Goal: Task Accomplishment & Management: Complete application form

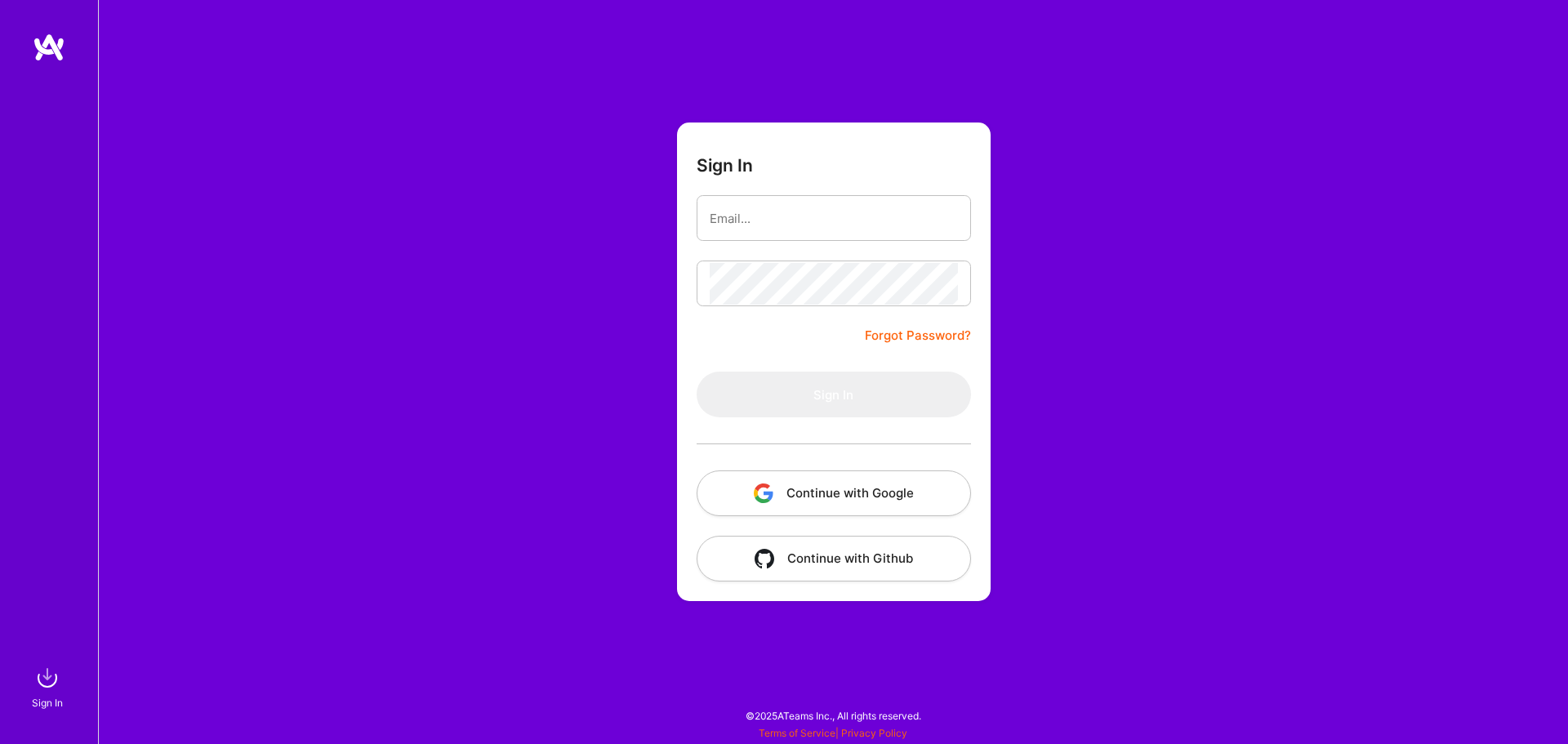
type input "[PERSON_NAME][EMAIL_ADDRESS][DOMAIN_NAME]"
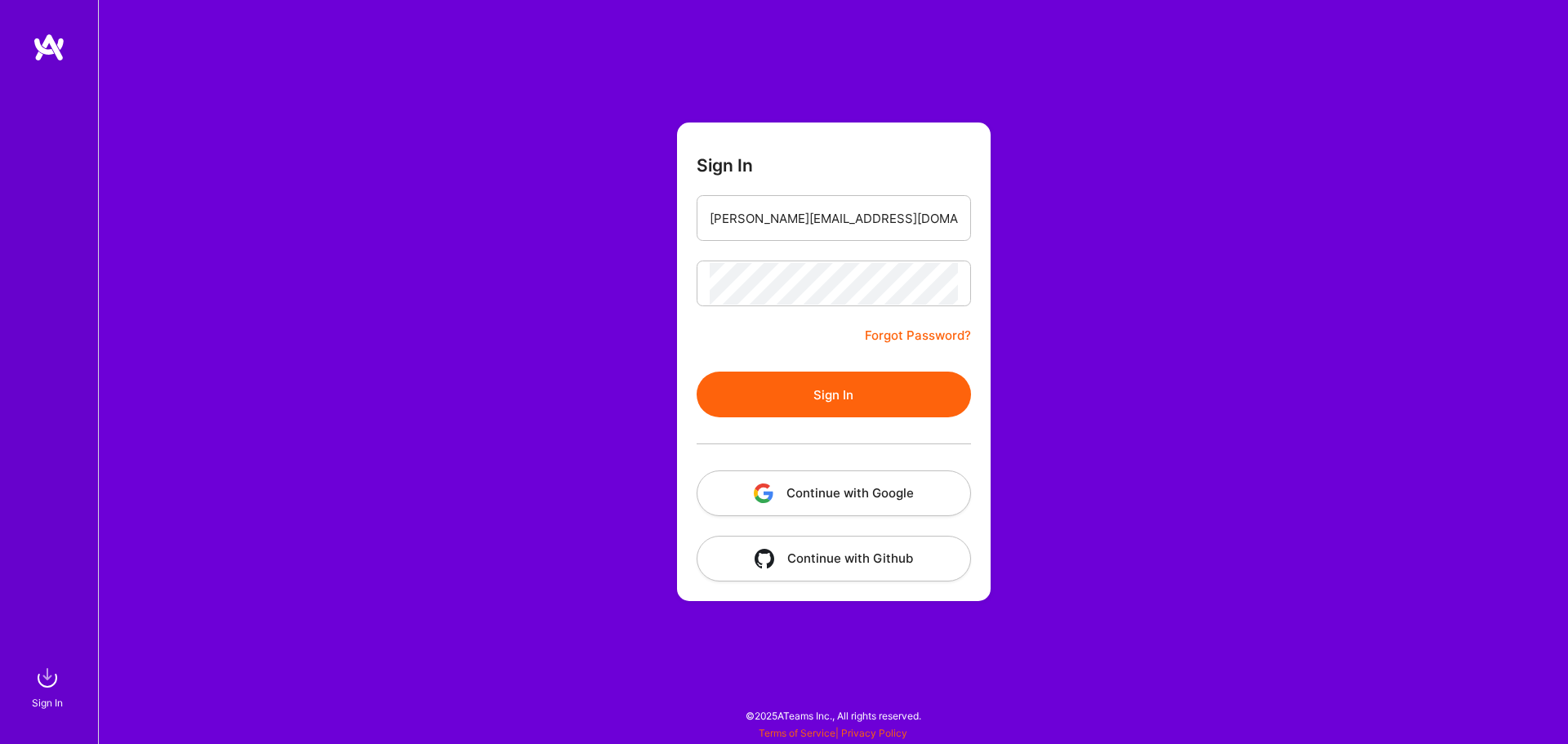
click at [814, 400] on button "Sign In" at bounding box center [834, 394] width 275 height 45
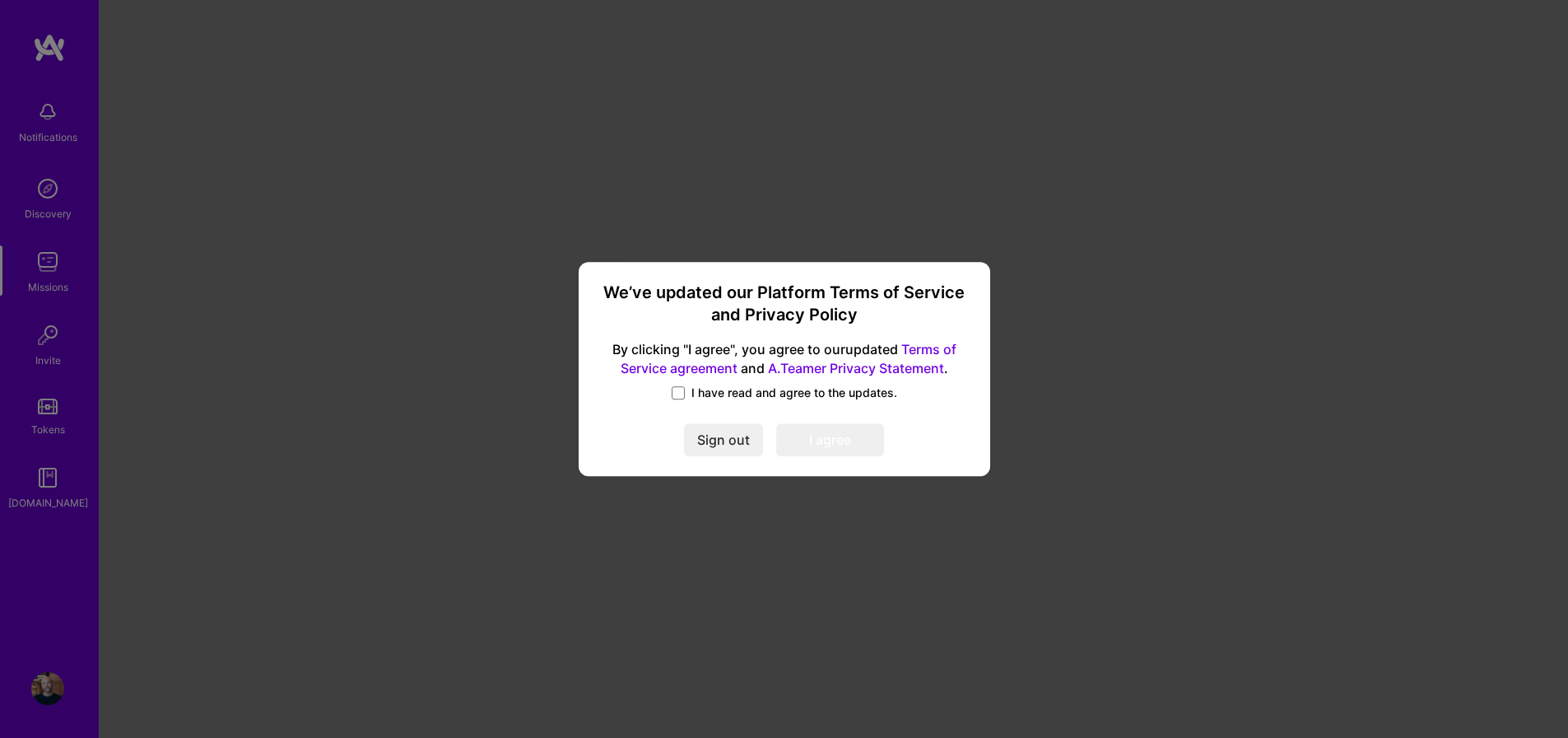
click at [689, 393] on label "I have read and agree to the updates." at bounding box center [784, 392] width 226 height 17
click at [0, 0] on input "I have read and agree to the updates." at bounding box center [0, 0] width 0 height 0
click at [832, 436] on button "I agree" at bounding box center [830, 439] width 108 height 33
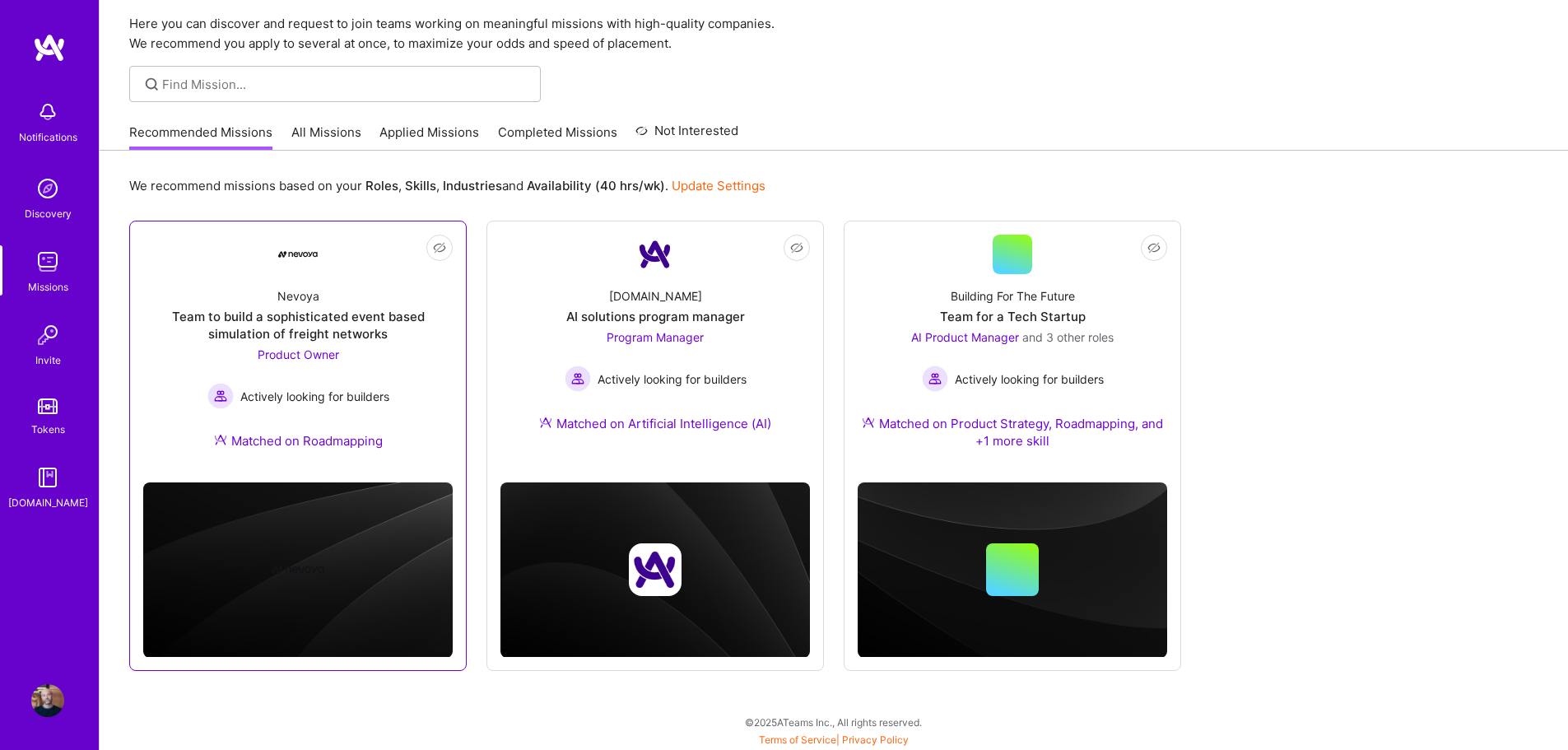
scroll to position [58, 0]
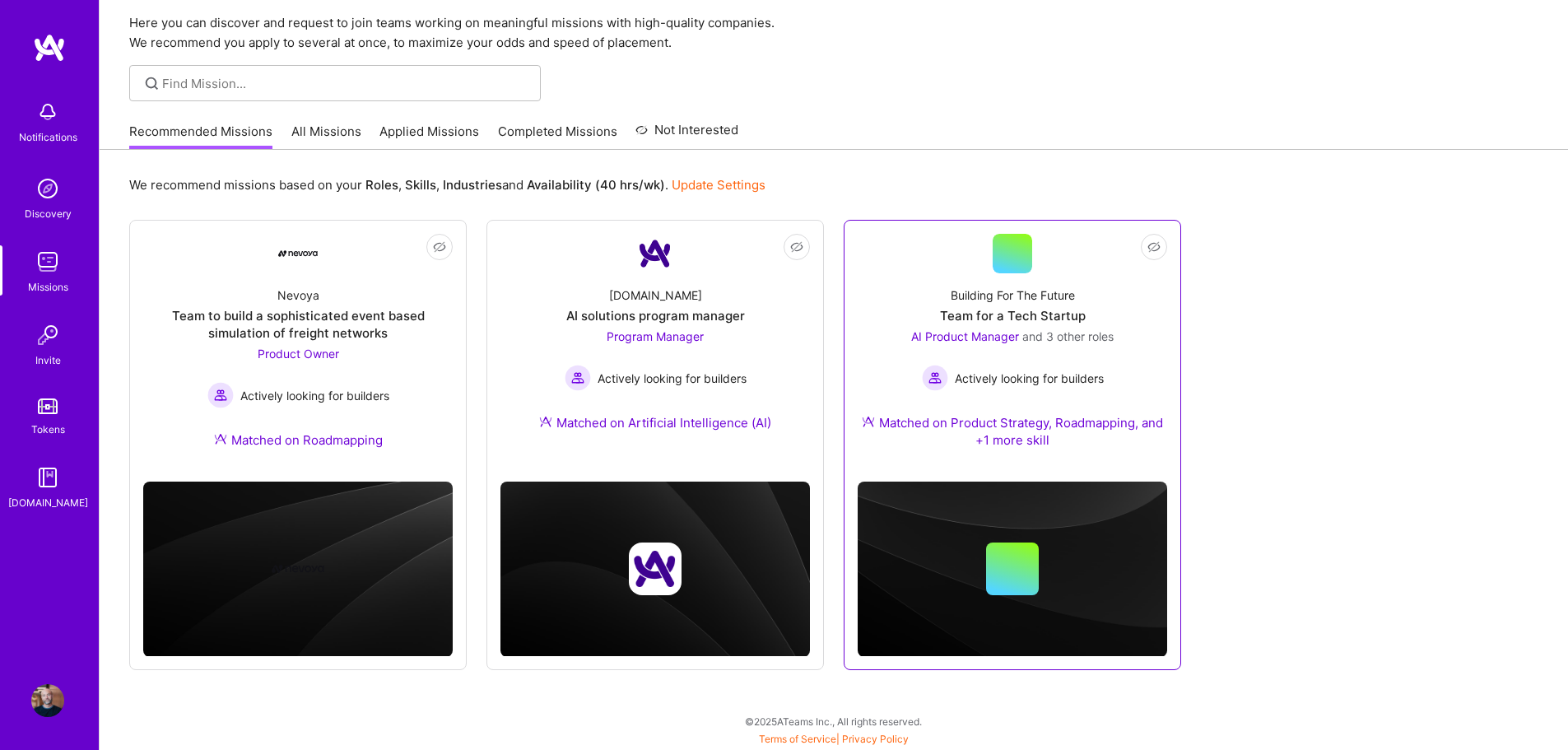
click at [982, 317] on div "Team for a Tech Startup" at bounding box center [1013, 316] width 146 height 18
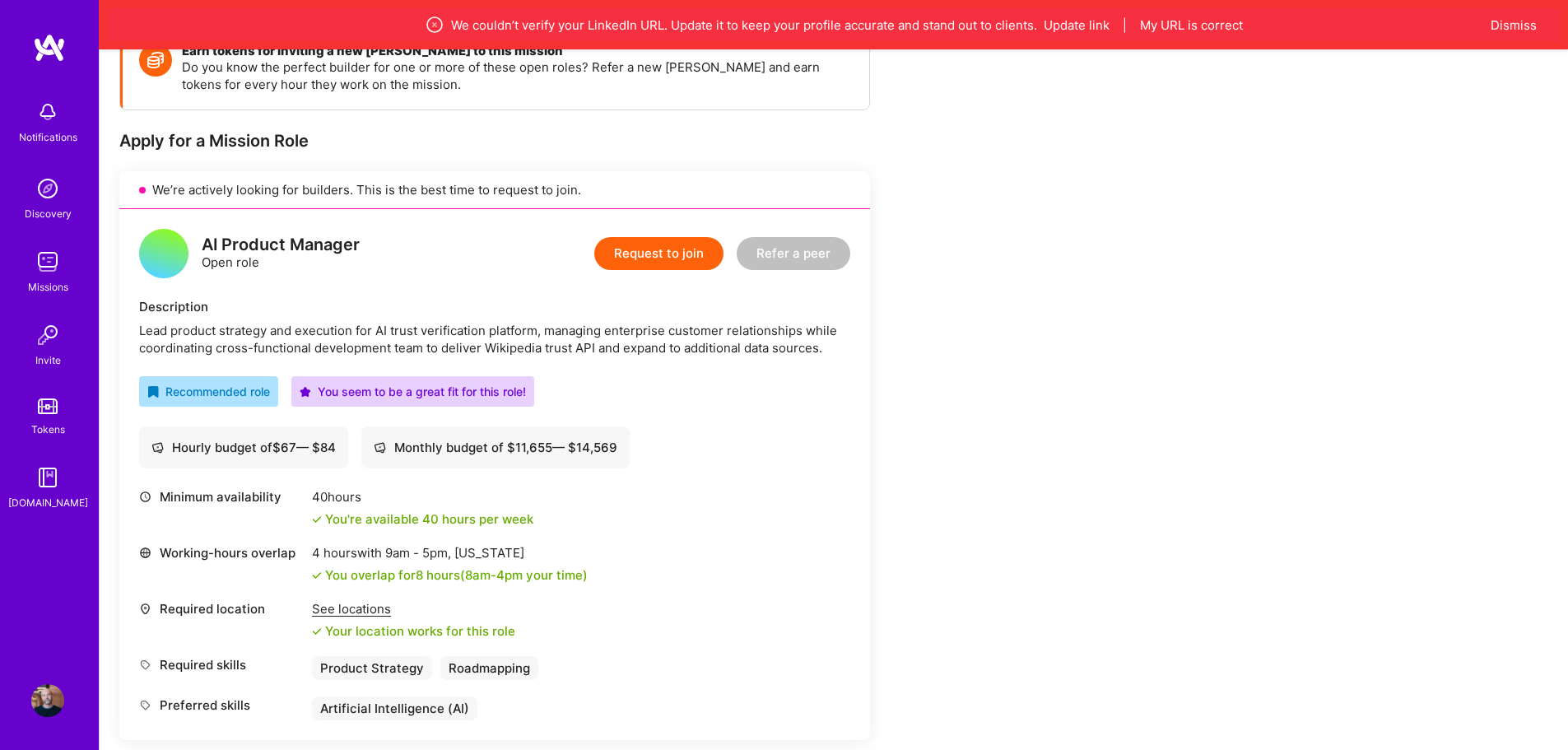
scroll to position [254, 0]
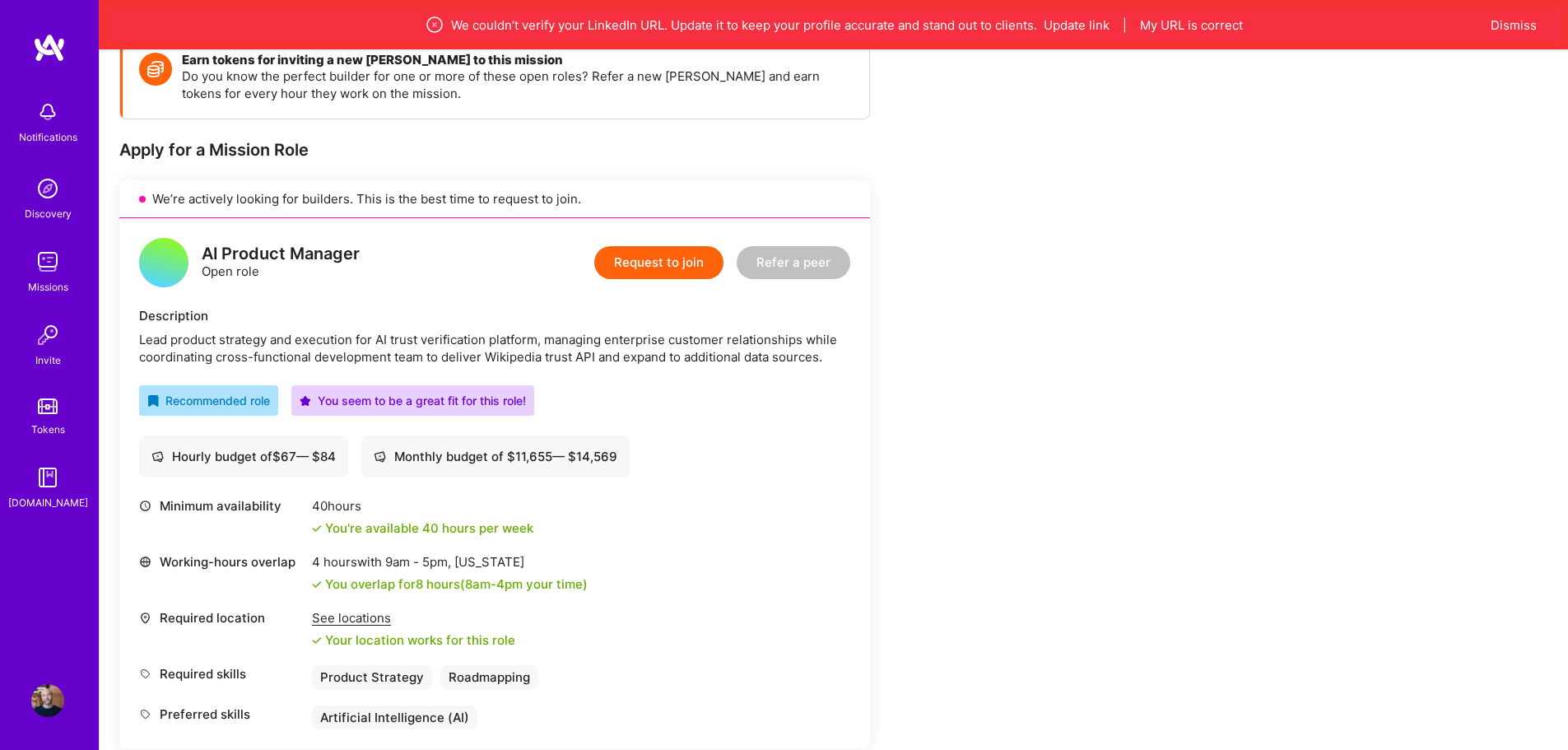
click at [668, 266] on button "Request to join" at bounding box center [659, 262] width 129 height 33
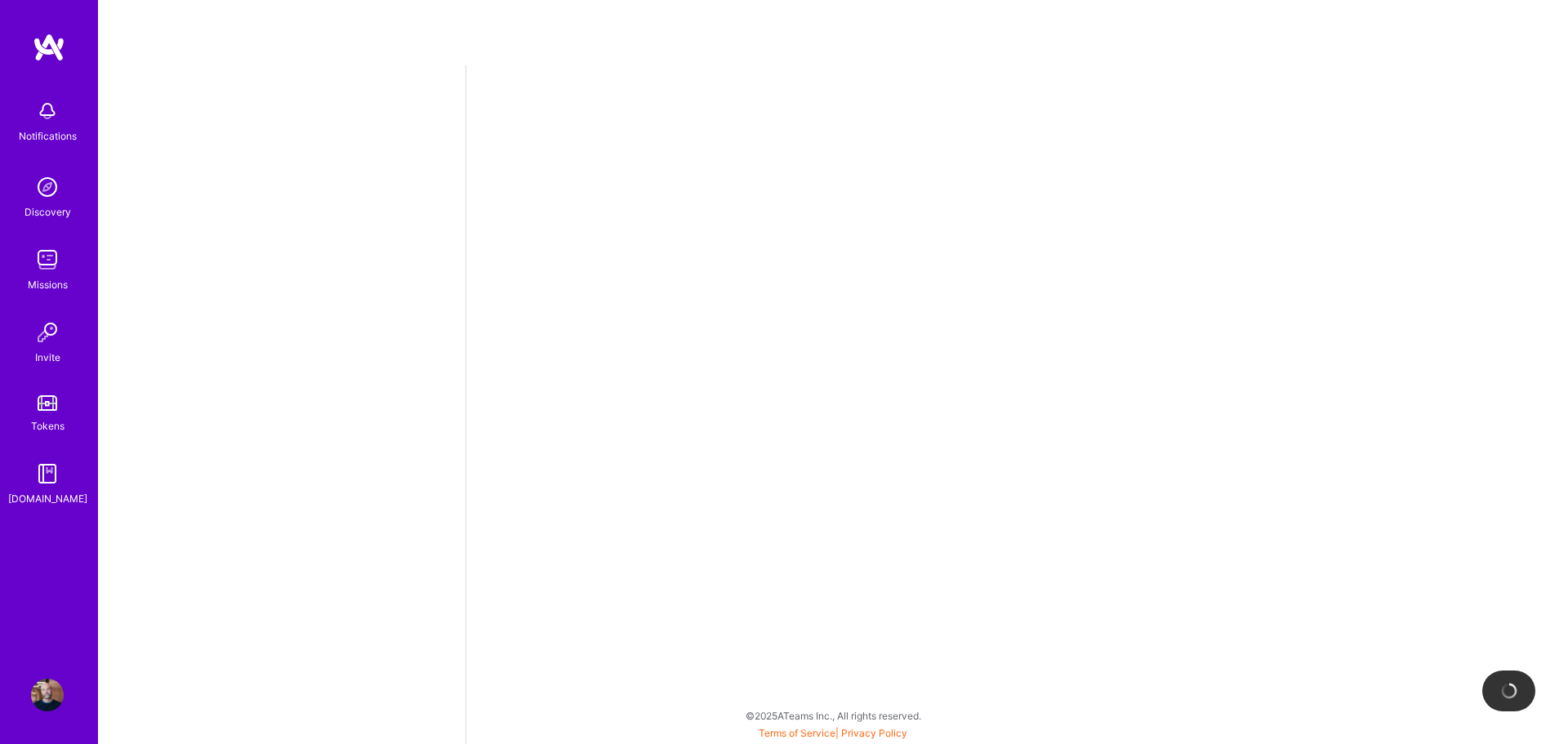
select select "US"
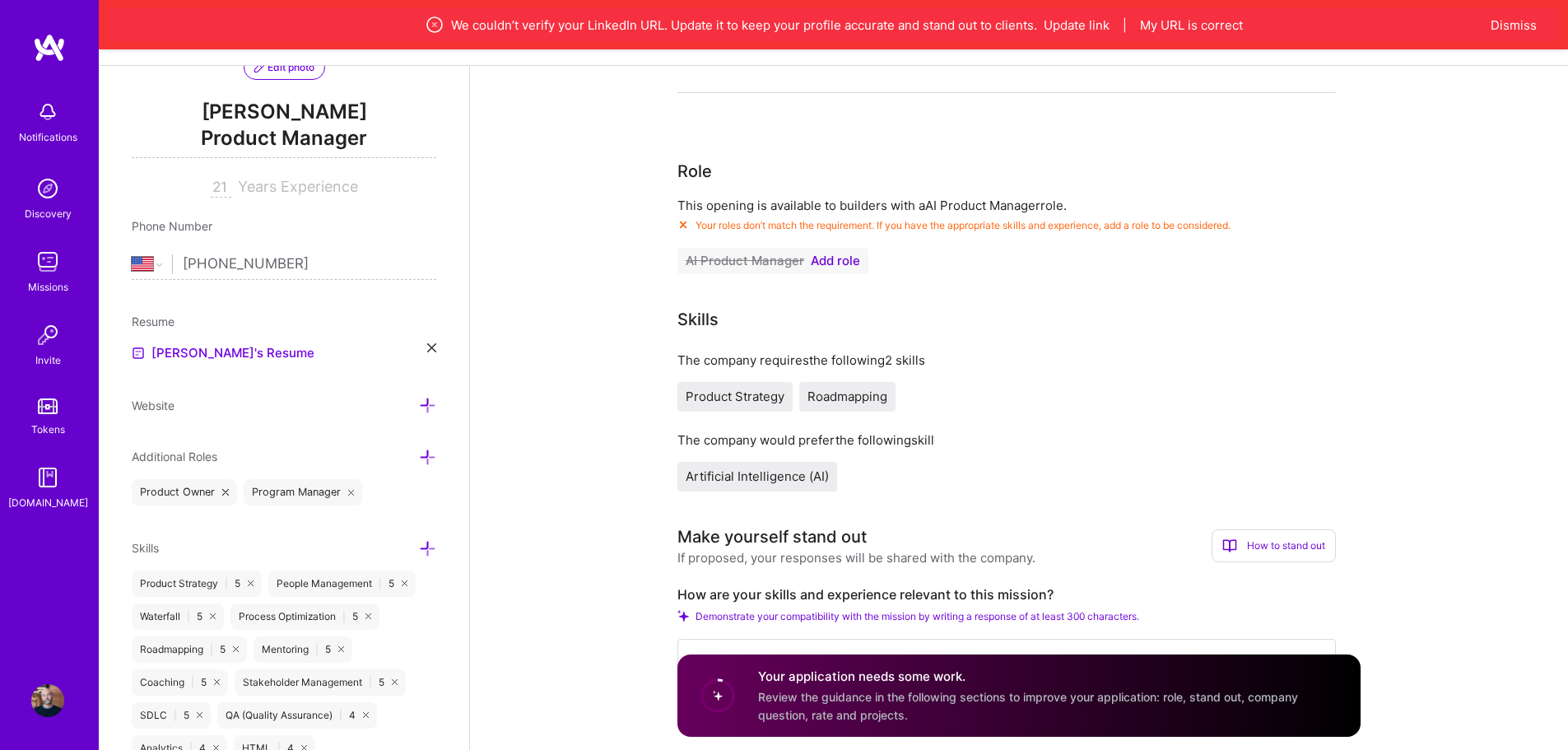
scroll to position [233, 0]
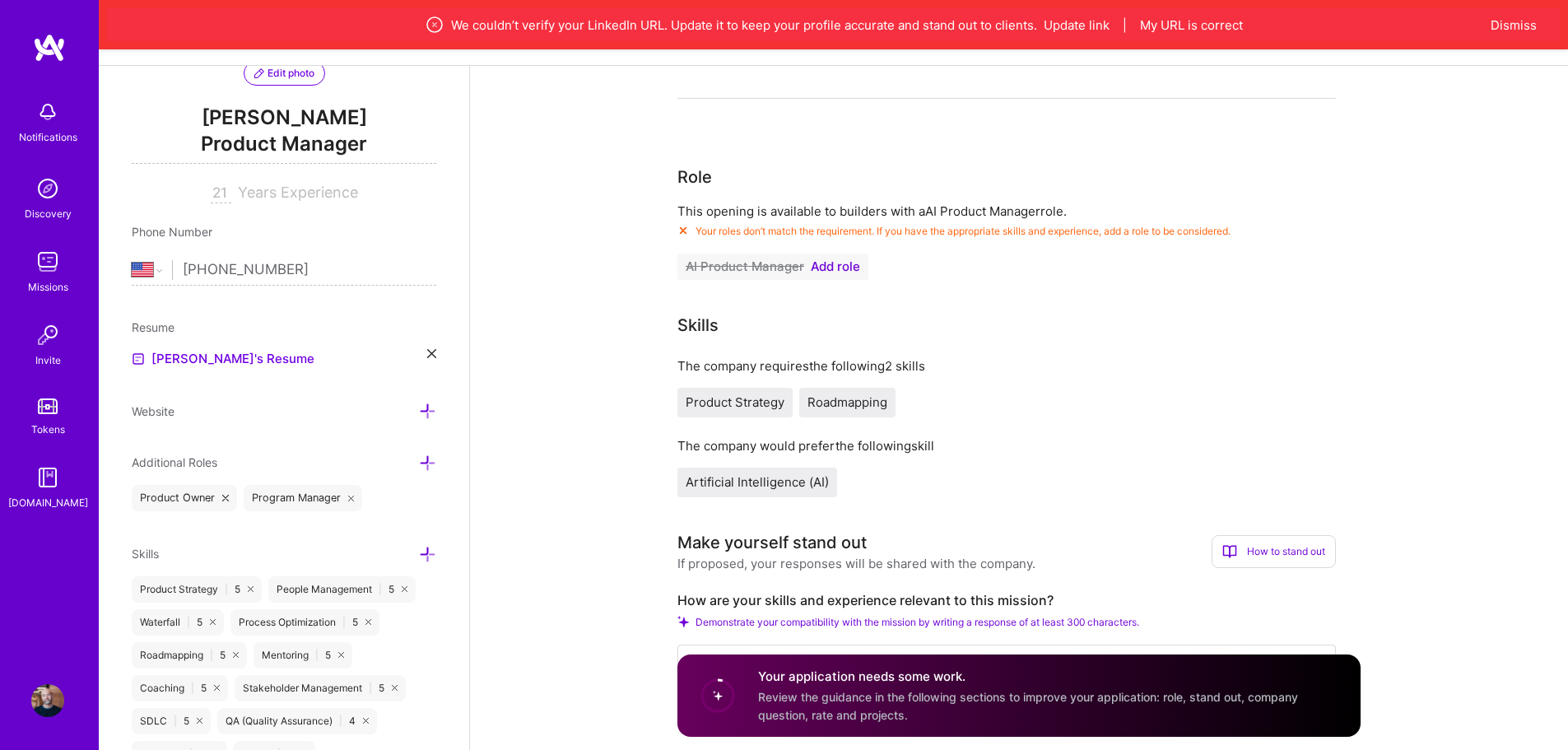
click at [842, 265] on span "Add role" at bounding box center [835, 266] width 49 height 13
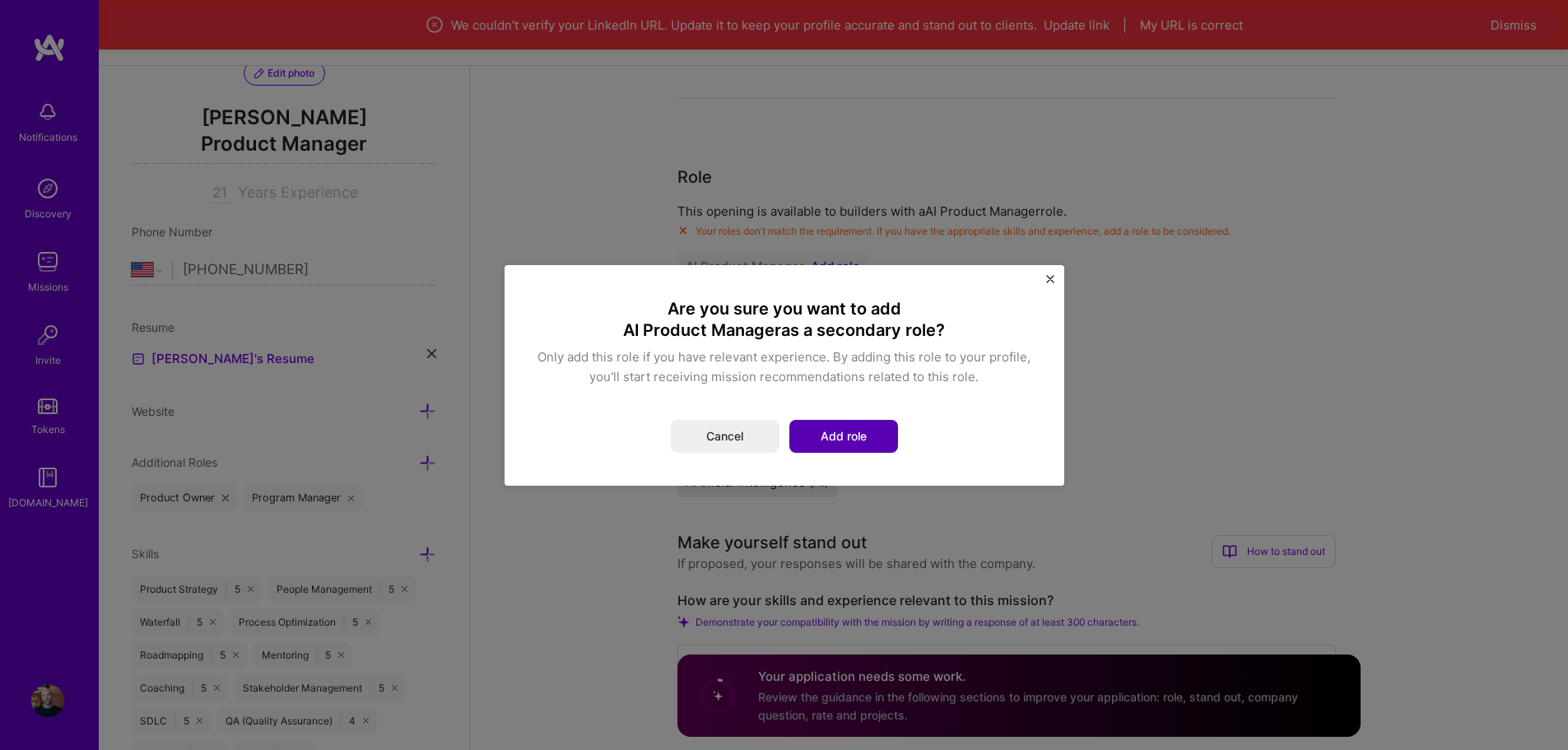
click at [833, 443] on button "Add role" at bounding box center [844, 435] width 109 height 33
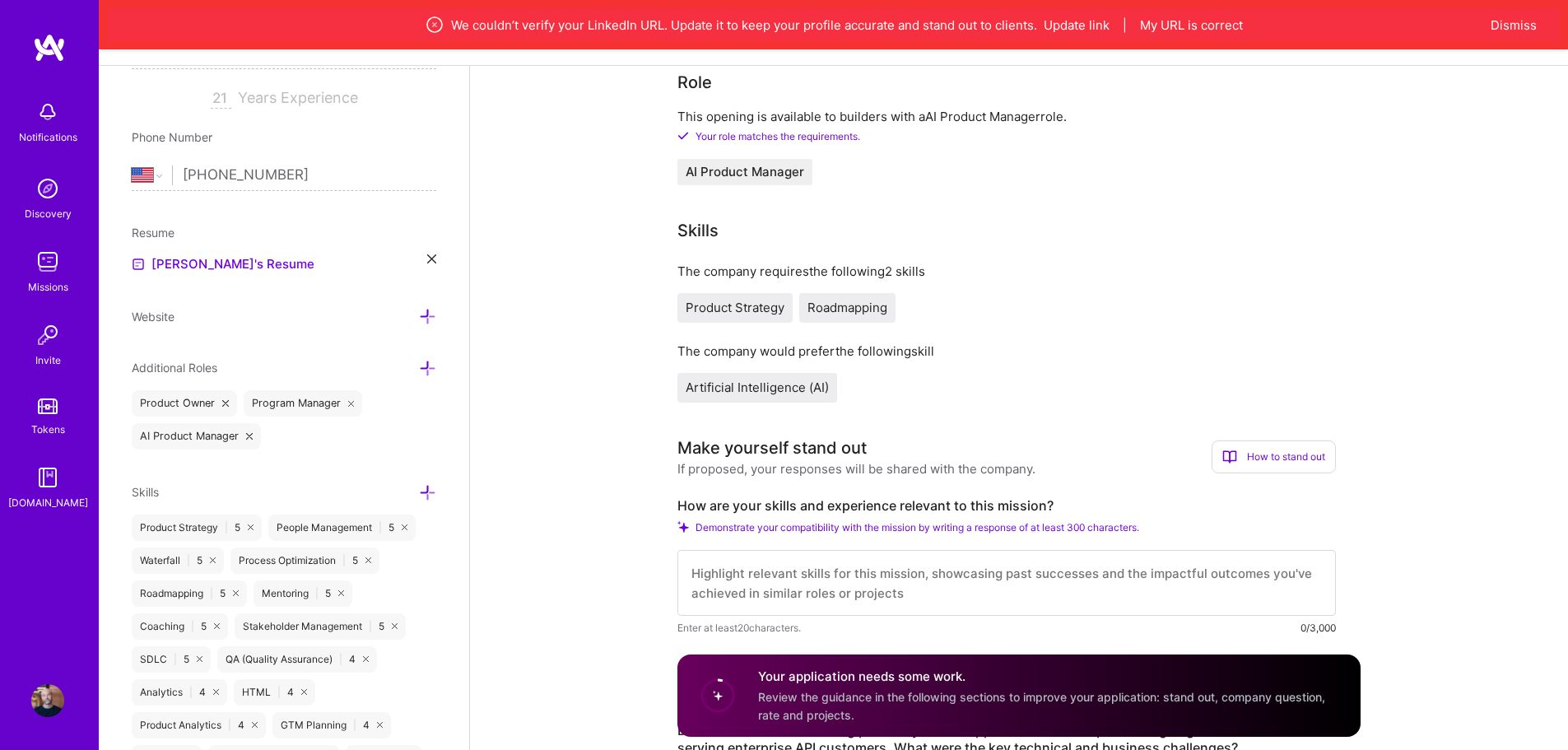
scroll to position [329, 0]
click at [427, 372] on icon at bounding box center [428, 367] width 18 height 18
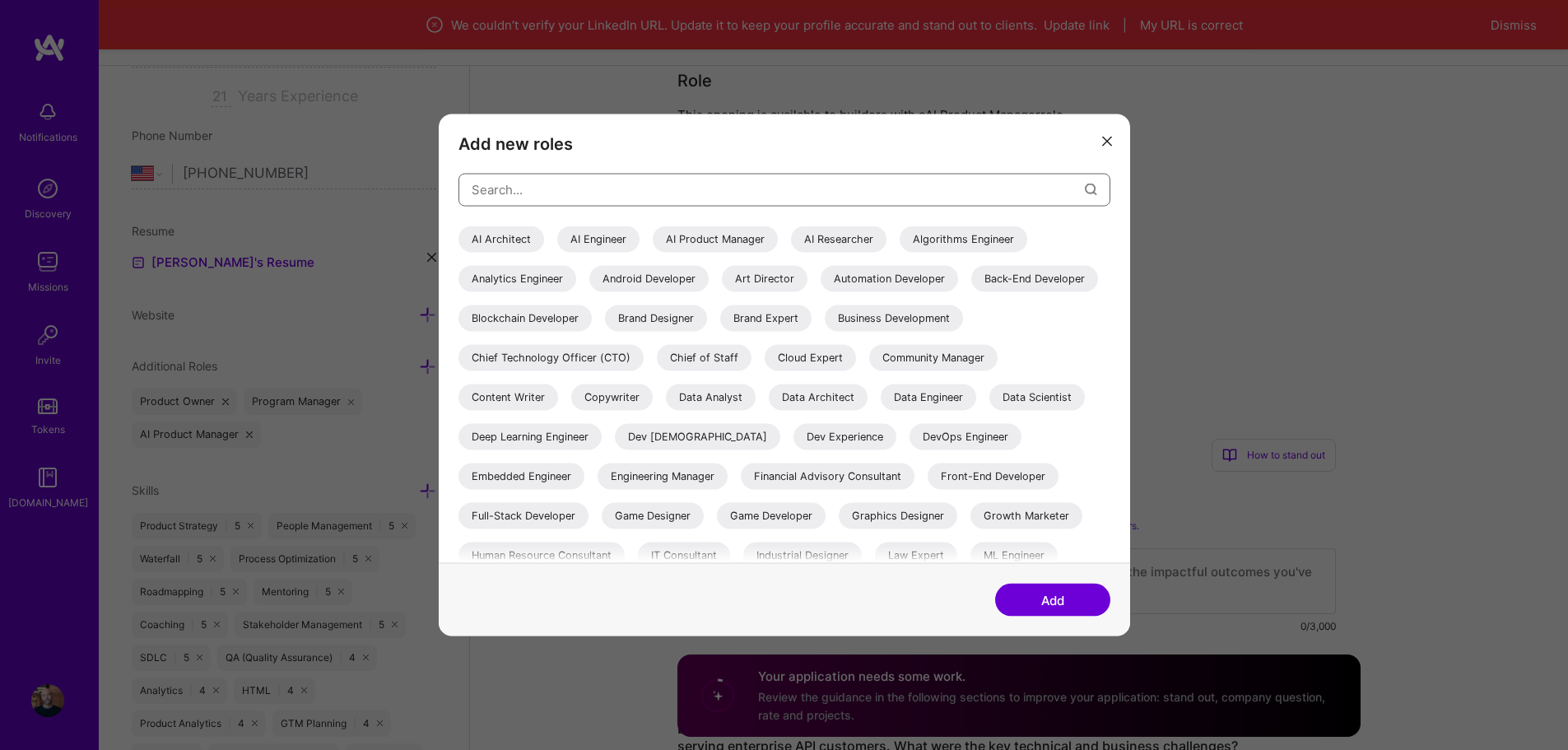
click at [591, 199] on input "modal" at bounding box center [777, 190] width 613 height 42
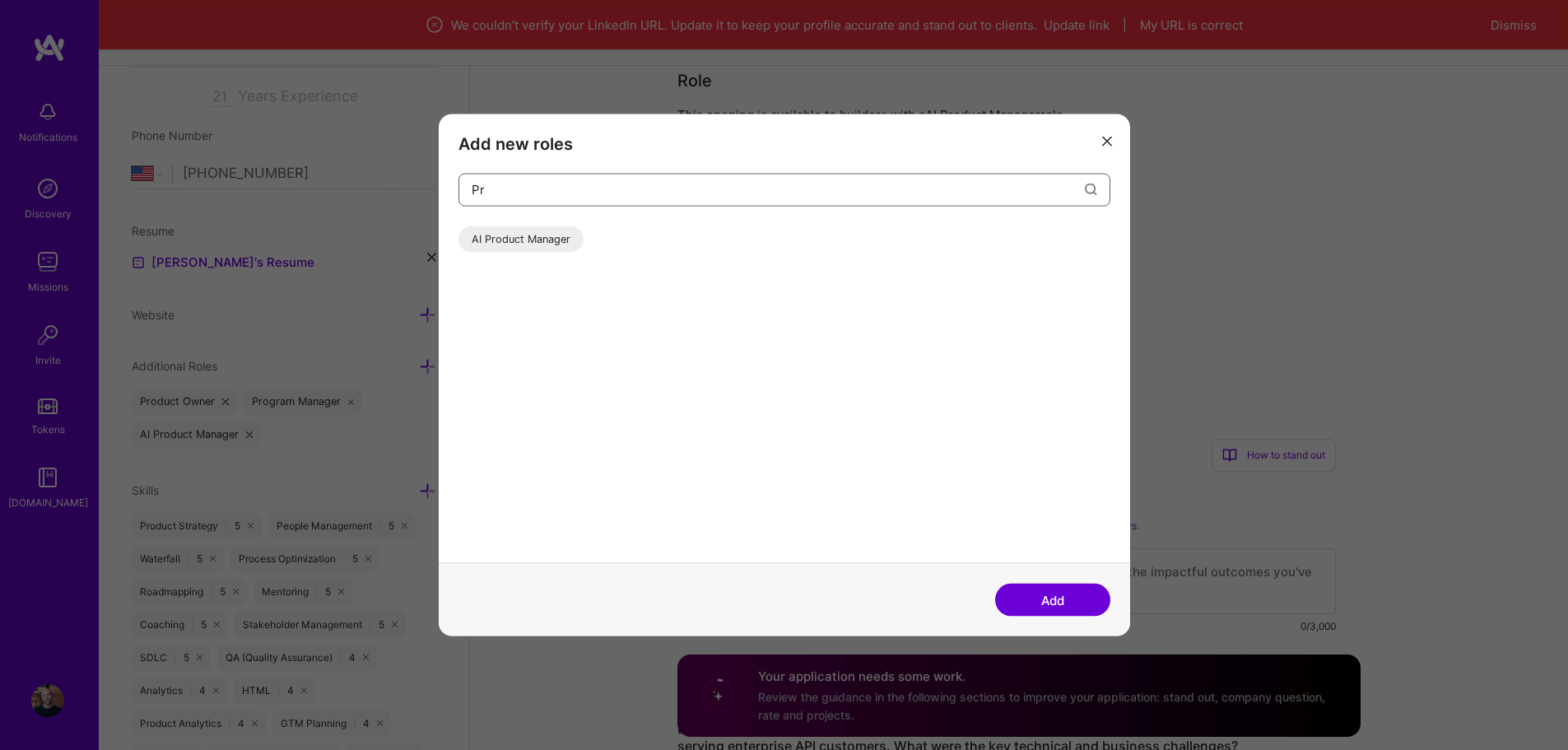
type input "P"
type input "Product"
click at [1105, 142] on icon "modal" at bounding box center [1107, 141] width 10 height 10
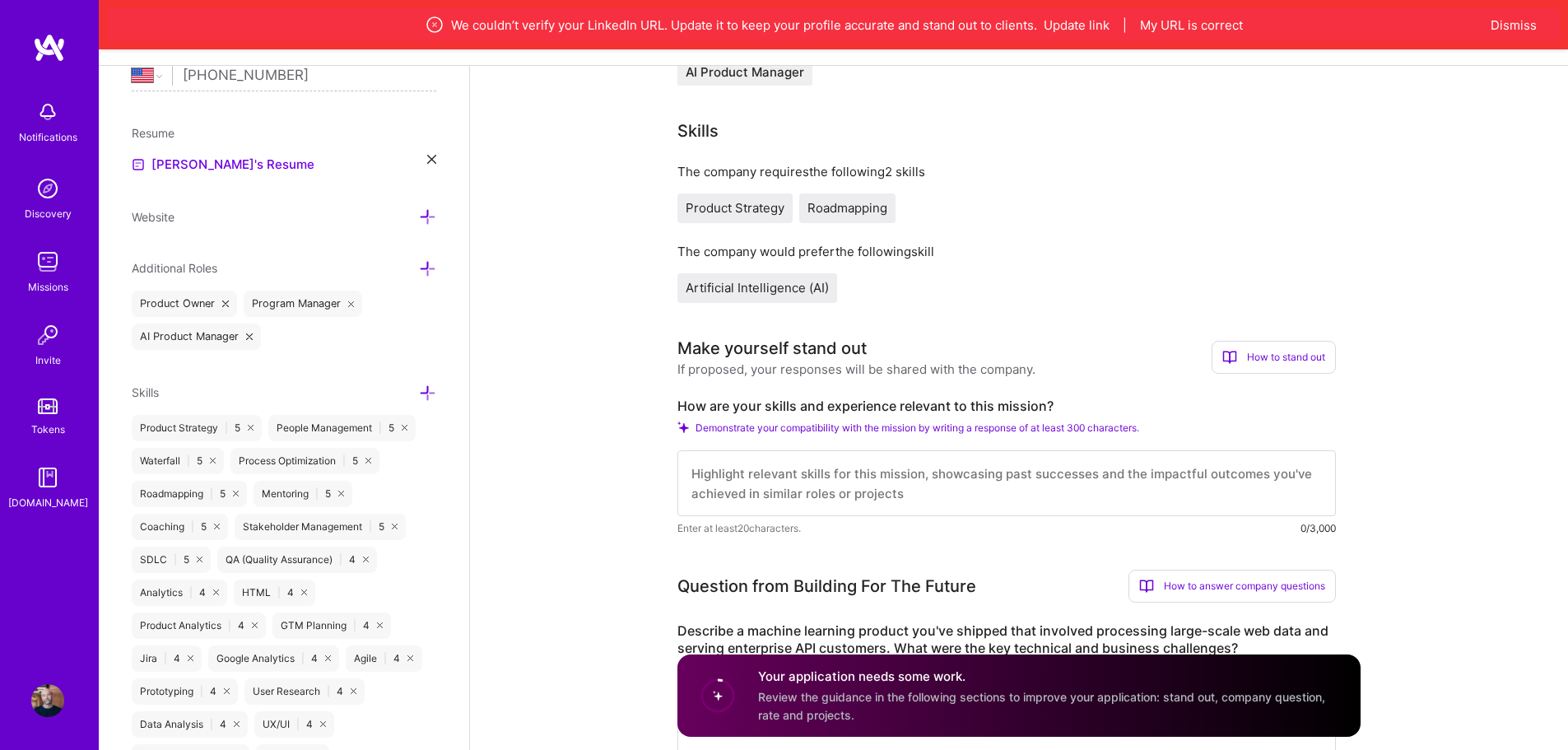
scroll to position [432, 0]
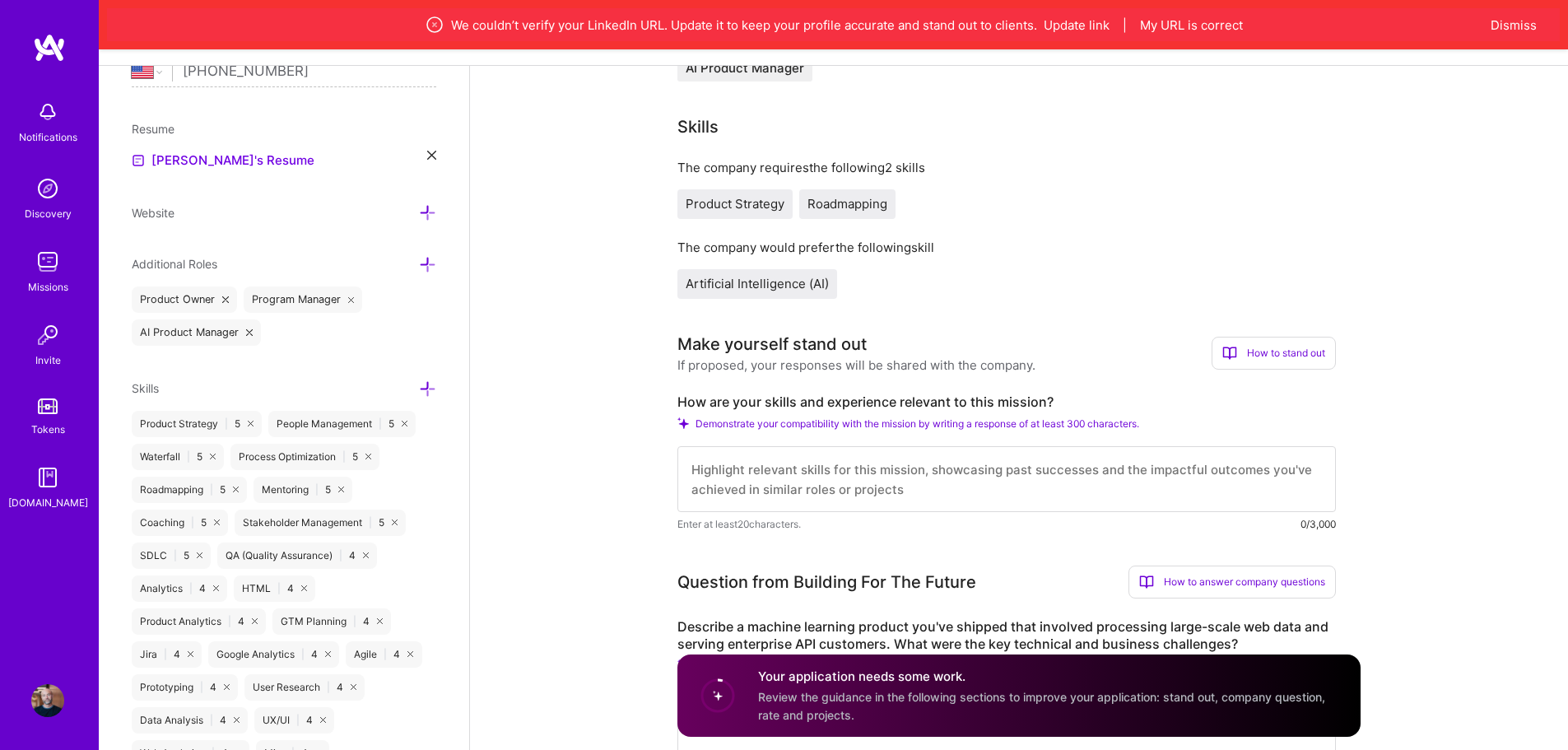
click at [766, 470] on textarea at bounding box center [1006, 478] width 659 height 66
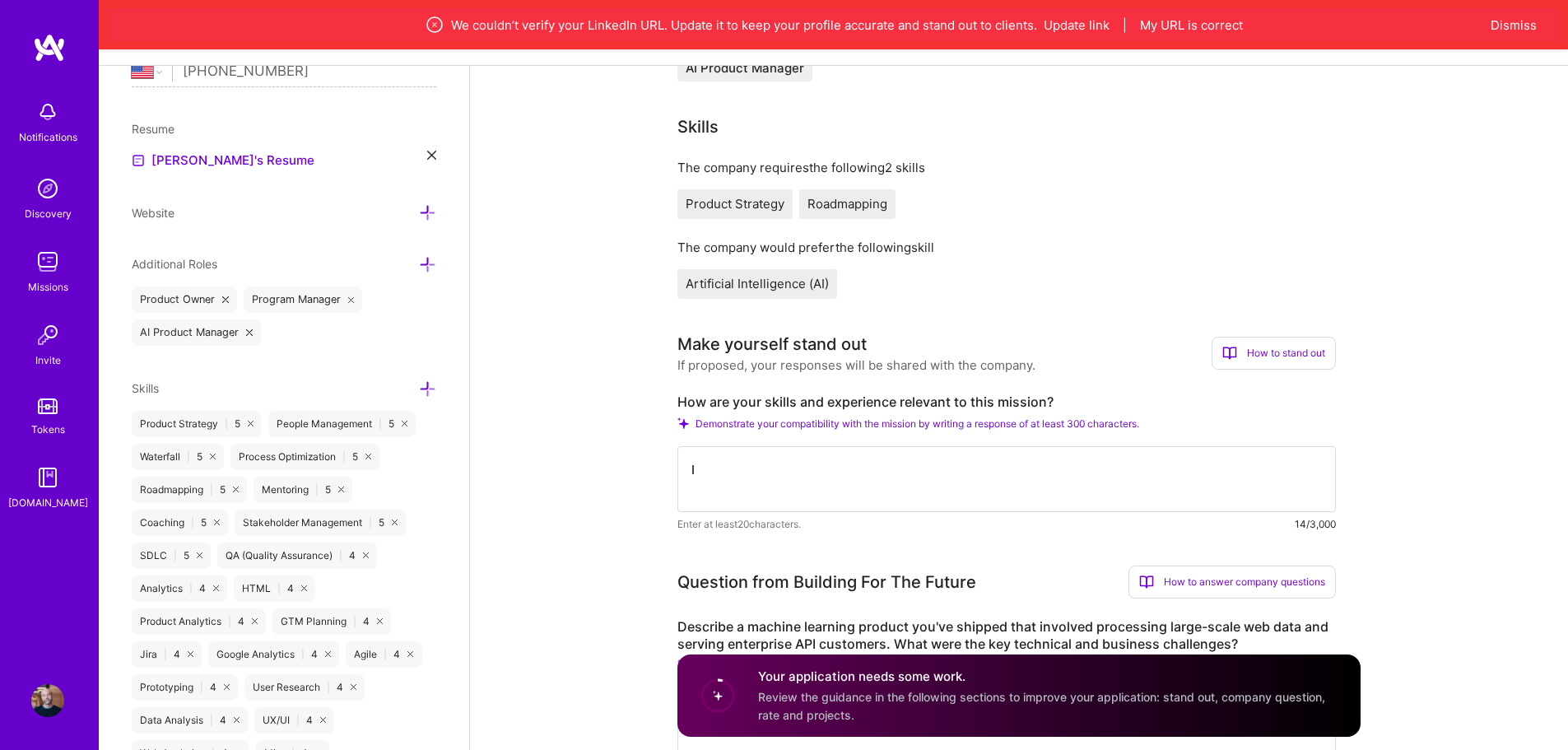
type textarea "I"
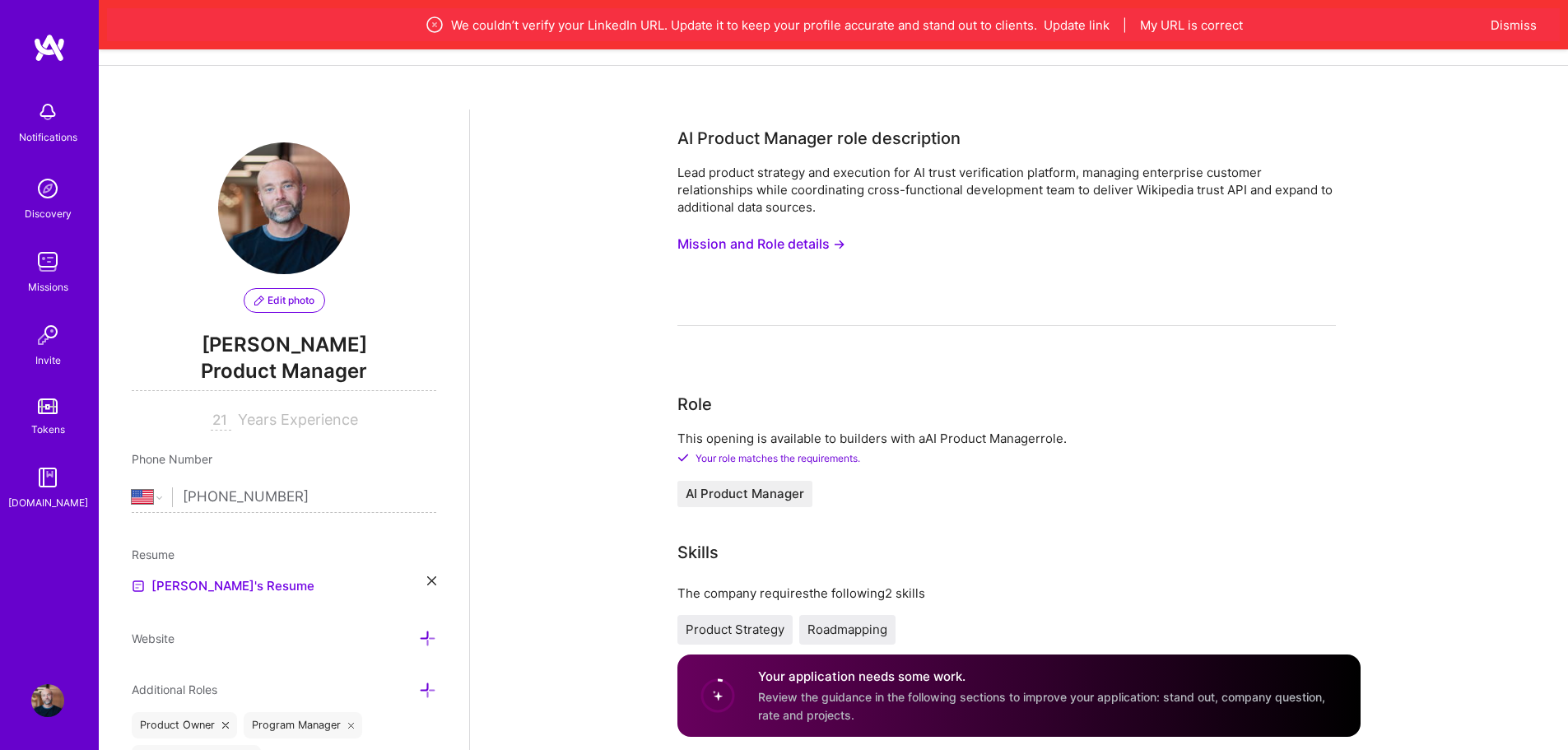
scroll to position [0, 0]
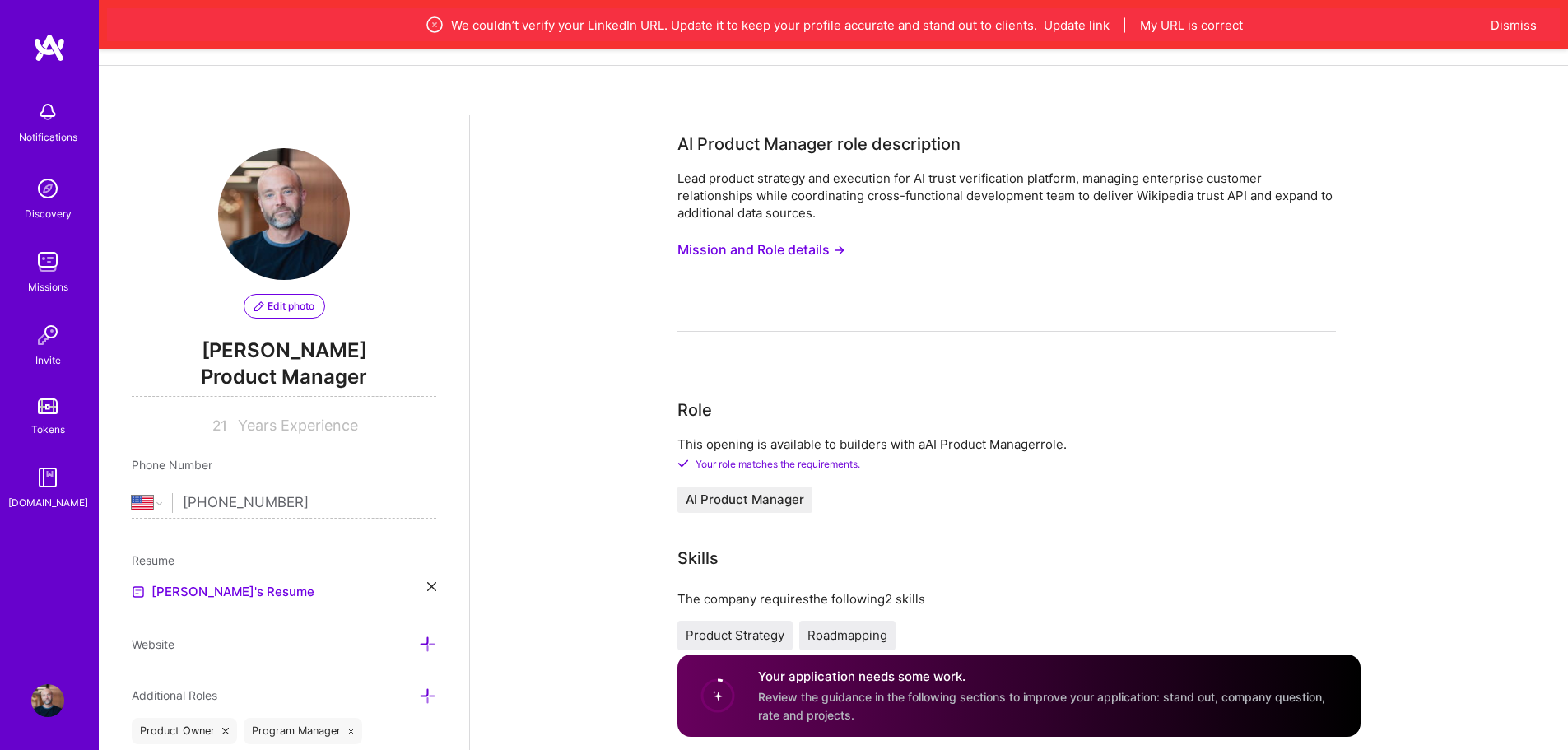
click at [735, 245] on button "Mission and Role details →" at bounding box center [761, 250] width 168 height 31
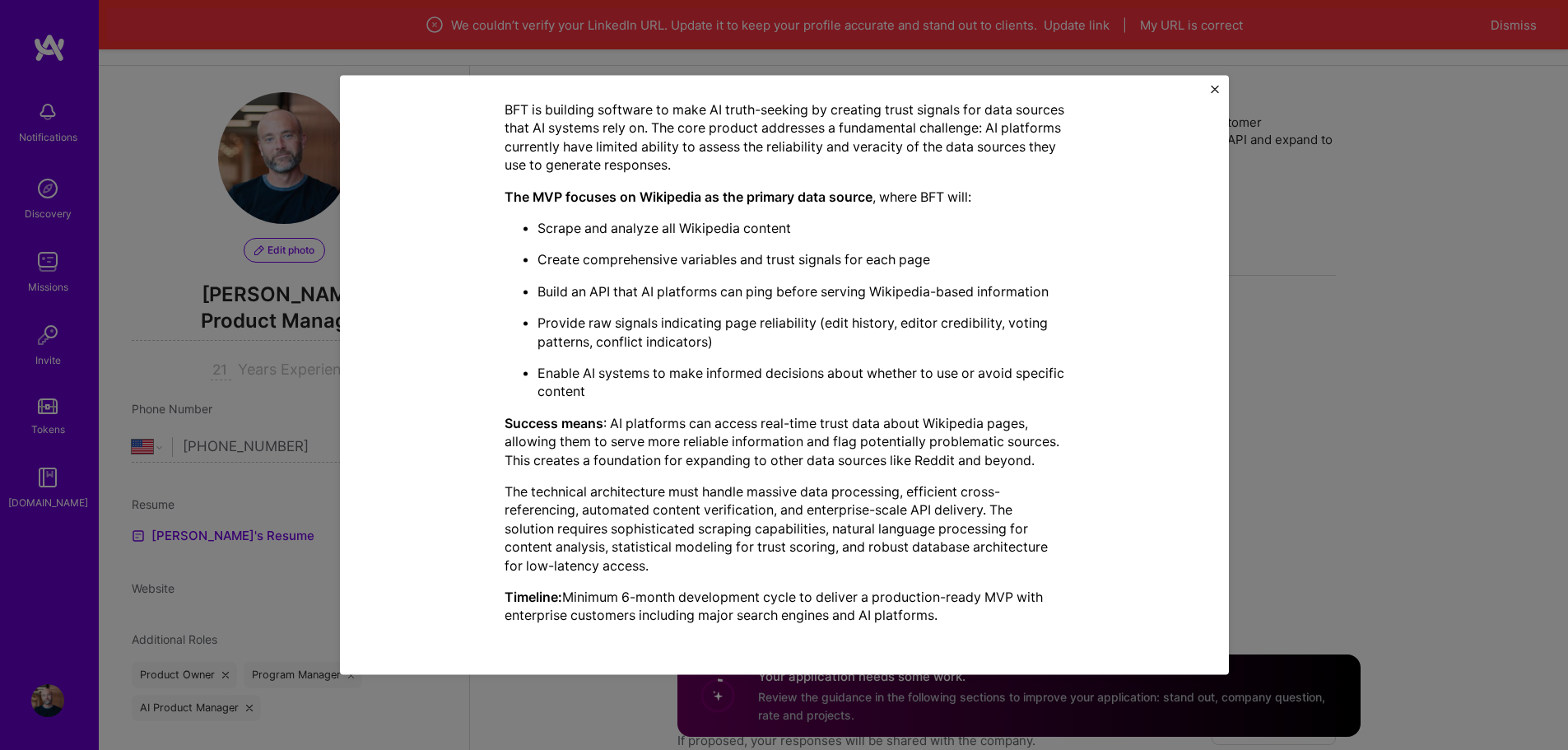
scroll to position [69, 0]
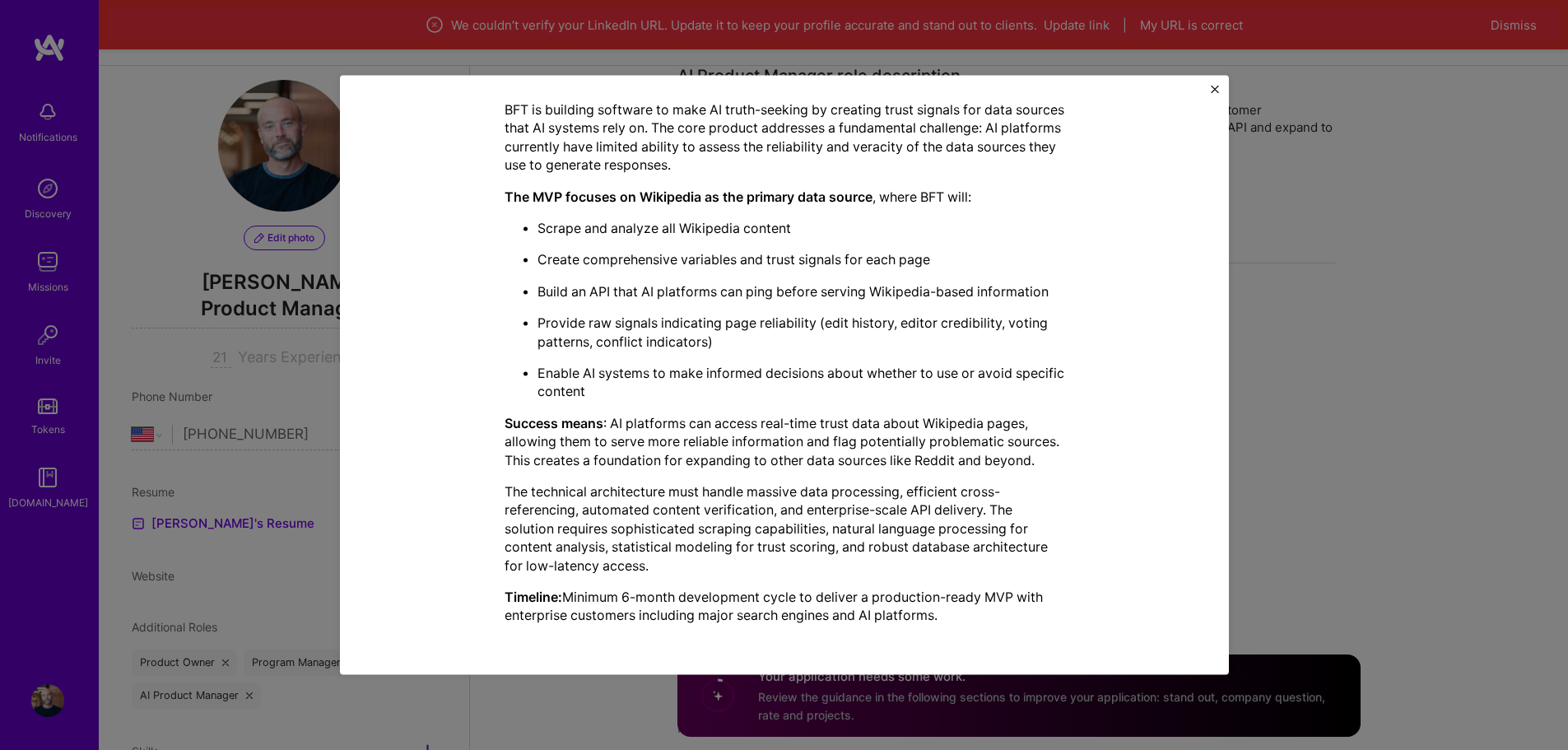
click at [1217, 90] on img "Close" at bounding box center [1214, 88] width 8 height 8
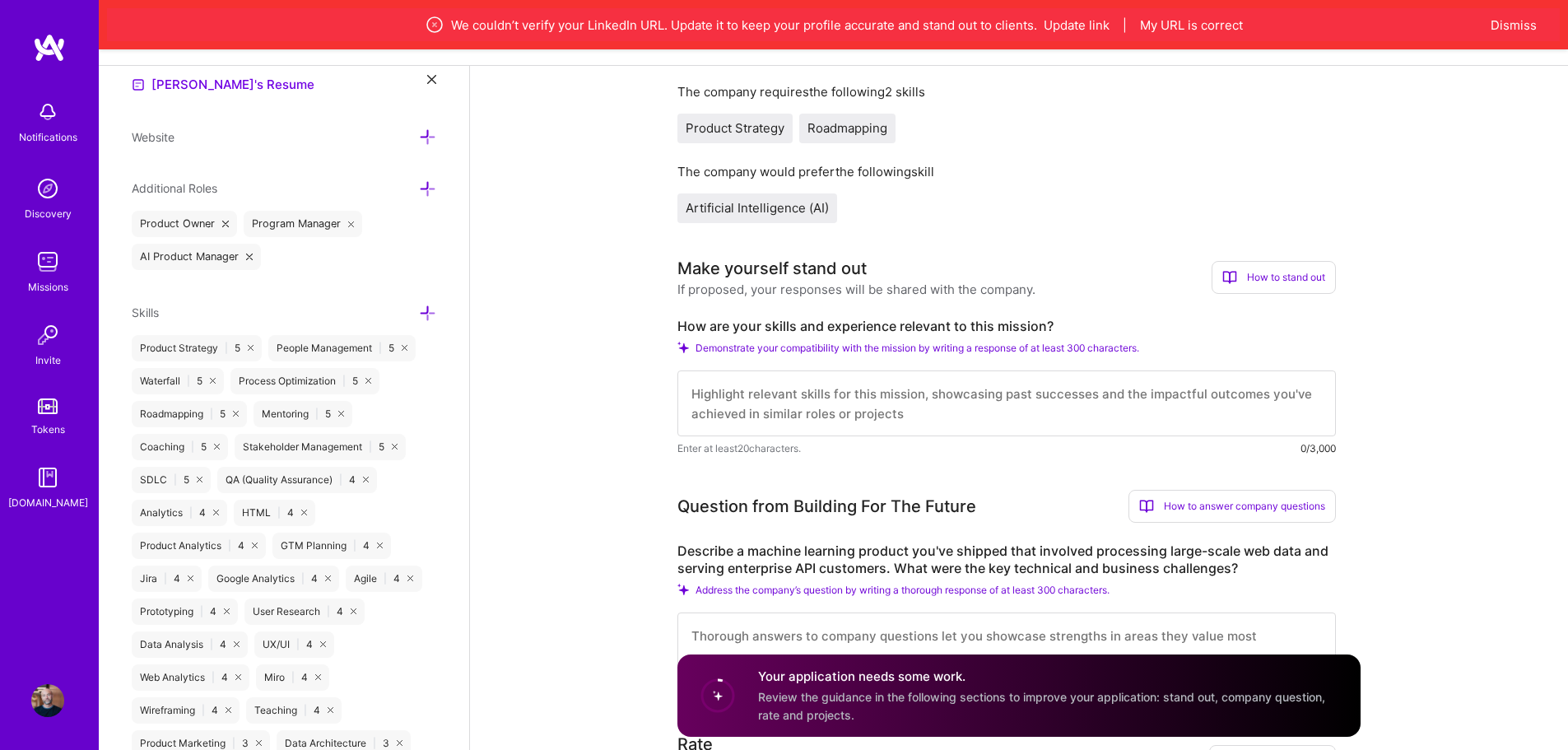
scroll to position [508, 0]
click at [768, 408] on textarea at bounding box center [1006, 402] width 659 height 66
type textarea "L"
click at [1270, 258] on div "Make yourself stand out If proposed, your responses will be shared with the com…" at bounding box center [1006, 276] width 659 height 42
click at [1277, 275] on div "How to stand out" at bounding box center [1273, 276] width 124 height 33
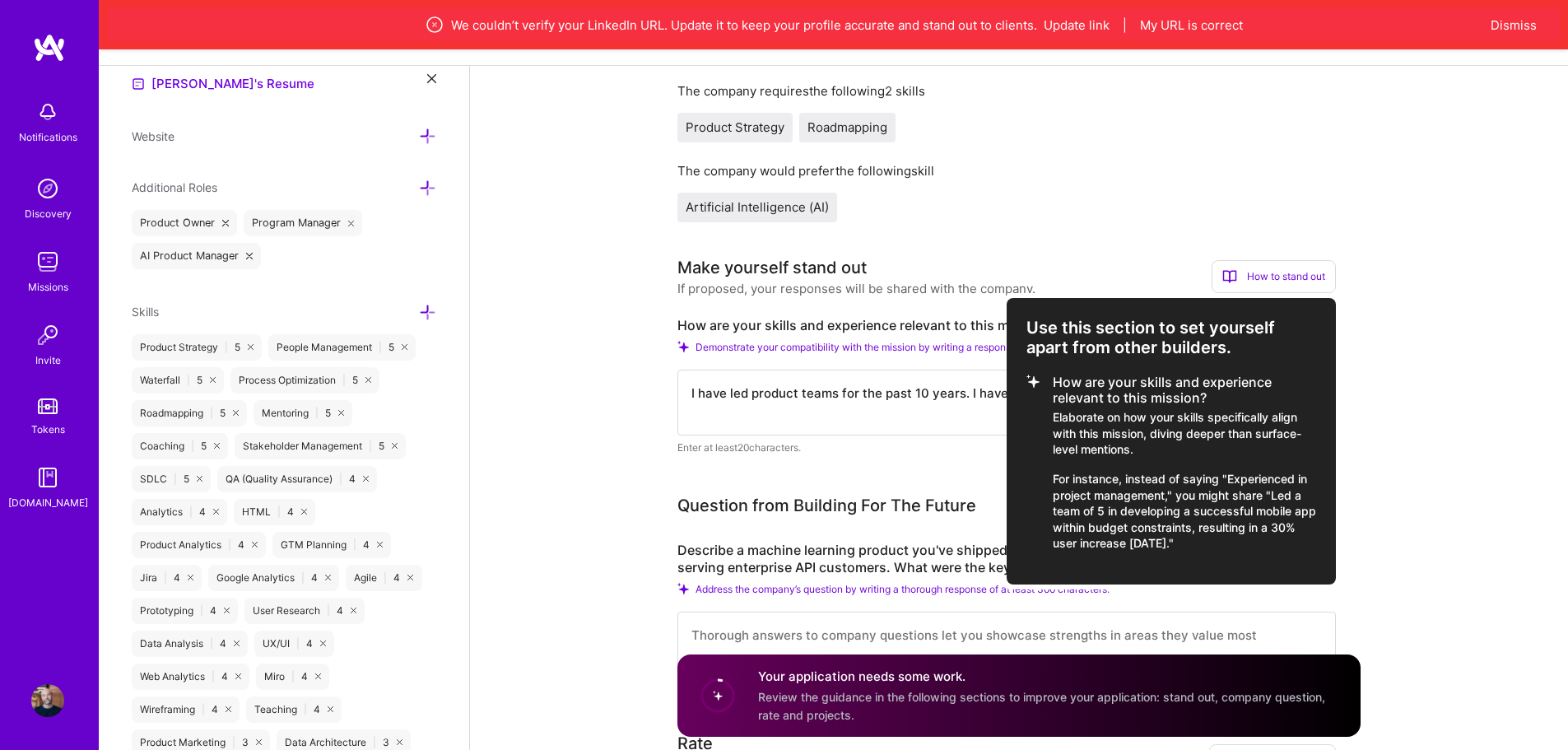
click at [1339, 455] on div at bounding box center [784, 375] width 1568 height 750
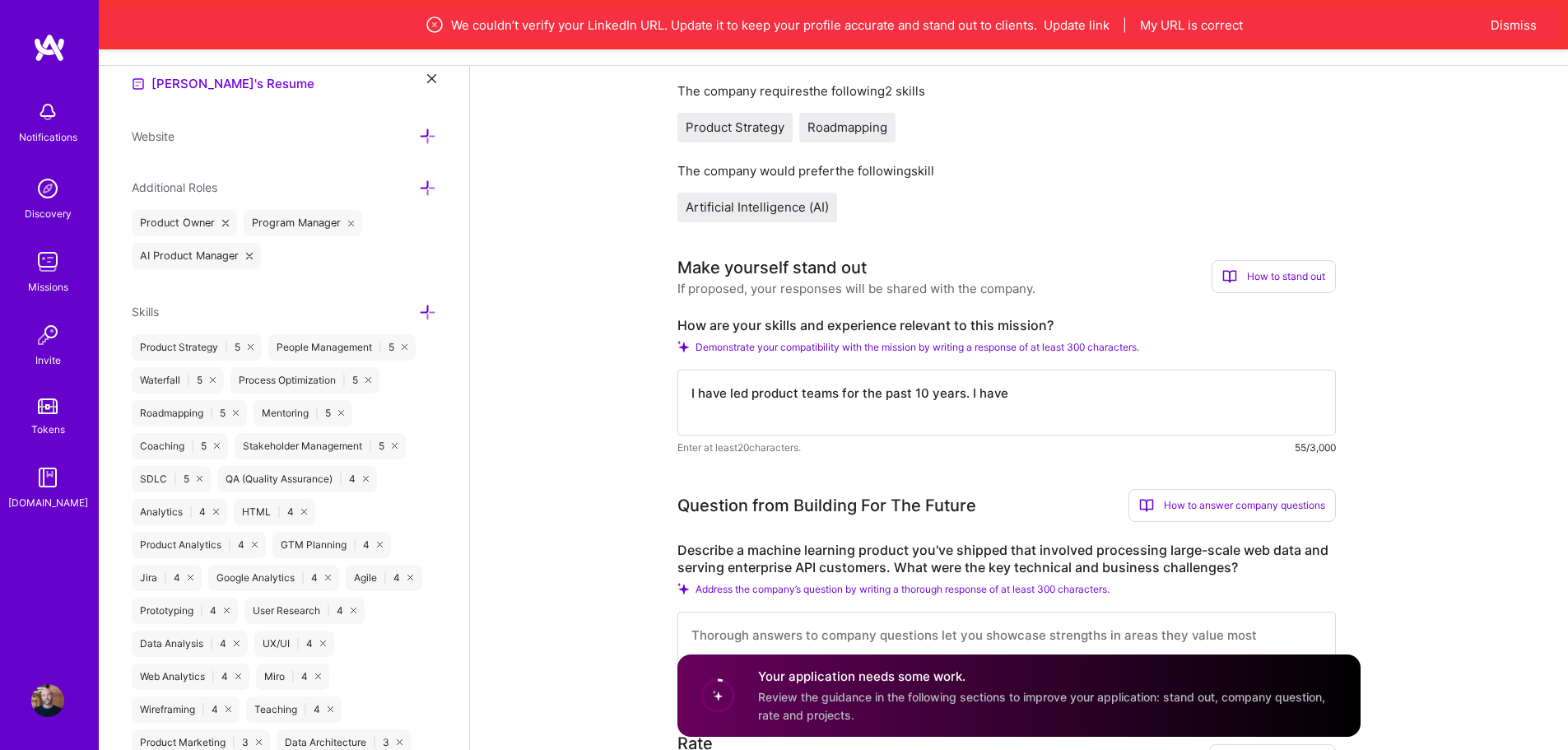
click at [1010, 396] on textarea "I have led product teams for the past 10 years. I have" at bounding box center [1006, 402] width 659 height 66
drag, startPoint x: 1206, startPoint y: 393, endPoint x: 1150, endPoint y: 393, distance: 56.0
click at [1150, 393] on textarea "I have led product teams for the past 10 years on a variety of implementations …" at bounding box center [1006, 402] width 659 height 66
drag, startPoint x: 1294, startPoint y: 394, endPoint x: 691, endPoint y: 411, distance: 603.2
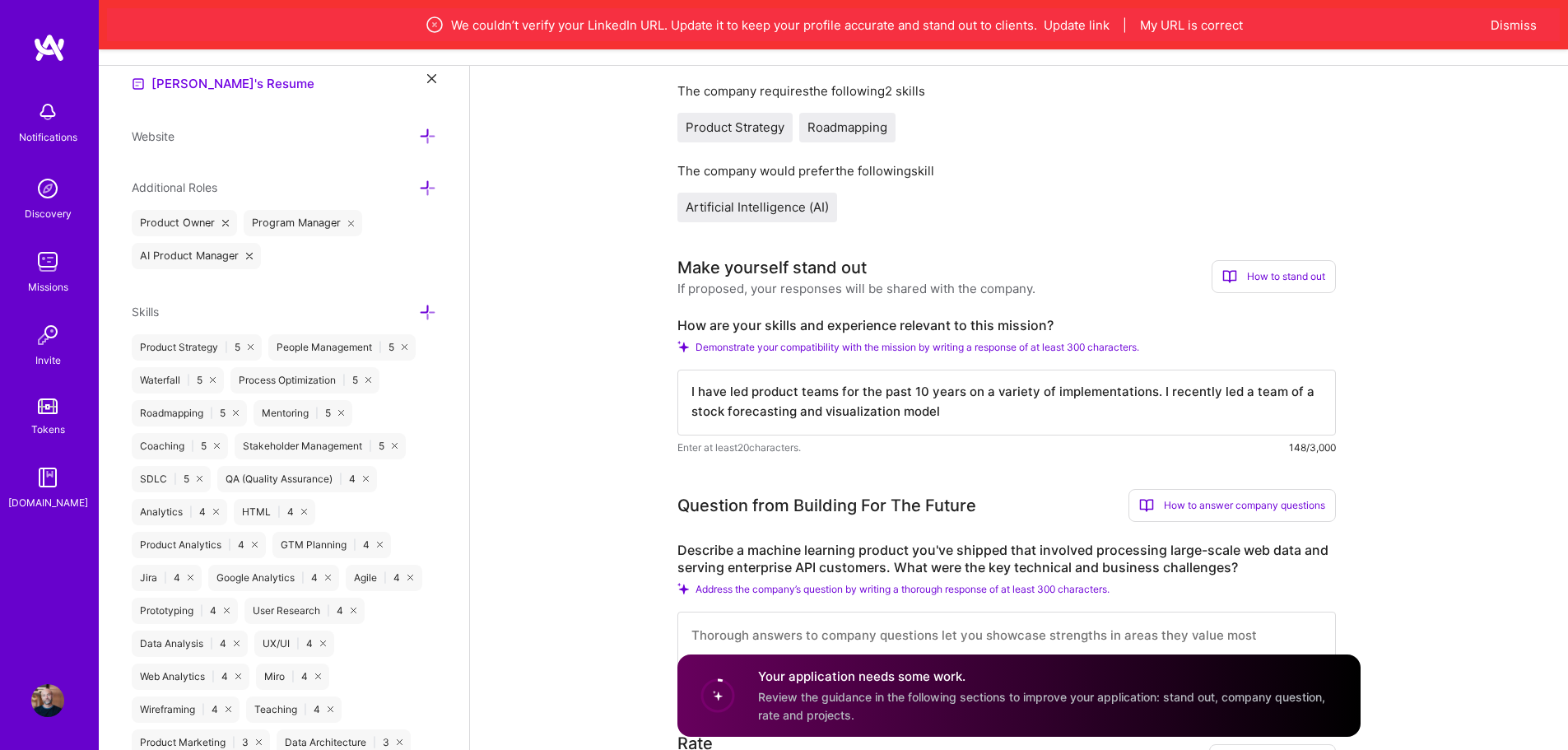
click at [691, 411] on textarea "I have led product teams for the past 10 years on a variety of implementations.…" at bounding box center [1006, 402] width 659 height 66
click at [1292, 393] on textarea "I have led product teams for the past 10 years on a variety of implementations.…" at bounding box center [1006, 402] width 659 height 66
click at [1244, 413] on textarea "I have led product teams for the past 10 years on a variety of implementations.…" at bounding box center [1006, 402] width 659 height 66
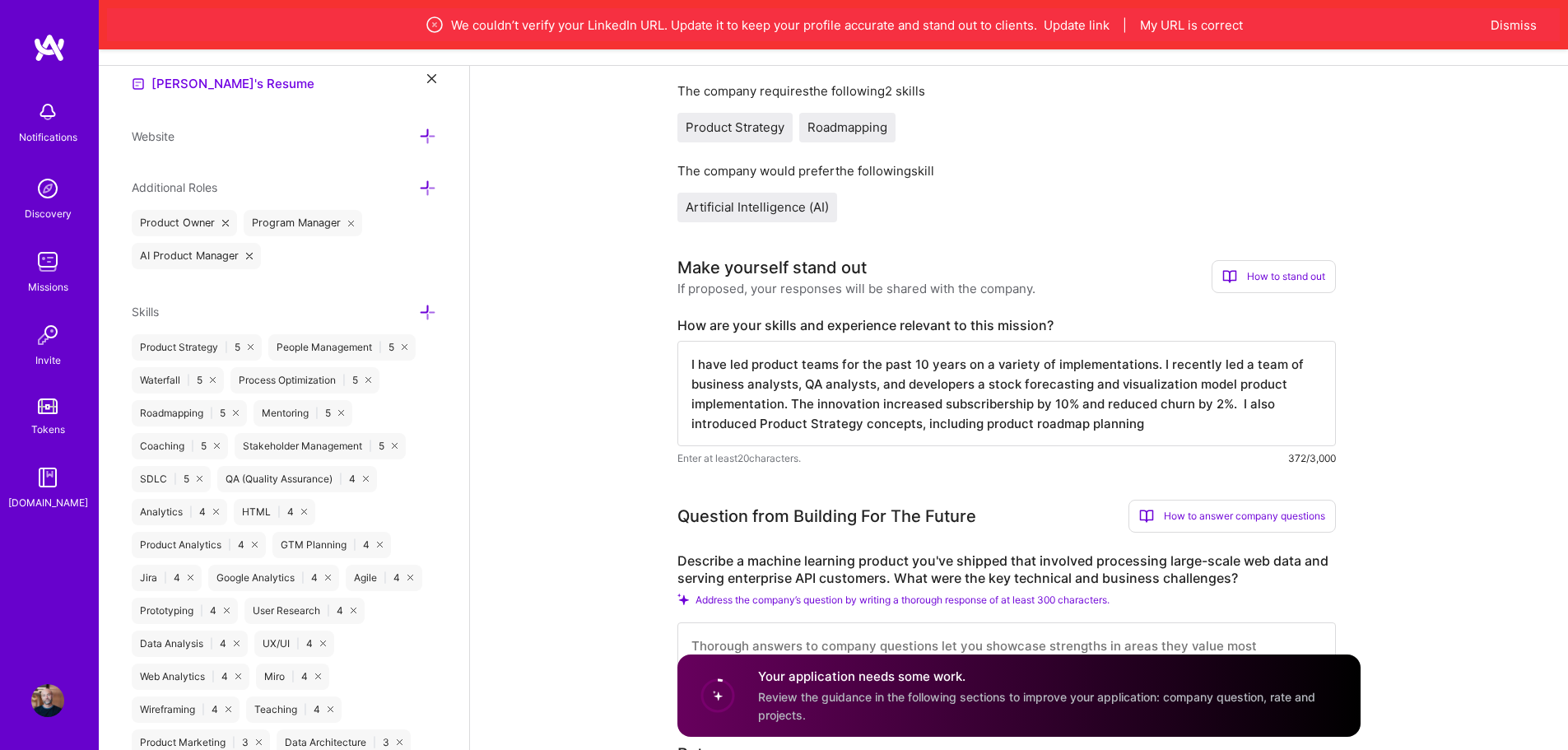
drag, startPoint x: 857, startPoint y: 423, endPoint x: 762, endPoint y: 419, distance: 95.1
click at [762, 419] on textarea "I have led product teams for the past 10 years on a variety of implementations.…" at bounding box center [1006, 394] width 659 height 106
click at [912, 428] on textarea "I have led product teams for the past 10 years on a variety of implementations.…" at bounding box center [1006, 394] width 659 height 106
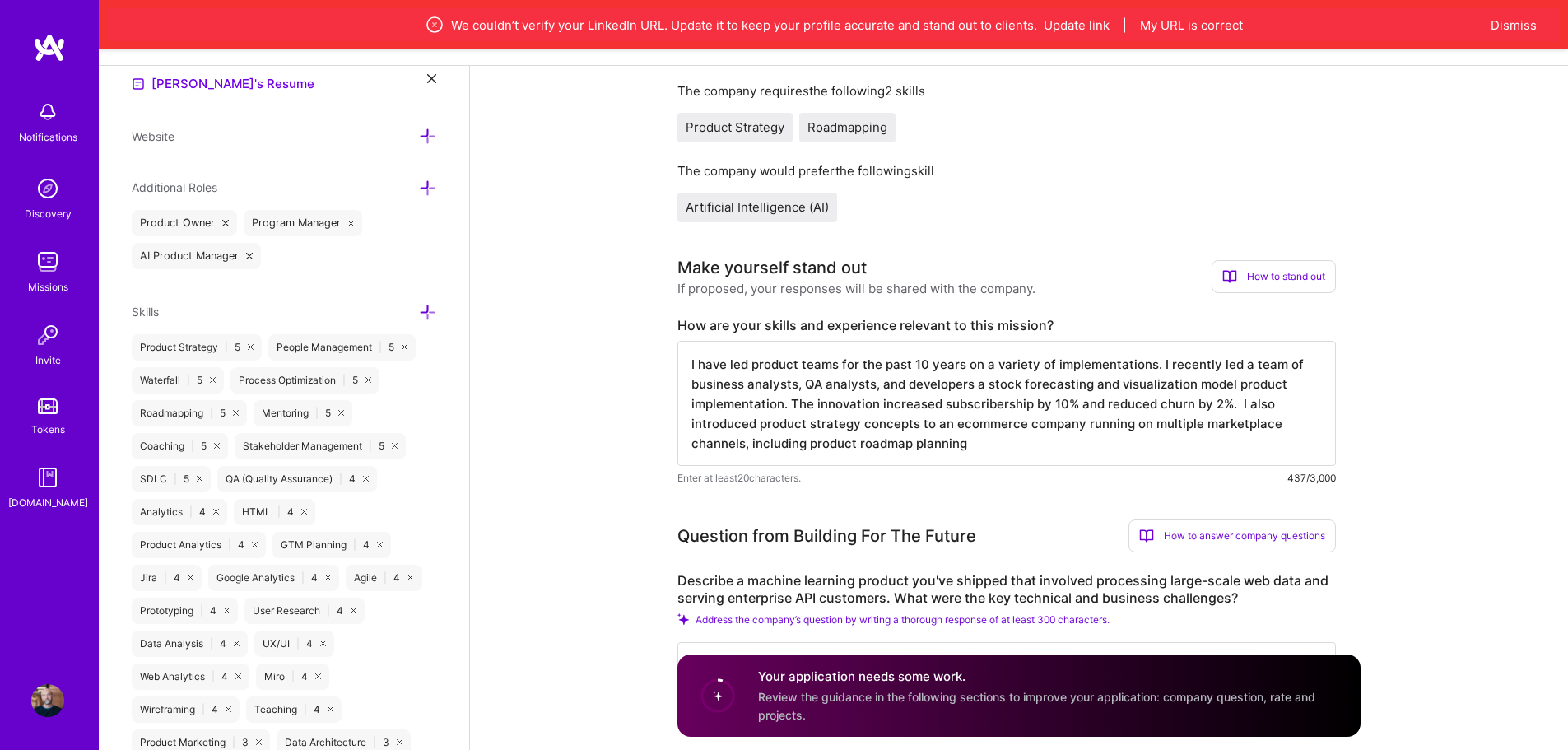
click at [981, 445] on textarea "I have led product teams for the past 10 years on a variety of implementations.…" at bounding box center [1006, 404] width 659 height 125
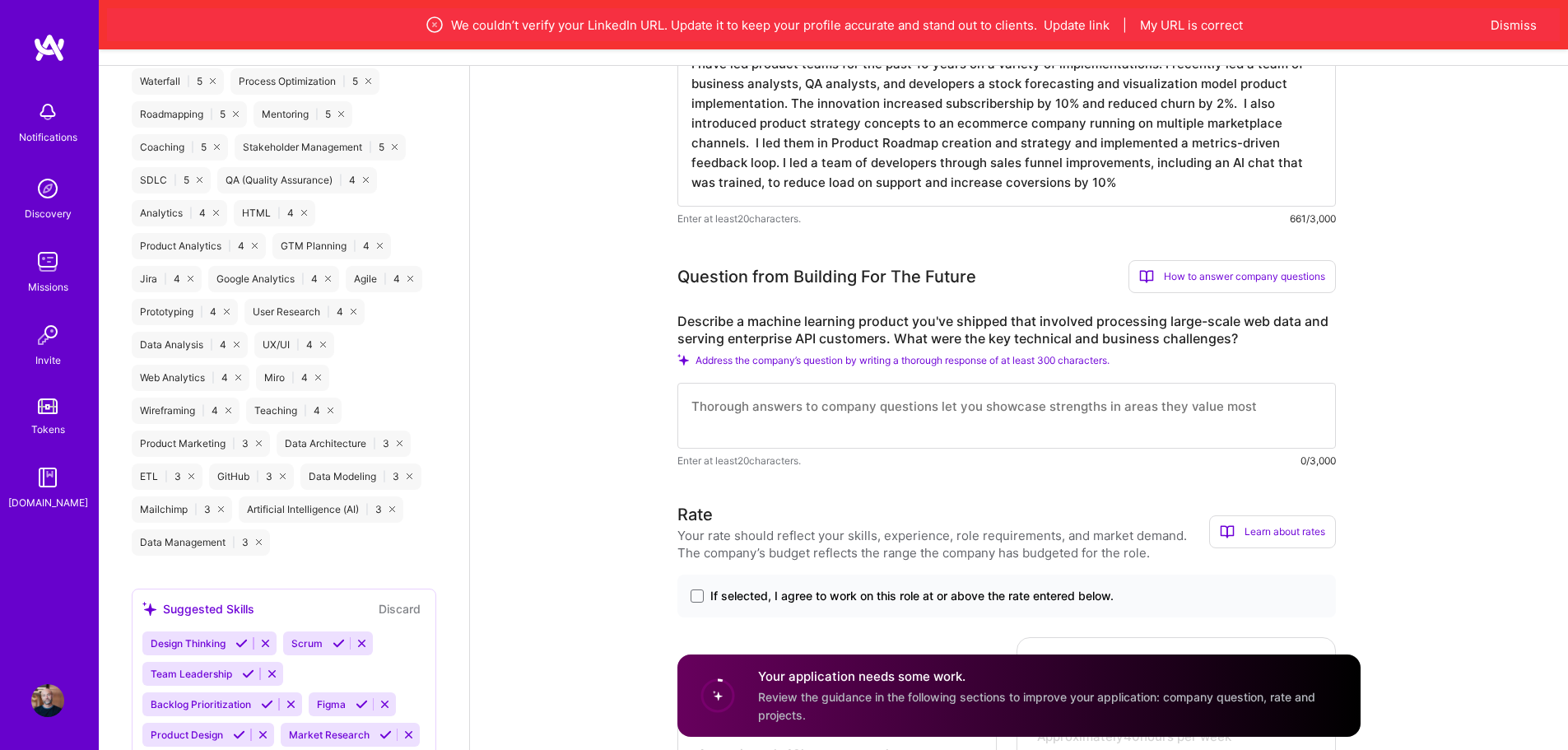
scroll to position [809, 0]
type textarea "I have led product teams for the past 10 years on a variety of implementations.…"
click at [769, 405] on textarea at bounding box center [1006, 413] width 659 height 66
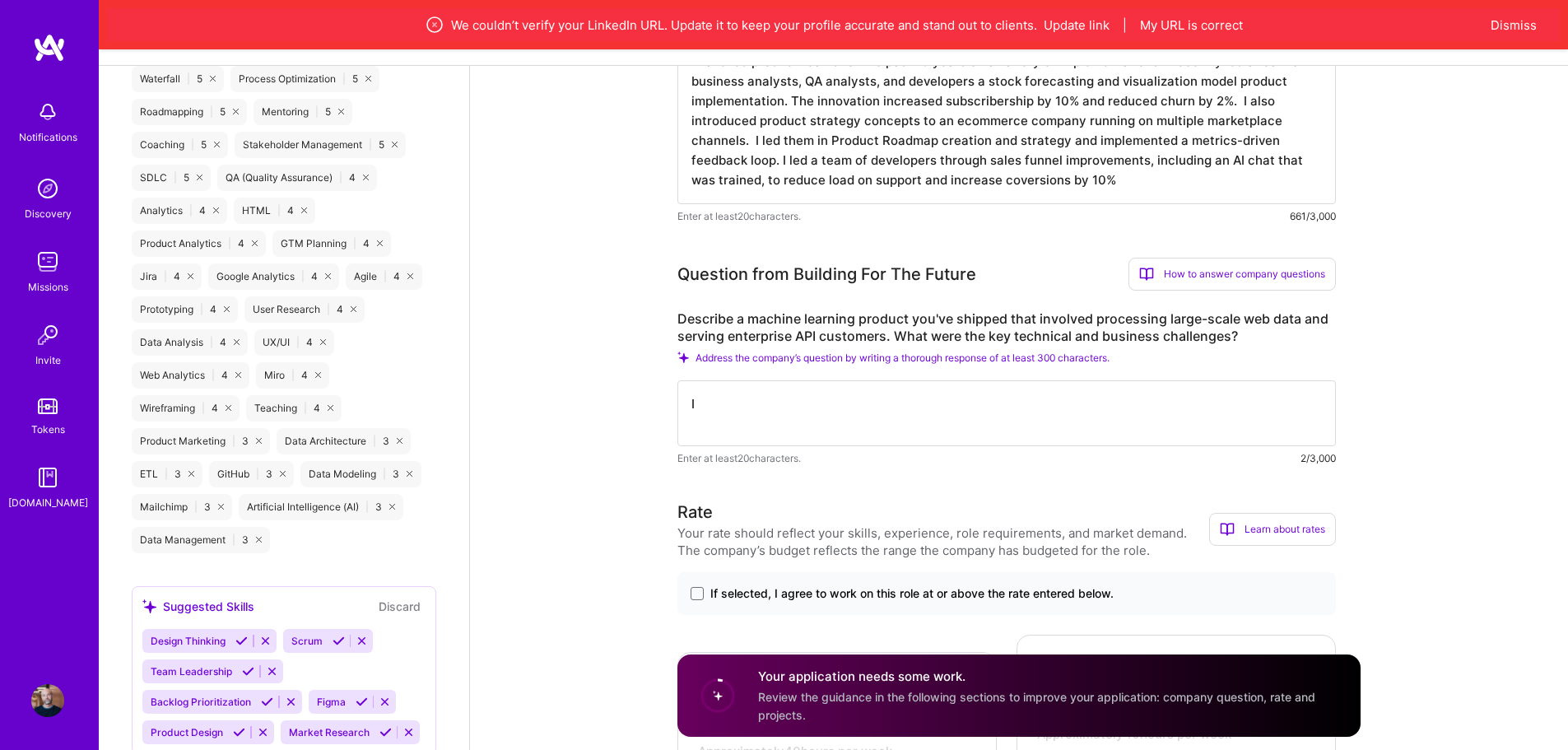
type textarea "I"
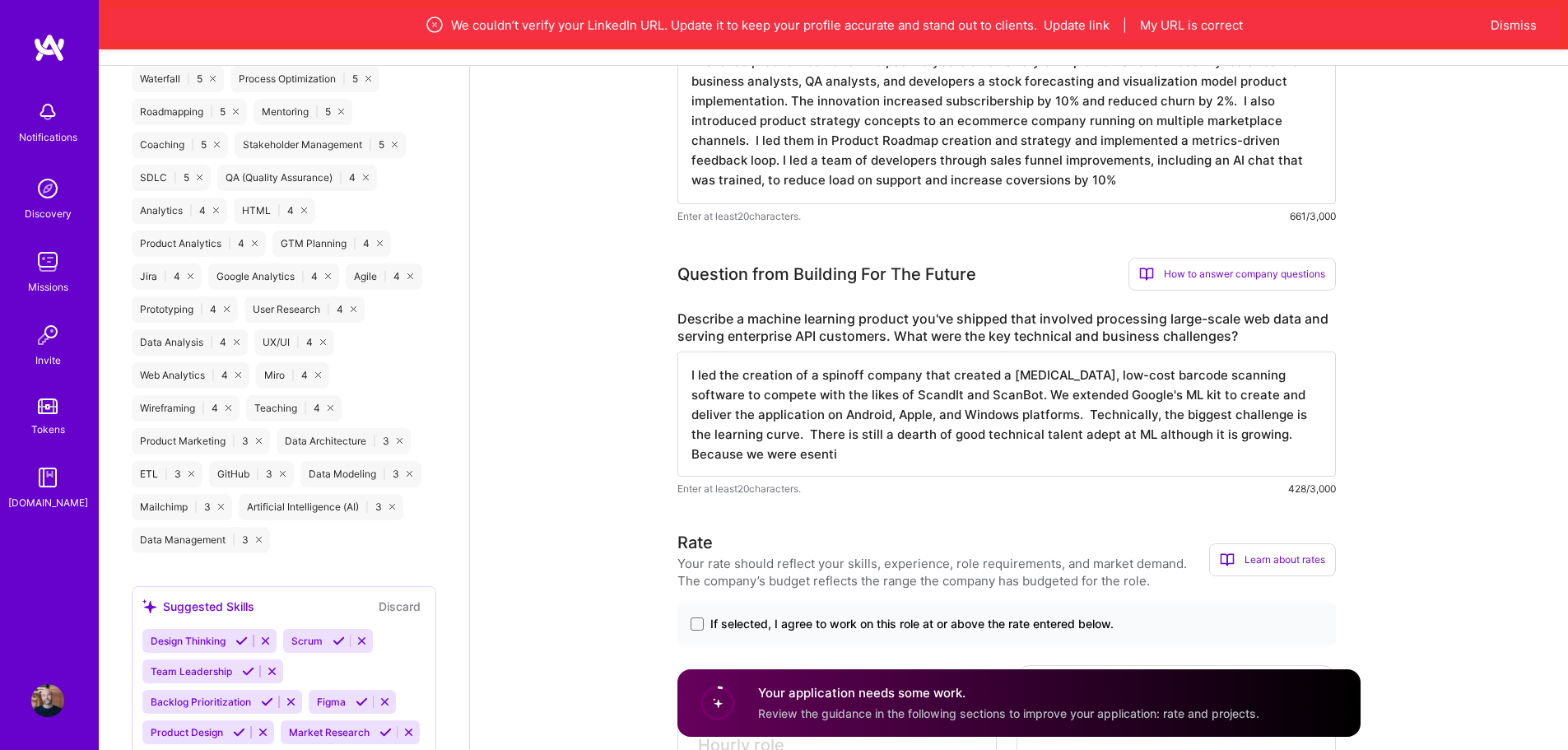
type textarea "I led the creation of a spinoff company that created a [MEDICAL_DATA], low-cost…"
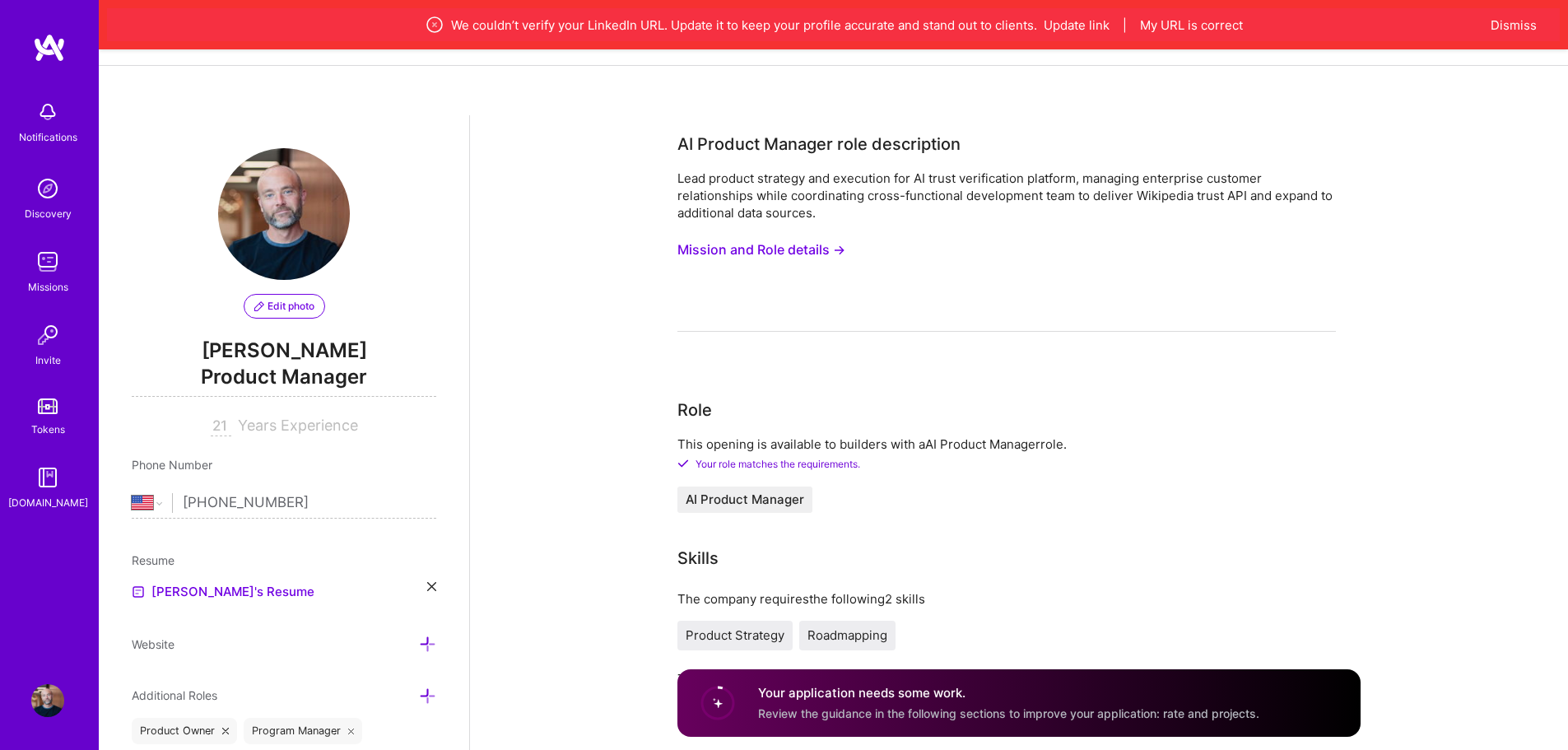
select select "US"
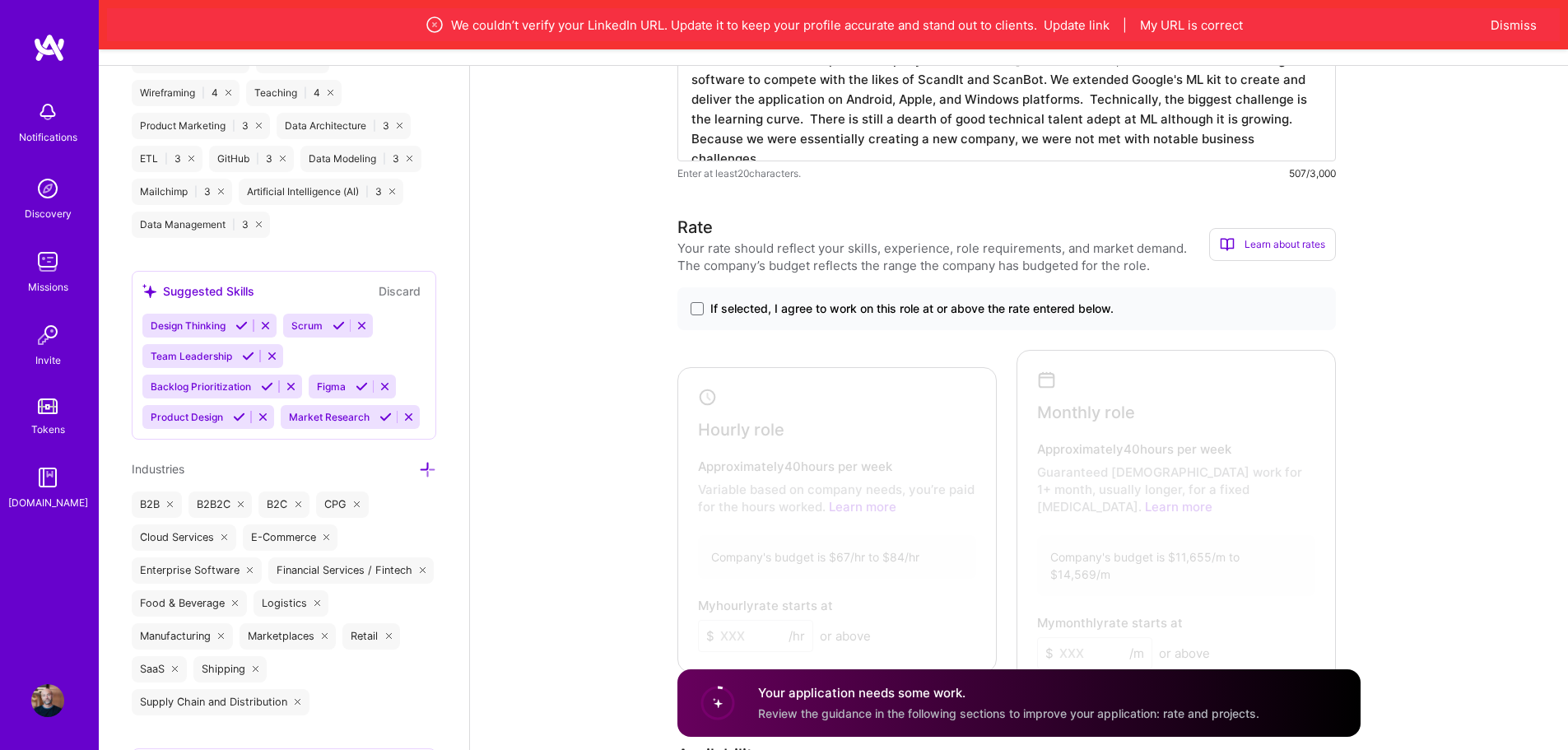
scroll to position [1125, 0]
type textarea "I led the creation of a spinoff company that created a low-weight, low-cost bar…"
click at [696, 309] on span at bounding box center [696, 308] width 13 height 13
click at [0, 0] on input "If selected, I agree to work on this role at or above the rate entered below." at bounding box center [0, 0] width 0 height 0
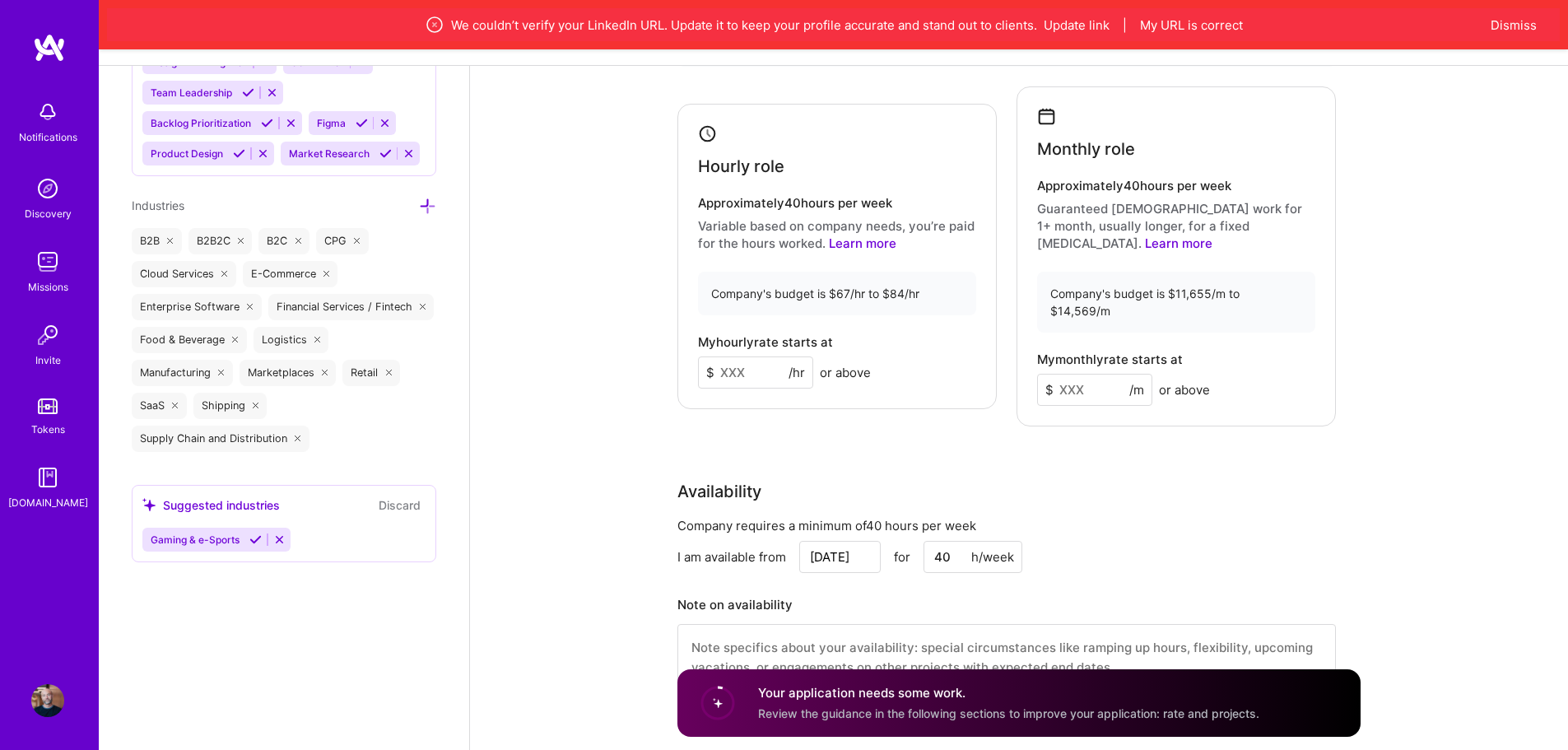
scroll to position [1389, 0]
click at [751, 354] on input at bounding box center [755, 370] width 115 height 33
type input "70"
click at [1095, 372] on input at bounding box center [1095, 388] width 115 height 33
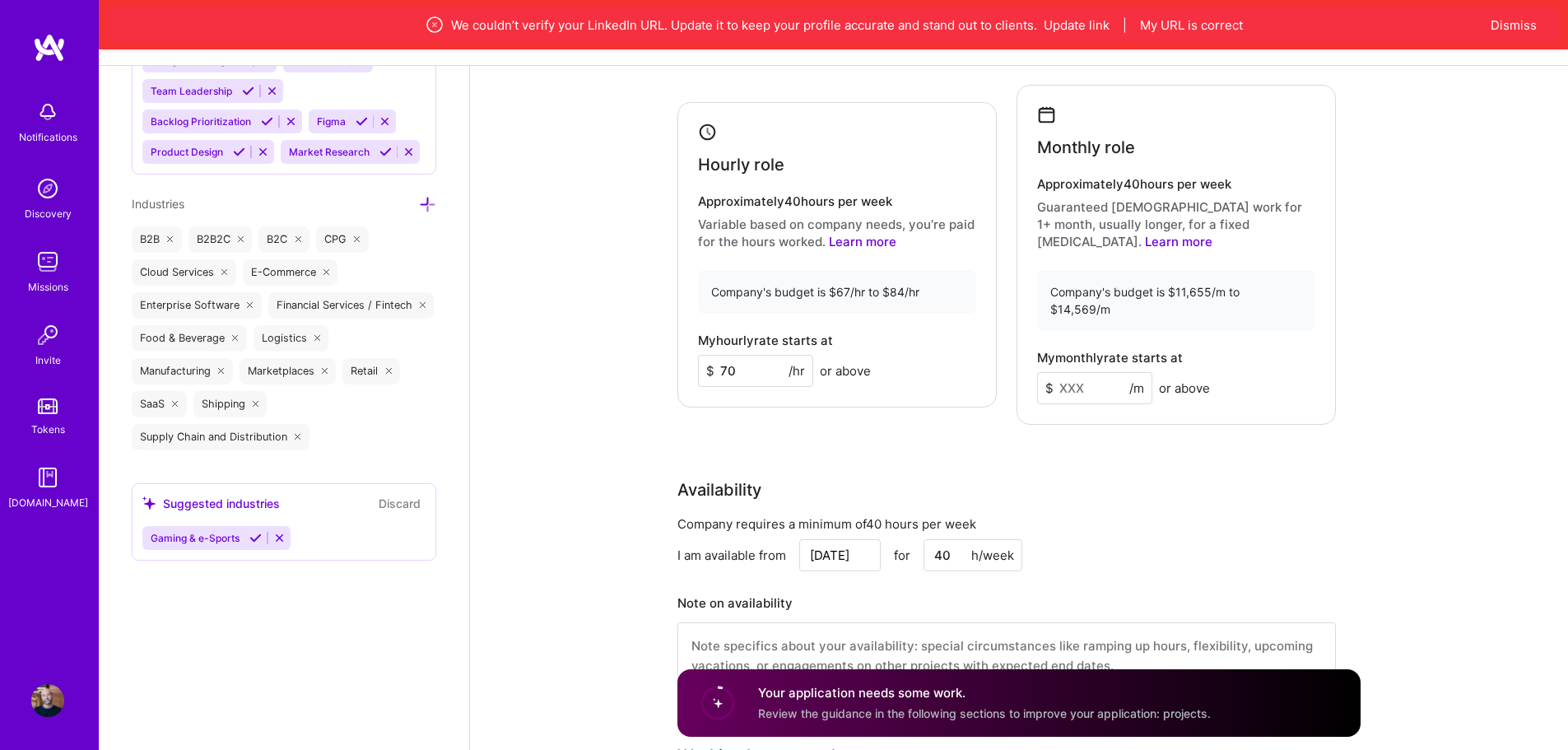
type input "2"
type input "8"
type input "2"
type input "8"
type input "2"
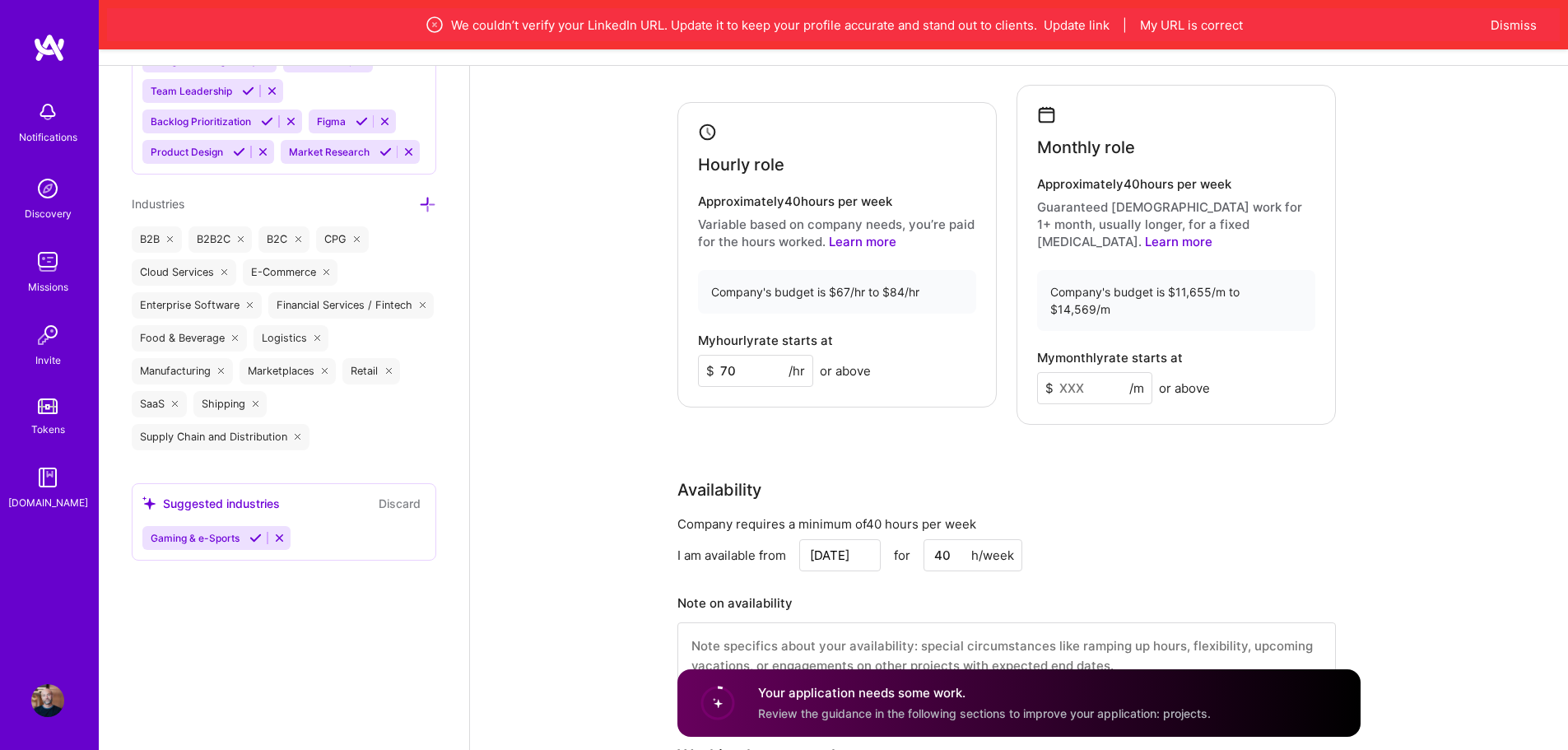
type input "8"
type input "2800"
click at [1262, 477] on div "Availability" at bounding box center [1006, 490] width 659 height 25
click at [745, 360] on input "70" at bounding box center [755, 370] width 115 height 33
type input "75"
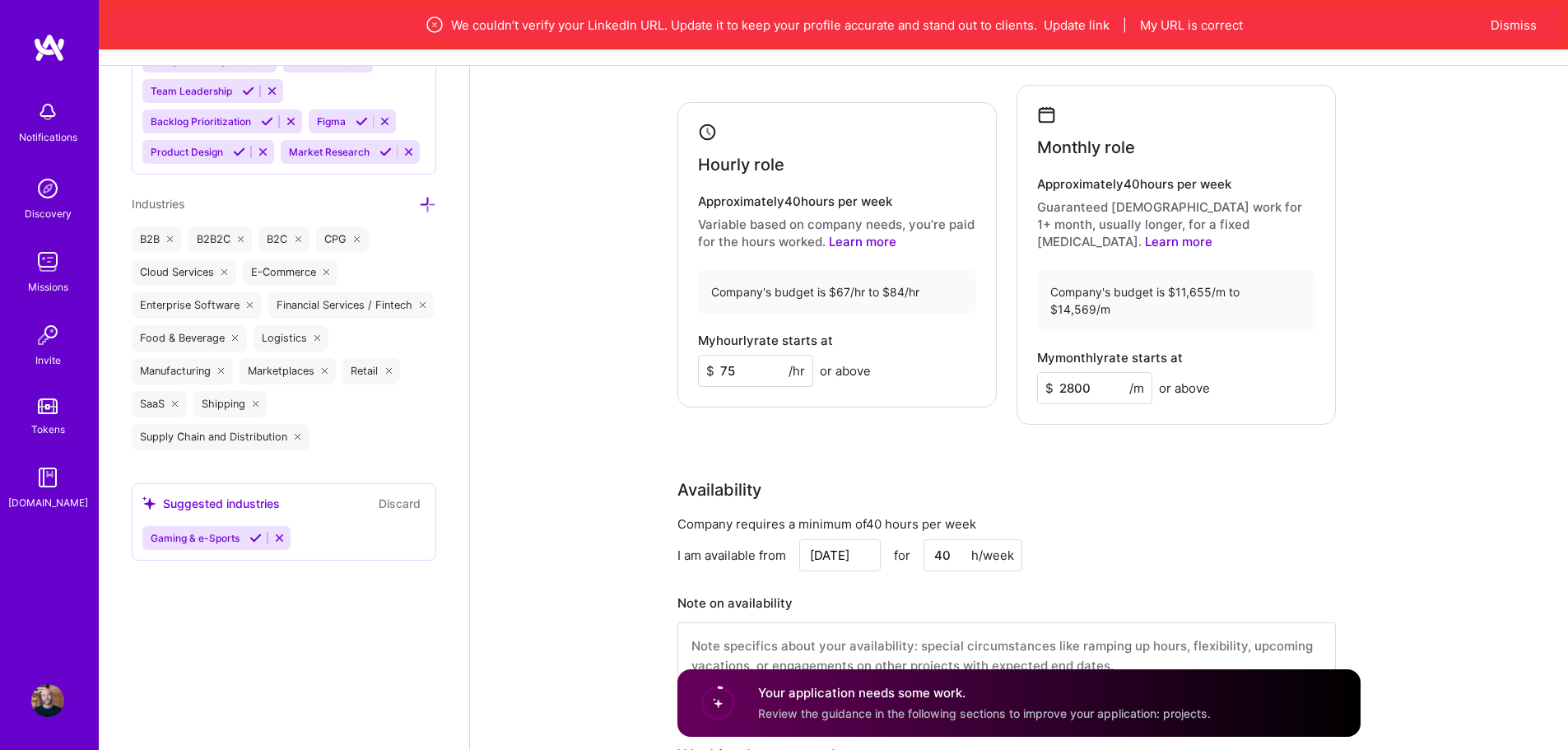
drag, startPoint x: 1101, startPoint y: 354, endPoint x: 1049, endPoint y: 354, distance: 52.0
click at [1049, 372] on div "$ 2800 /m" at bounding box center [1095, 388] width 115 height 33
type input "13000"
click at [1080, 477] on div "Availability" at bounding box center [1006, 490] width 659 height 25
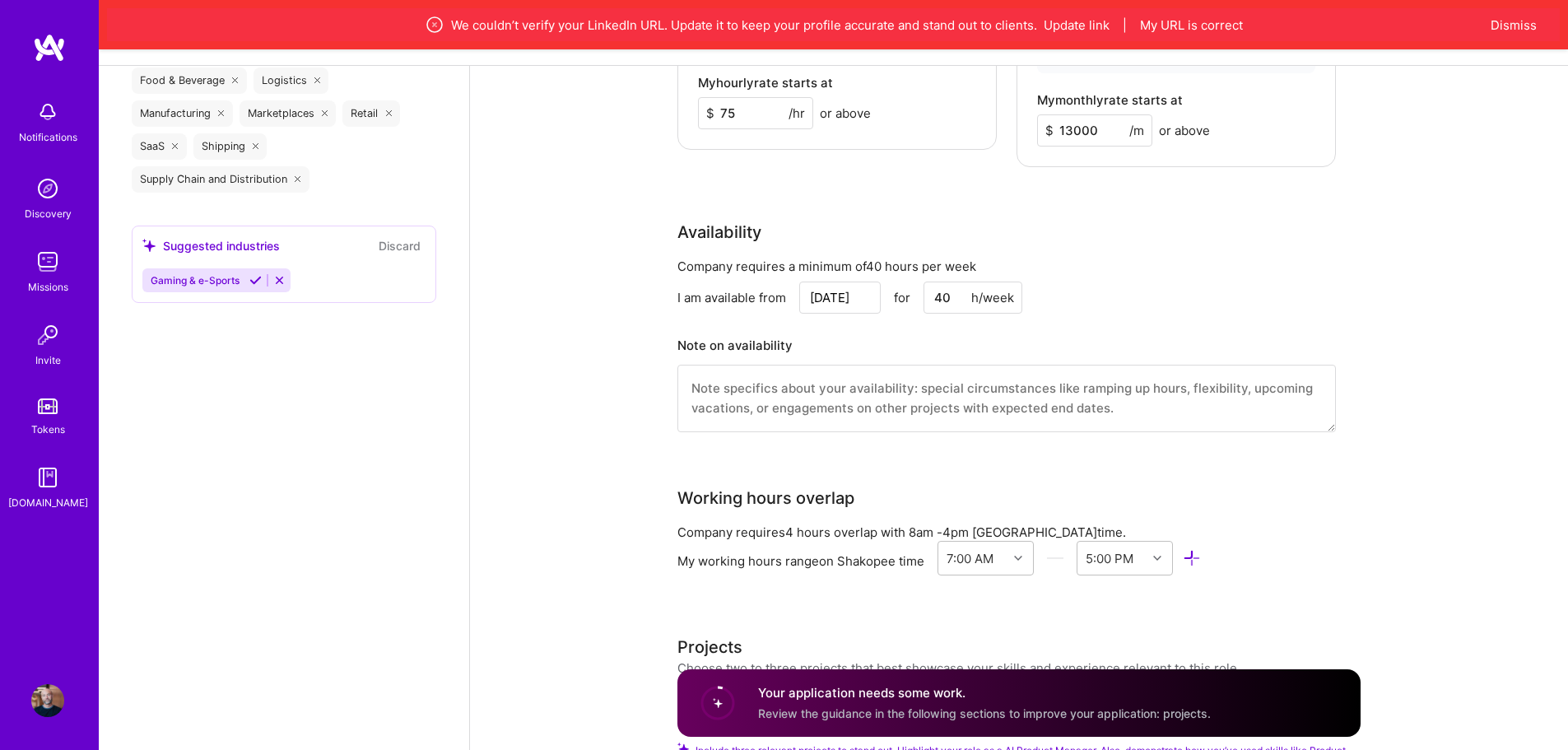
scroll to position [1650, 0]
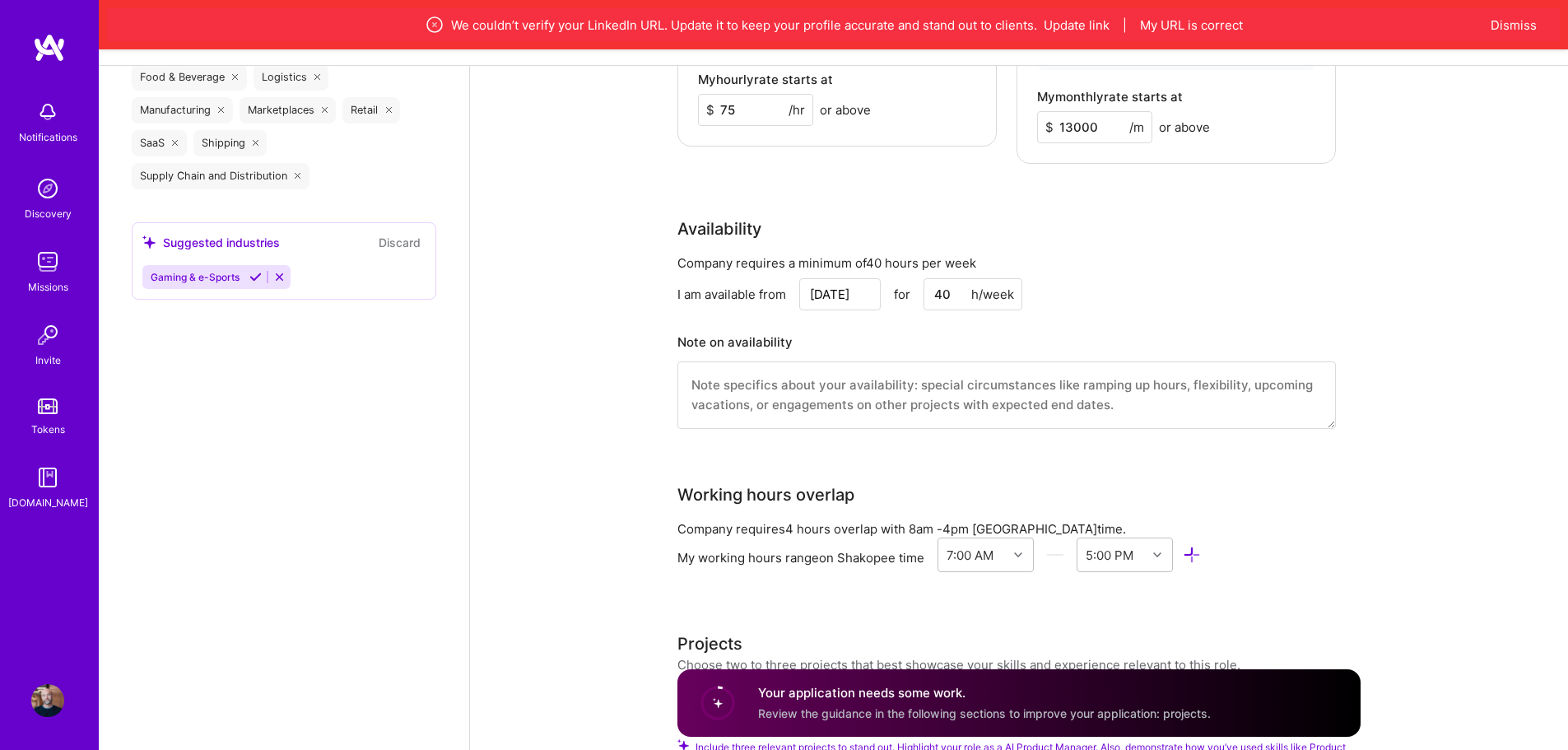
click at [858, 278] on input "[DATE]" at bounding box center [840, 294] width 82 height 33
click at [724, 209] on div "29" at bounding box center [728, 210] width 22 height 22
type input "Sep 29"
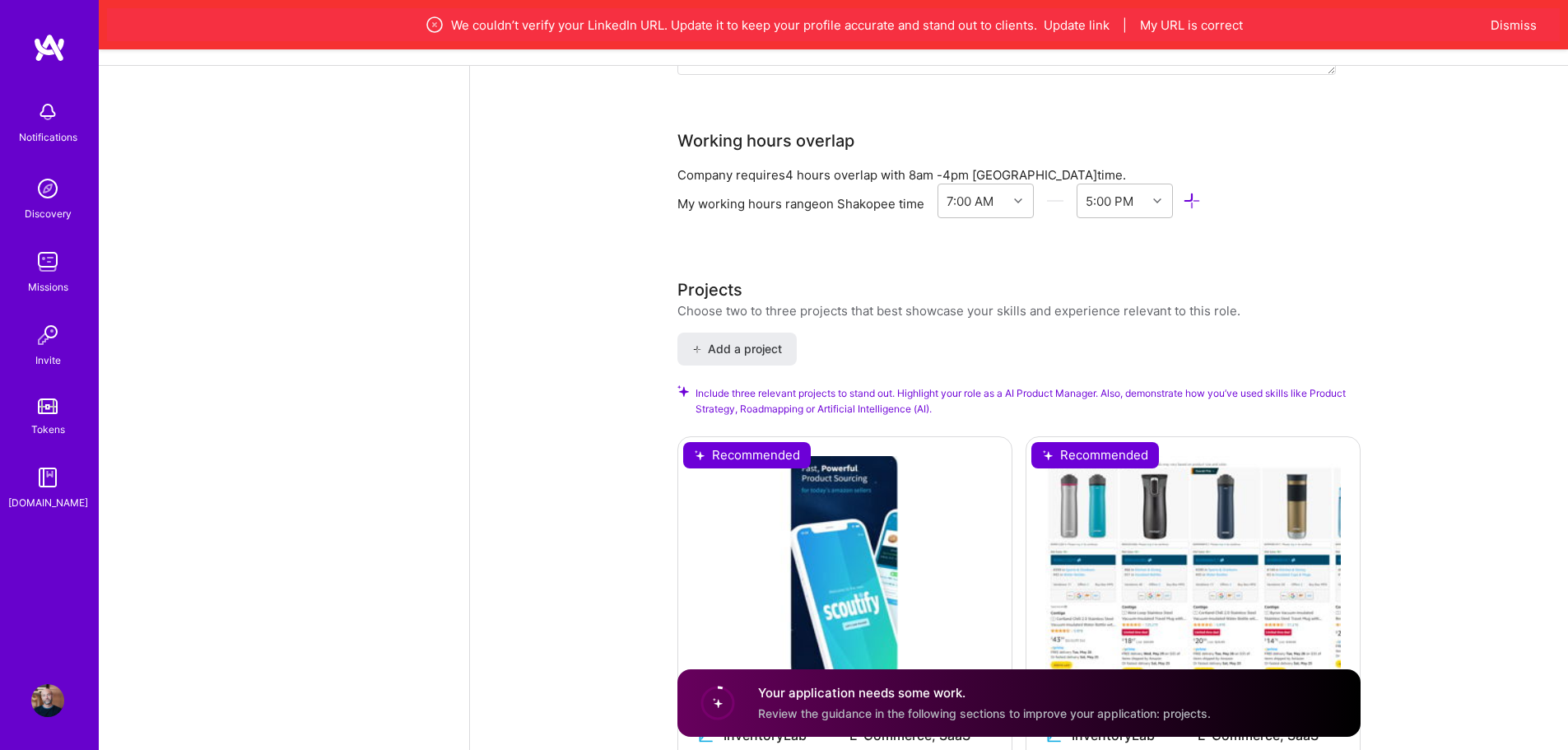
scroll to position [2006, 0]
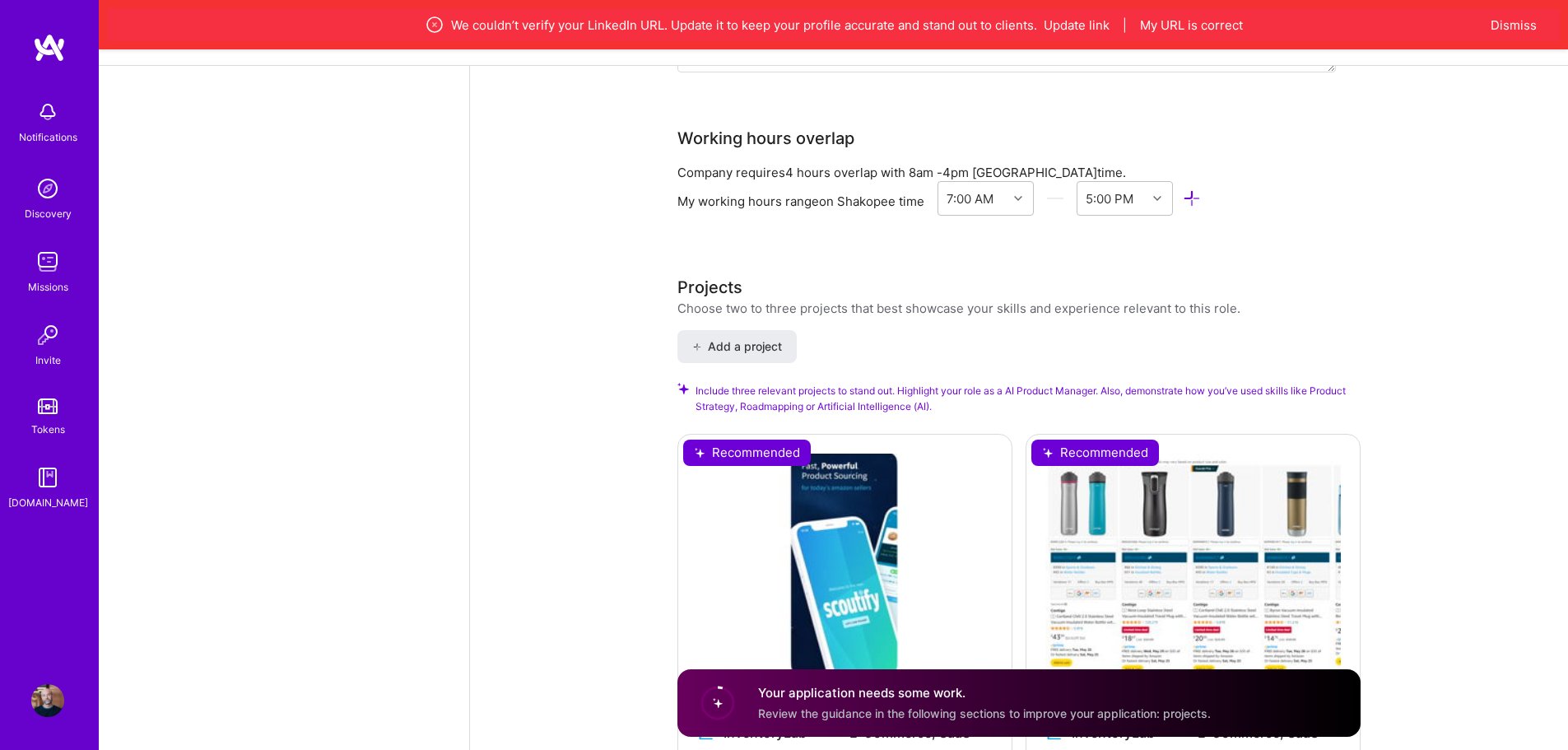
click at [743, 433] on div "Scoutify 2 Mobile App InventoryLab E-Commerce, SaaS Matched on Product Strategy…" at bounding box center [844, 650] width 335 height 433
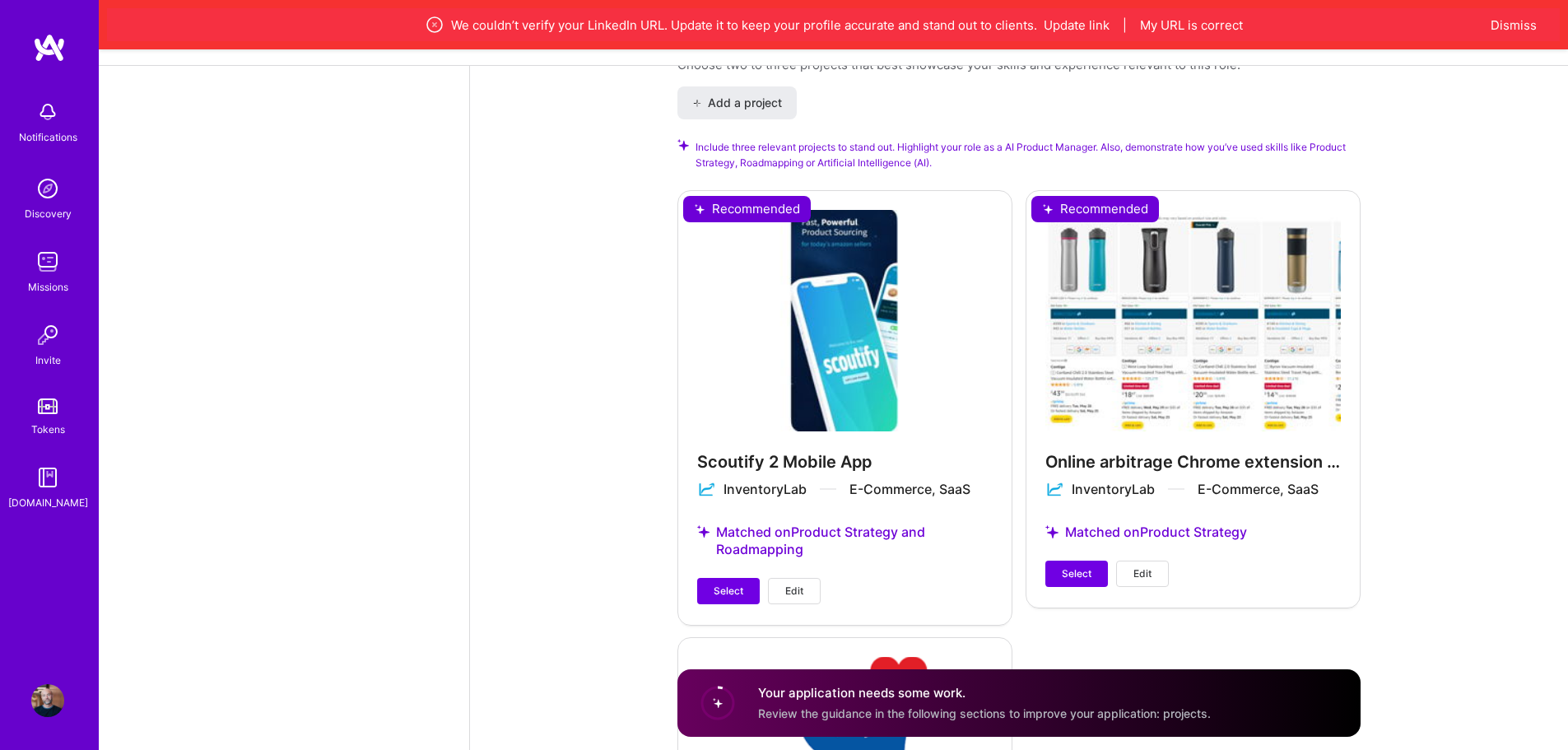
scroll to position [2254, 0]
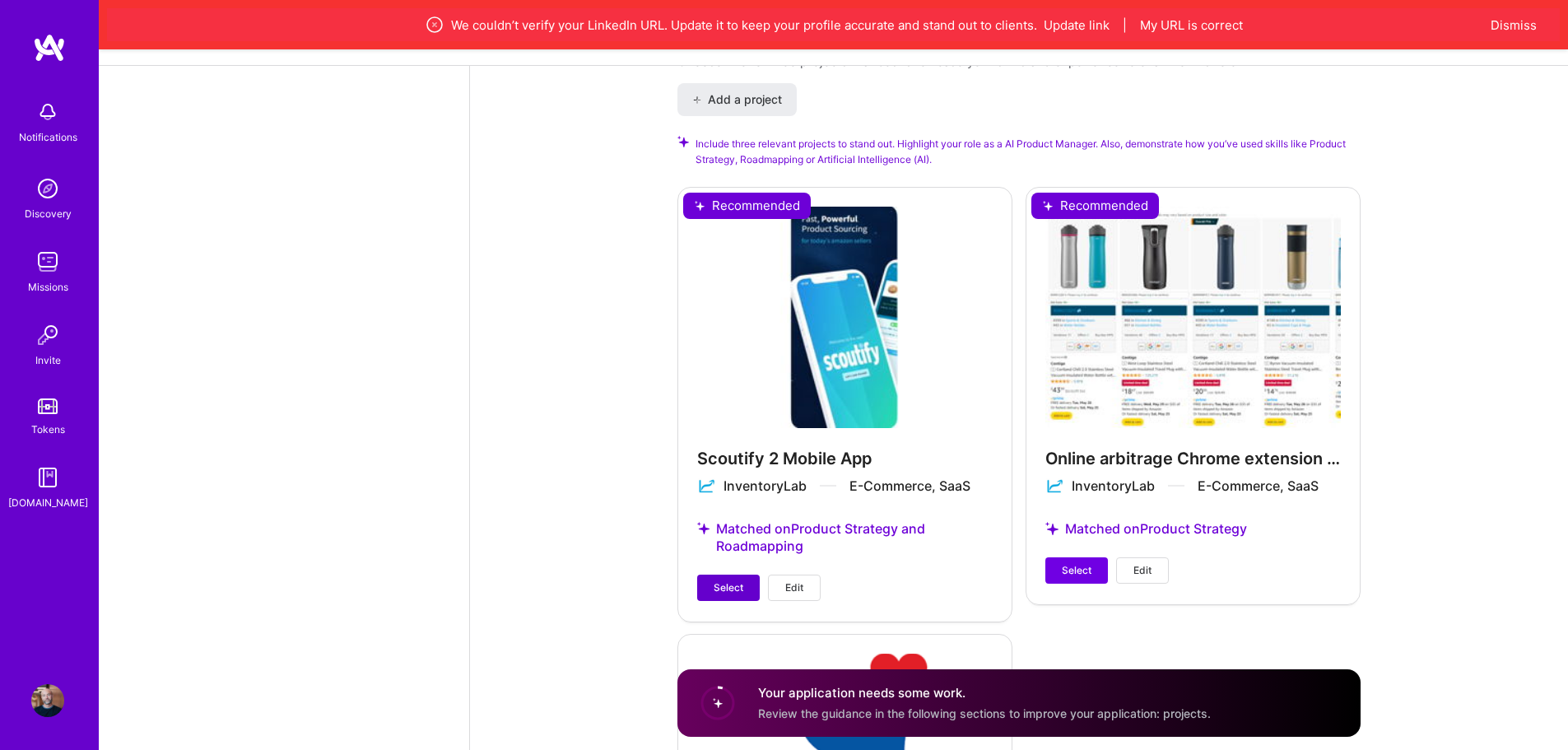
click at [721, 580] on span "Select" at bounding box center [729, 587] width 30 height 15
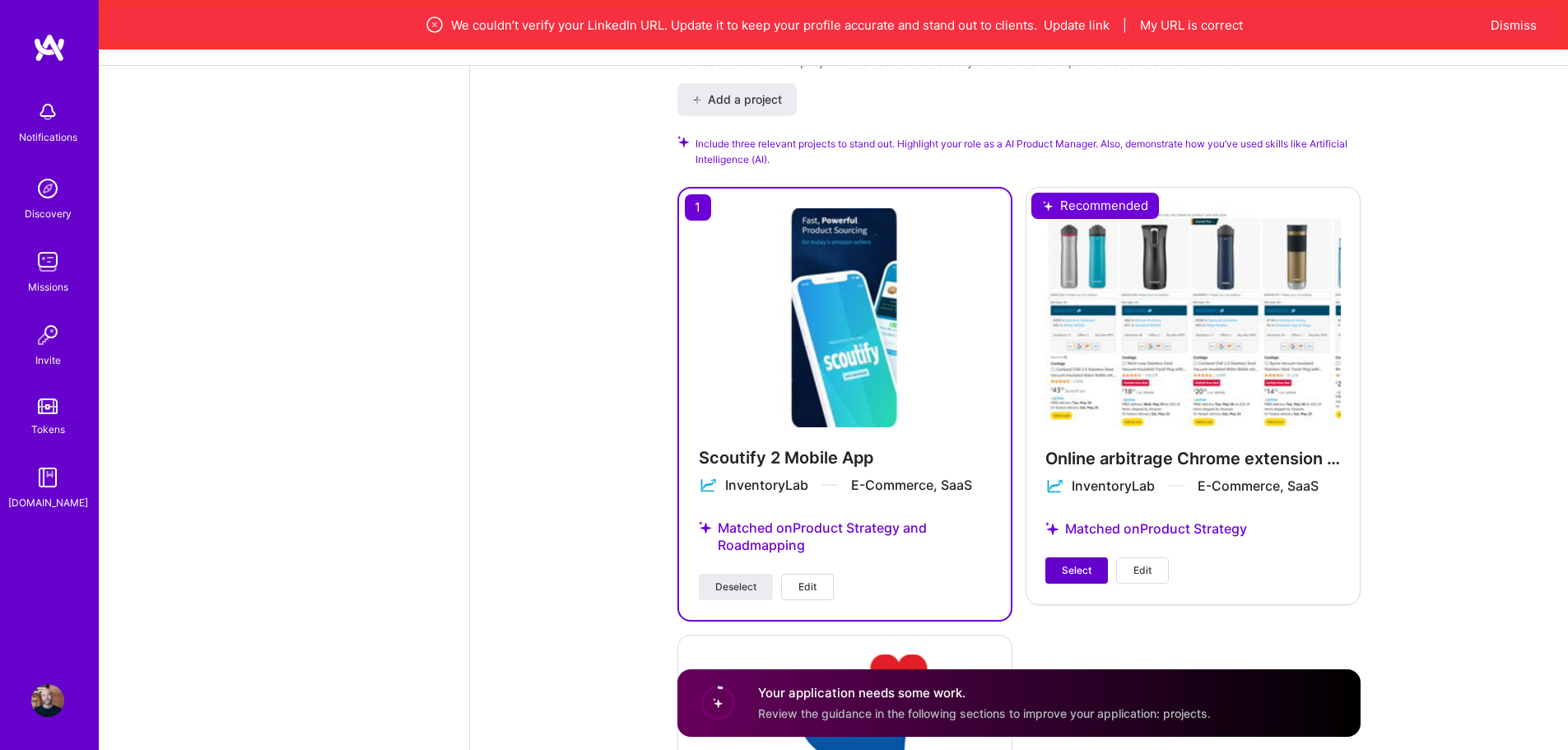
click at [1075, 557] on button "Select" at bounding box center [1076, 571] width 62 height 26
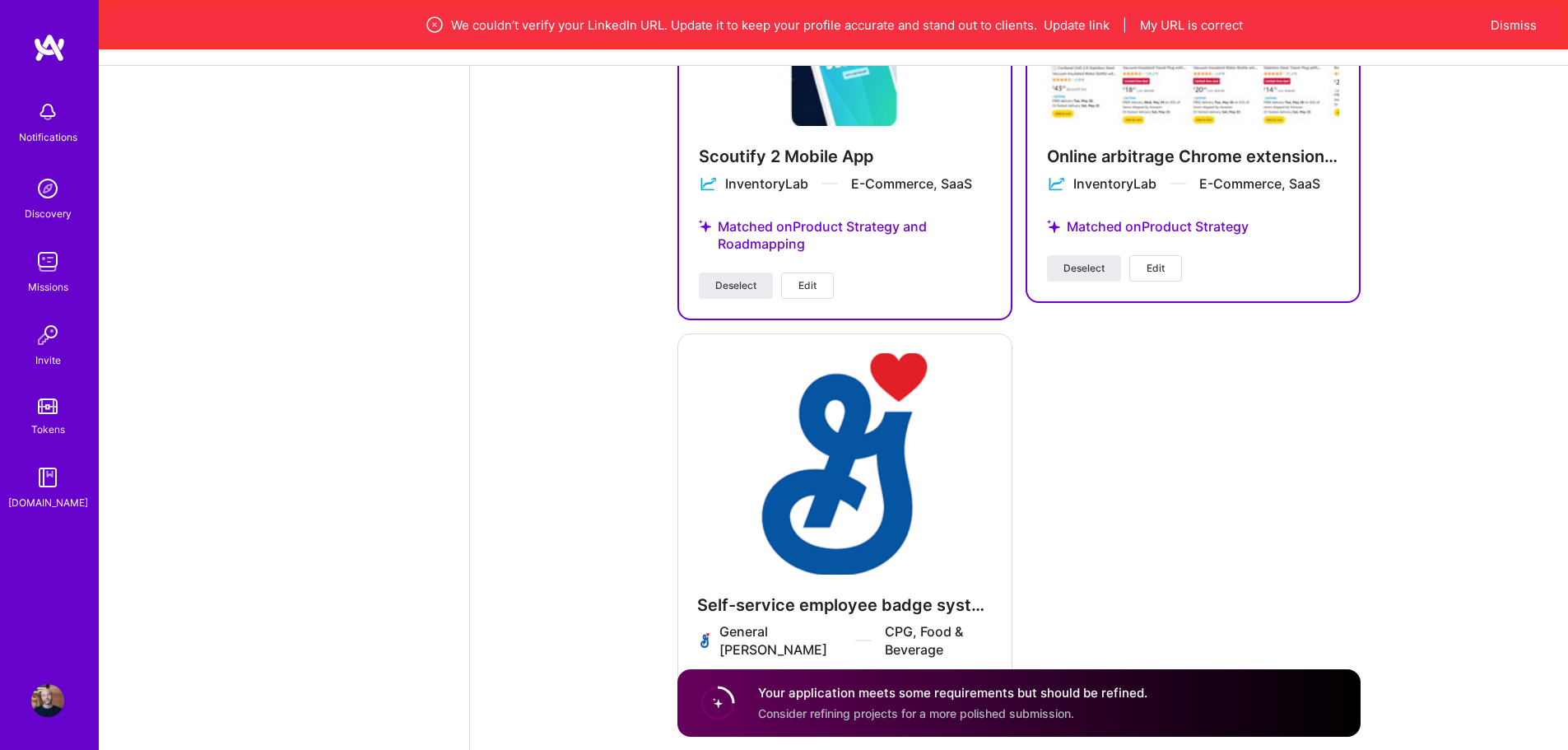
scroll to position [2596, 0]
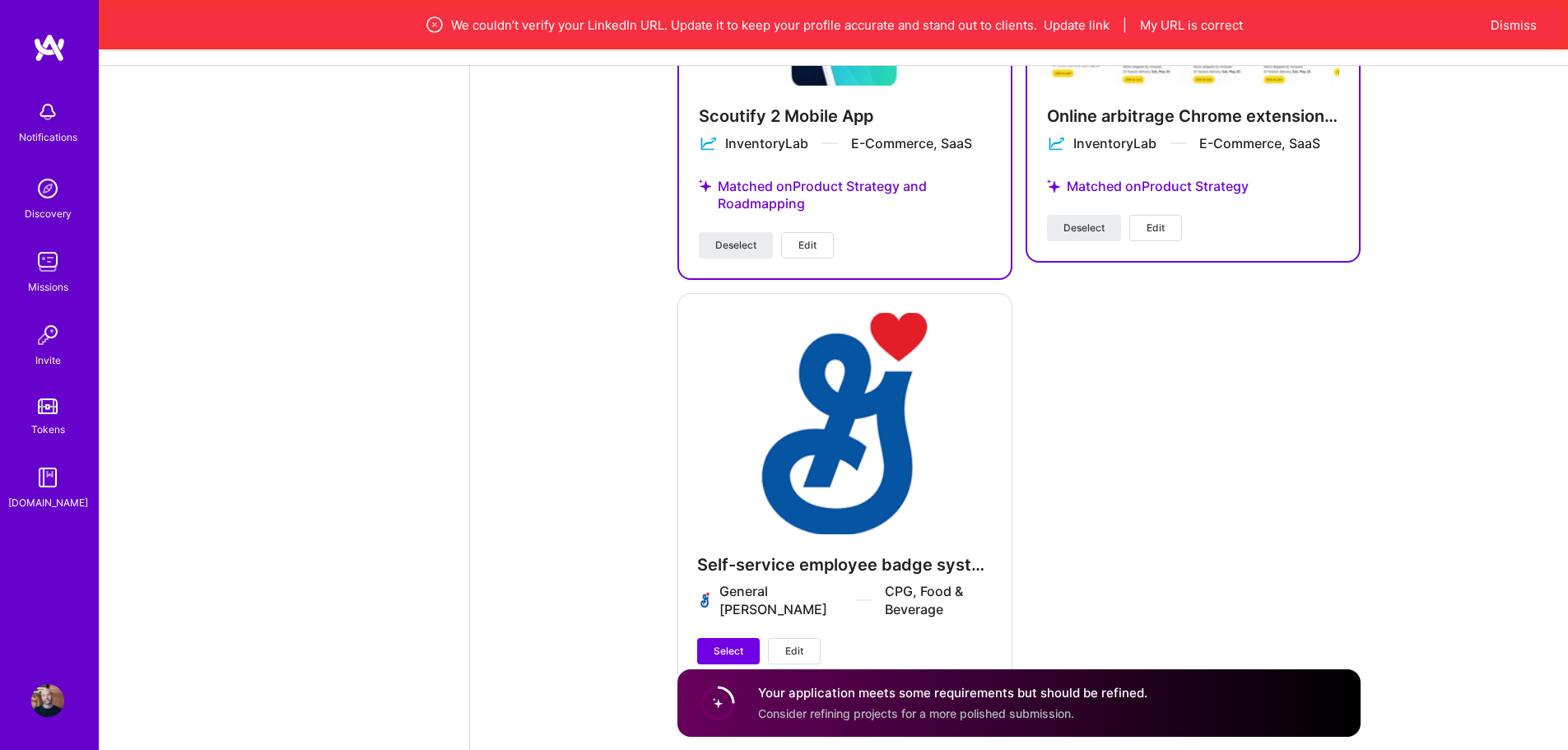
click at [956, 710] on span "Consider refining projects for a more polished submission." at bounding box center [915, 713] width 316 height 14
click at [1301, 706] on div "Your application meets some requirements but should be refined. Consider refini…" at bounding box center [1018, 703] width 683 height 68
click at [1163, 612] on div "Scoutify 2 Mobile App InventoryLab E-Commerce, SaaS Matched on Product Strategy…" at bounding box center [1018, 265] width 683 height 840
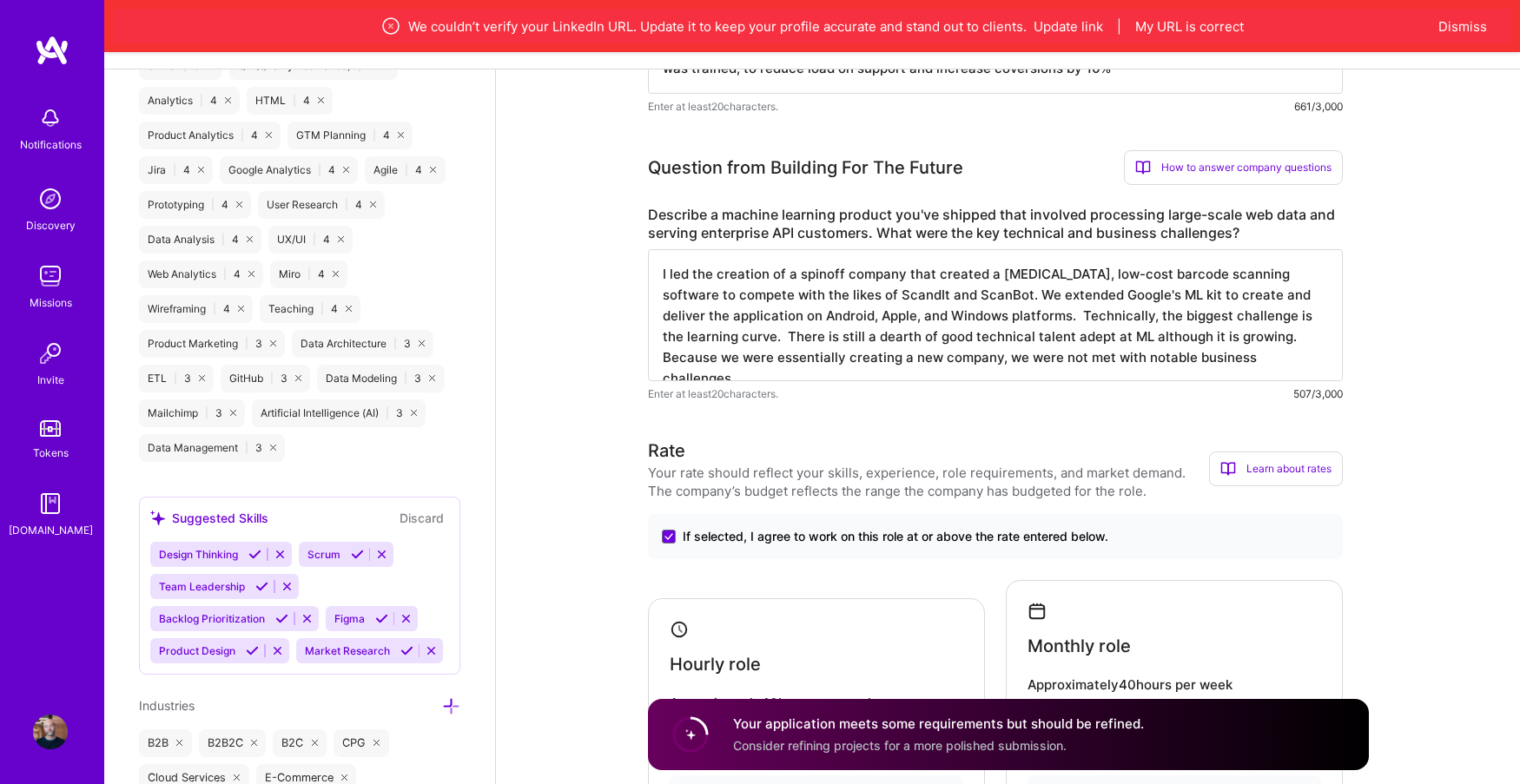
scroll to position [974, 0]
click at [320, 552] on span "Scrum" at bounding box center [324, 556] width 33 height 13
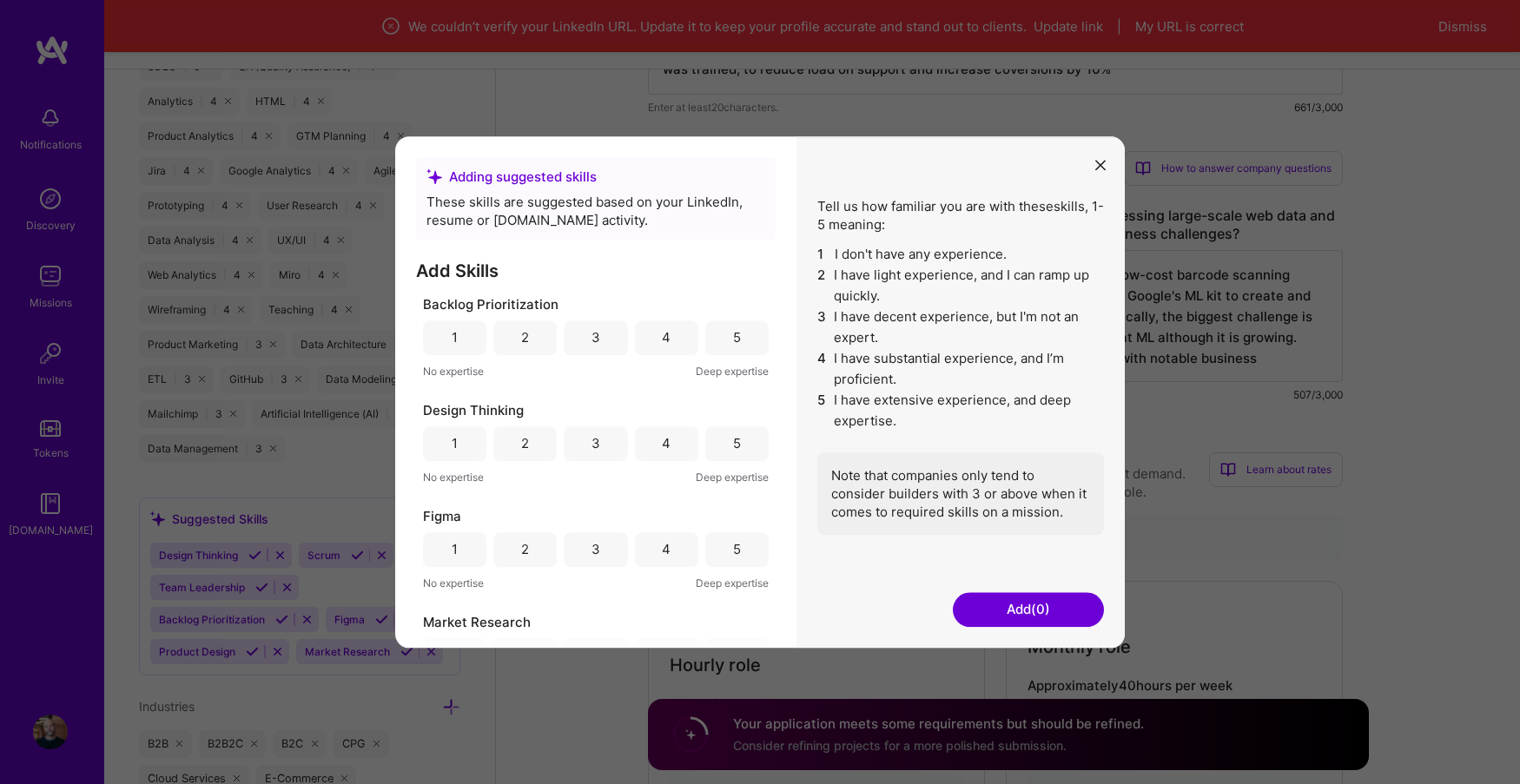
click at [735, 345] on div "5" at bounding box center [737, 337] width 63 height 34
click at [721, 449] on div "5" at bounding box center [737, 443] width 63 height 34
click at [606, 548] on div "3" at bounding box center [596, 549] width 63 height 34
click at [596, 437] on div "3" at bounding box center [596, 438] width 8 height 19
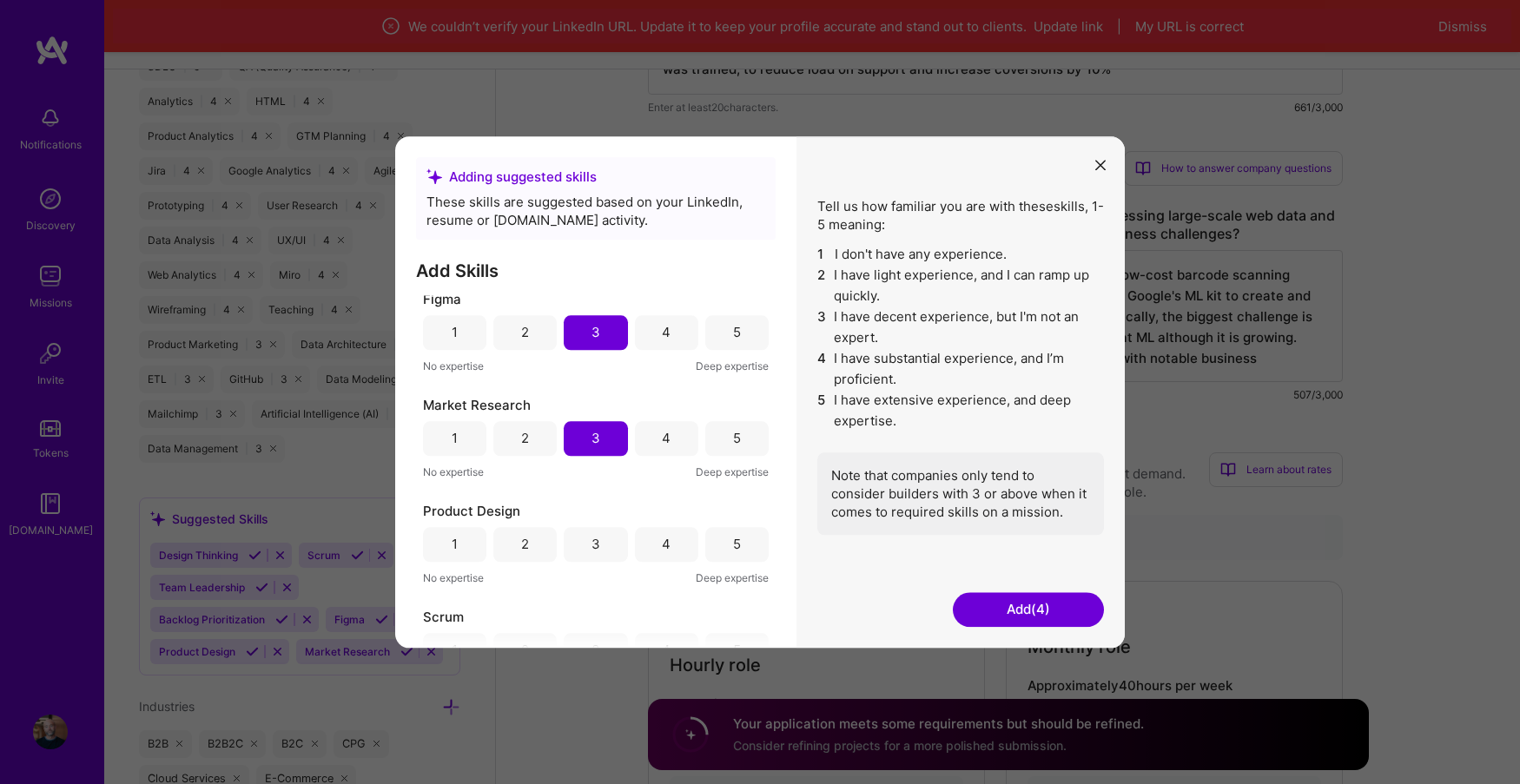
click at [741, 548] on div "5" at bounding box center [737, 544] width 63 height 34
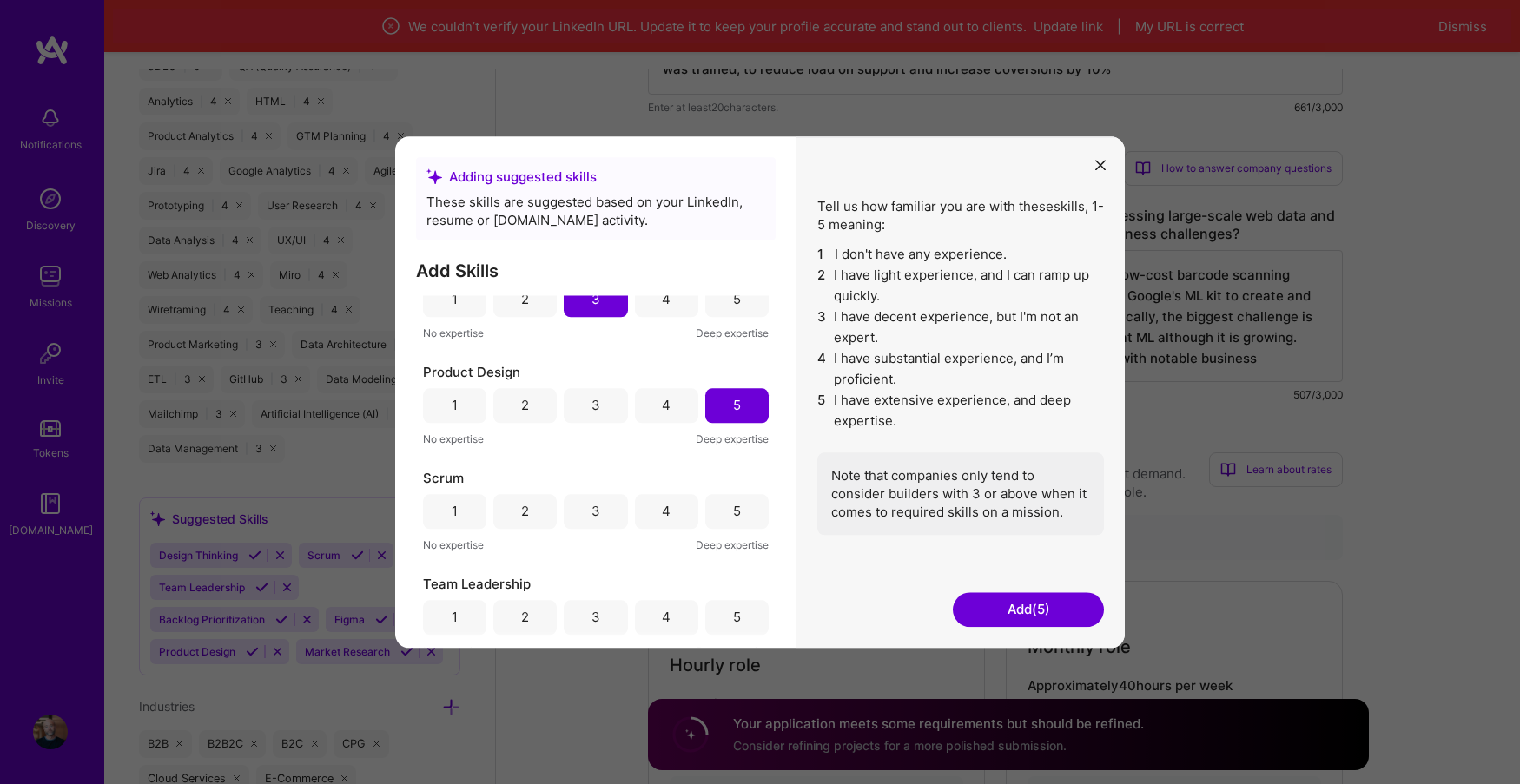
scroll to position [362, 0]
click at [662, 397] on div "4" at bounding box center [665, 399] width 8 height 19
click at [662, 502] on div "4" at bounding box center [665, 506] width 8 height 19
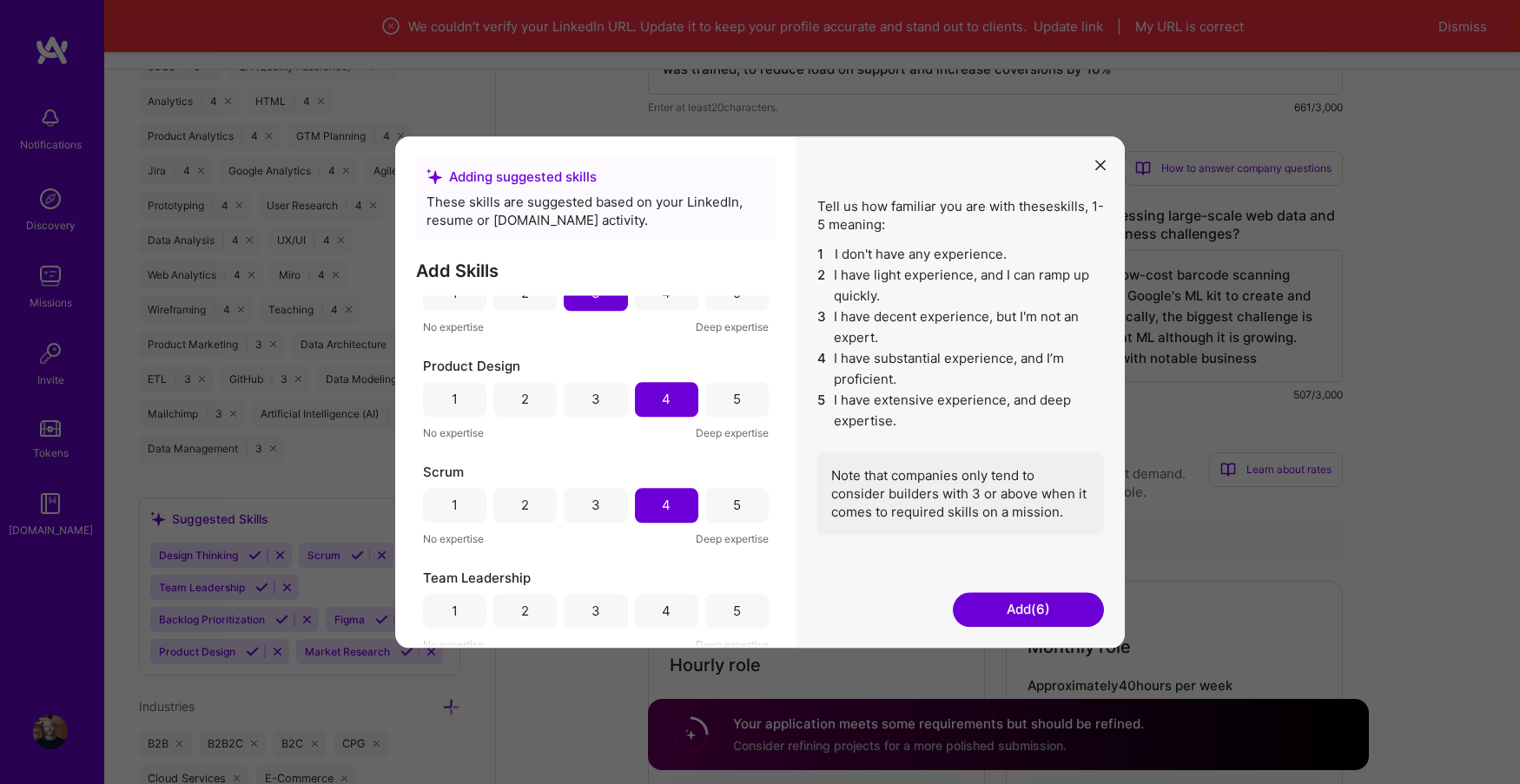
scroll to position [368, 0]
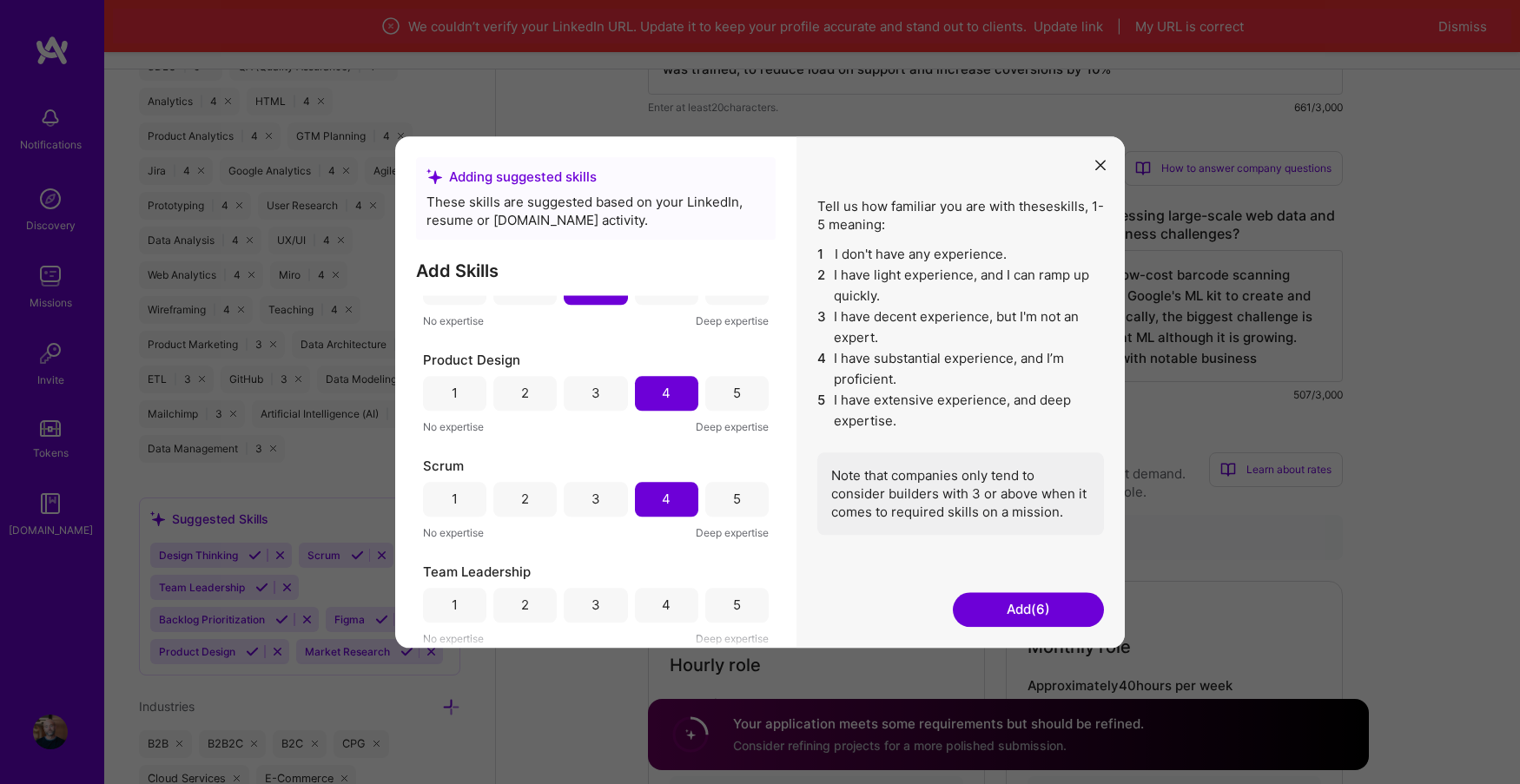
click at [736, 595] on div "5" at bounding box center [737, 605] width 63 height 34
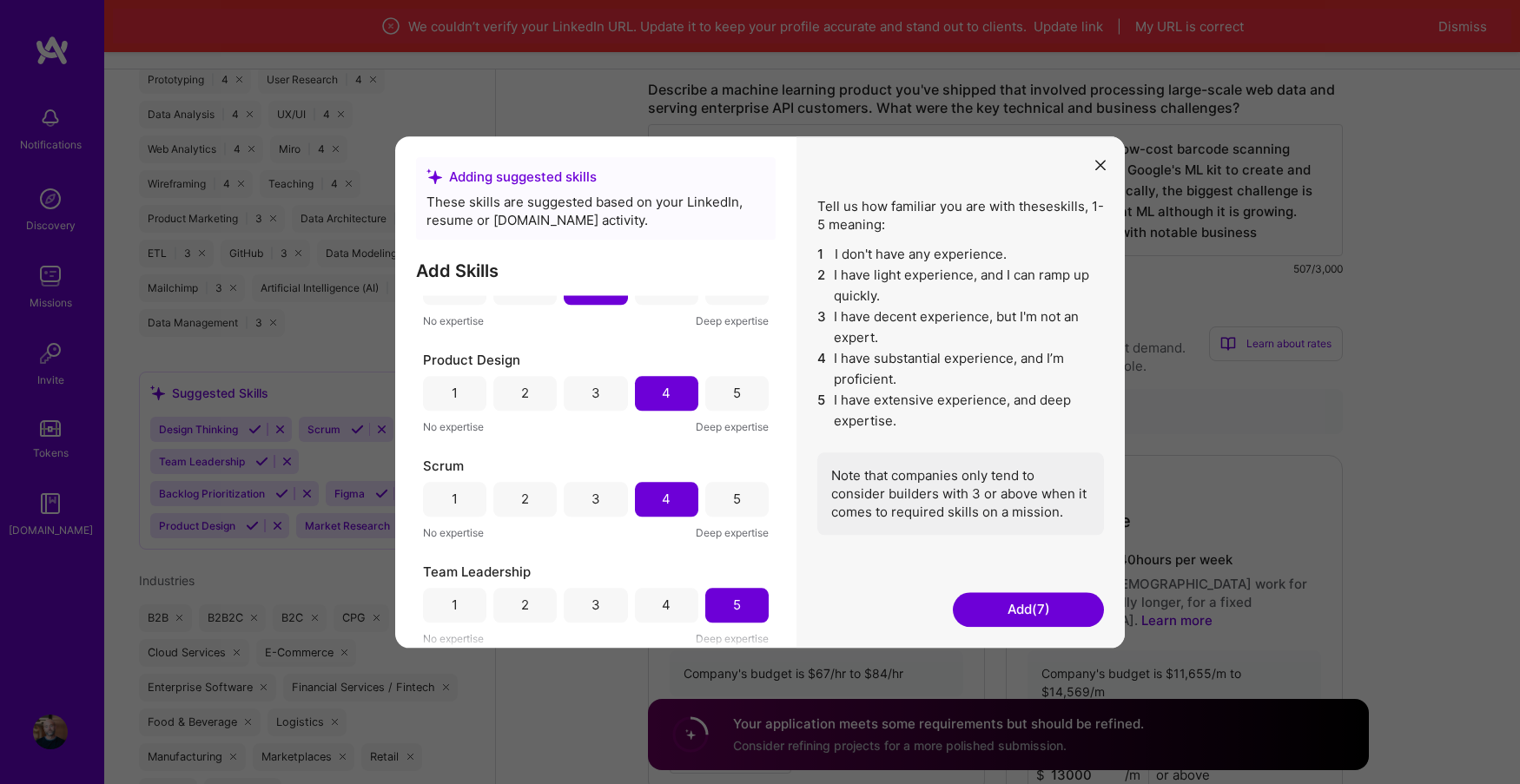
scroll to position [1105, 0]
drag, startPoint x: 745, startPoint y: 574, endPoint x: 811, endPoint y: 572, distance: 66.0
click at [751, 574] on div "Team Leadership" at bounding box center [596, 572] width 346 height 19
click at [1045, 619] on button "Add (7)" at bounding box center [1028, 609] width 151 height 34
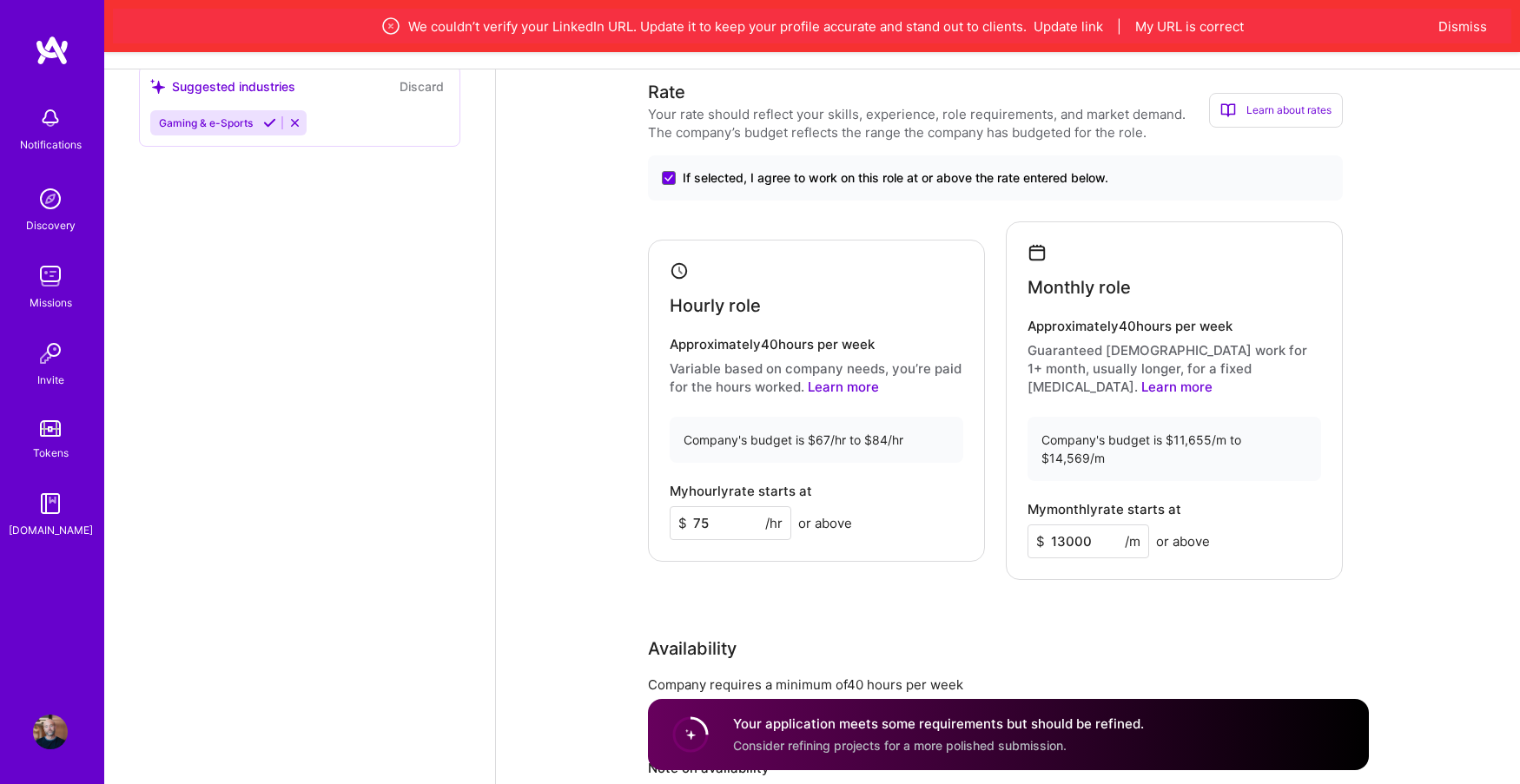
scroll to position [993, 0]
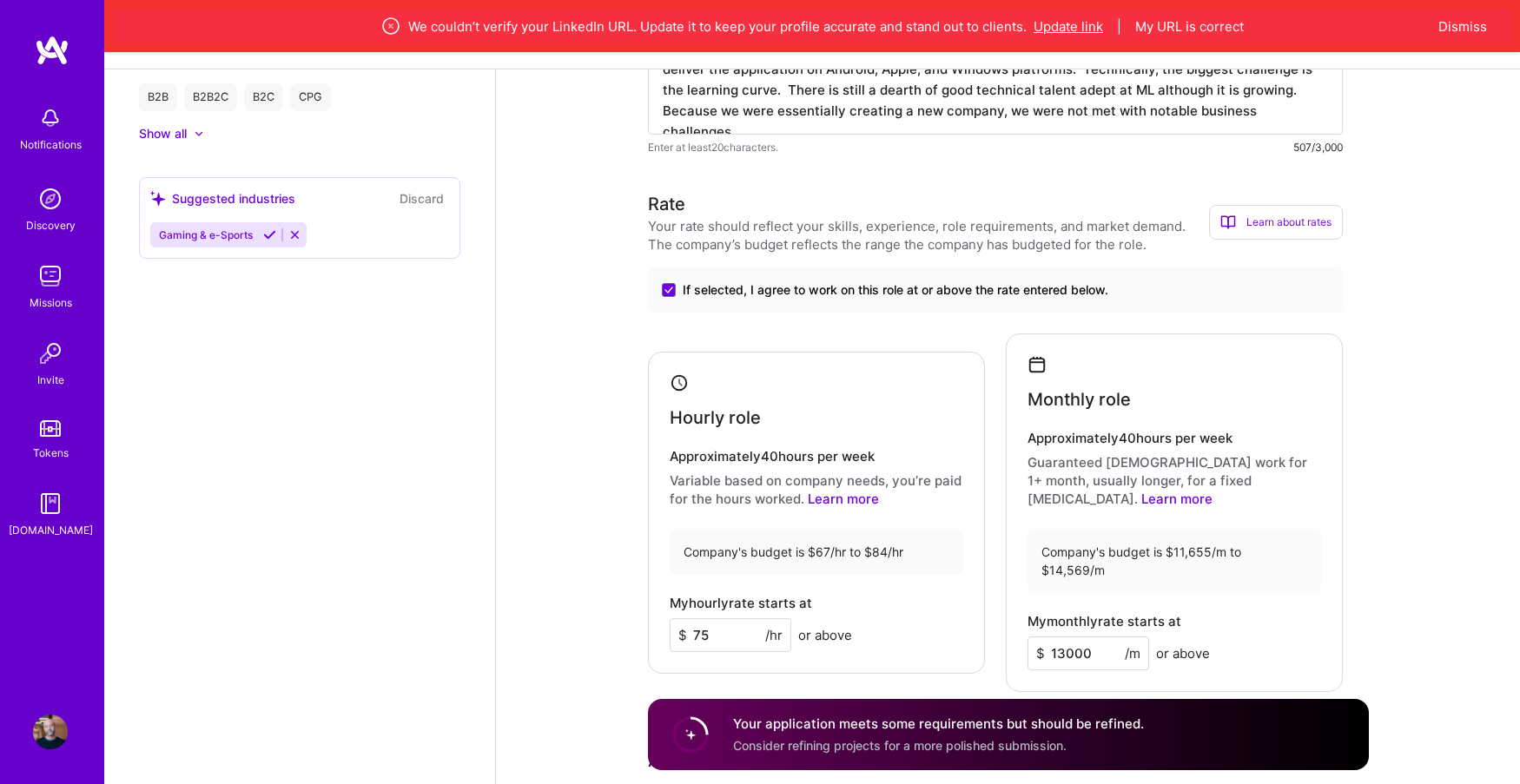
click at [1088, 25] on button "Update link" at bounding box center [1068, 27] width 70 height 19
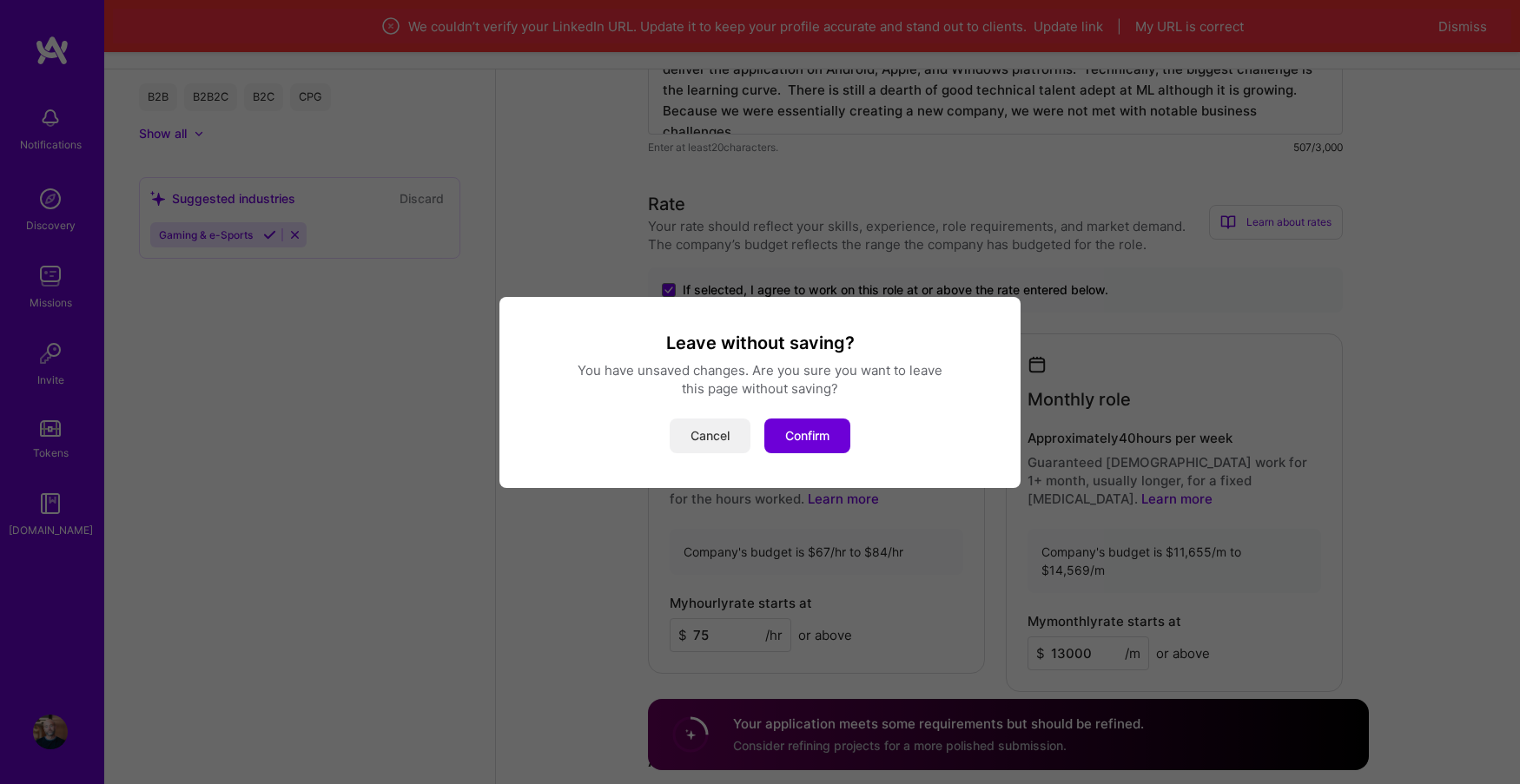
click at [701, 429] on button "Cancel" at bounding box center [710, 435] width 81 height 34
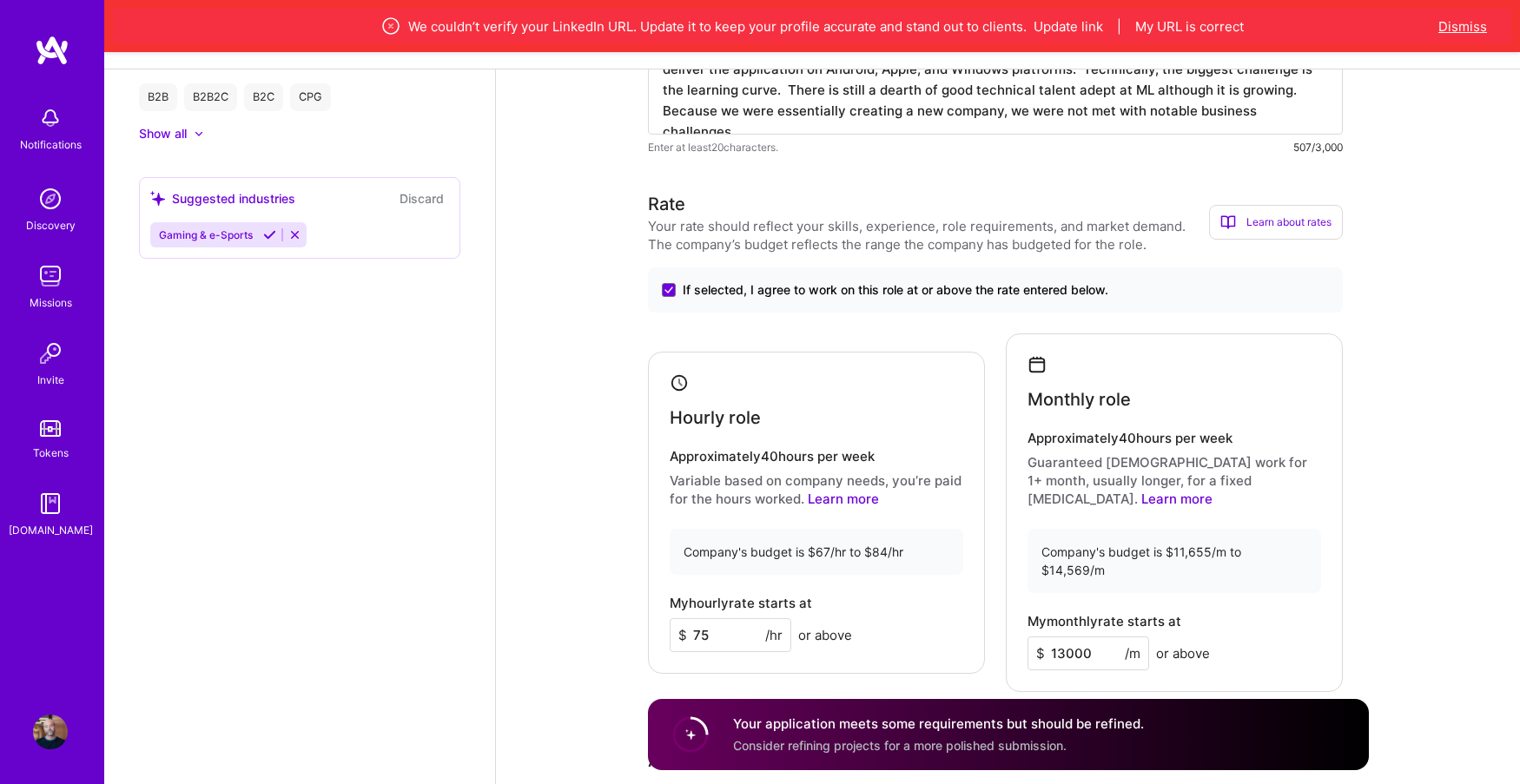
click at [1458, 28] on button "Dismiss" at bounding box center [1462, 27] width 48 height 19
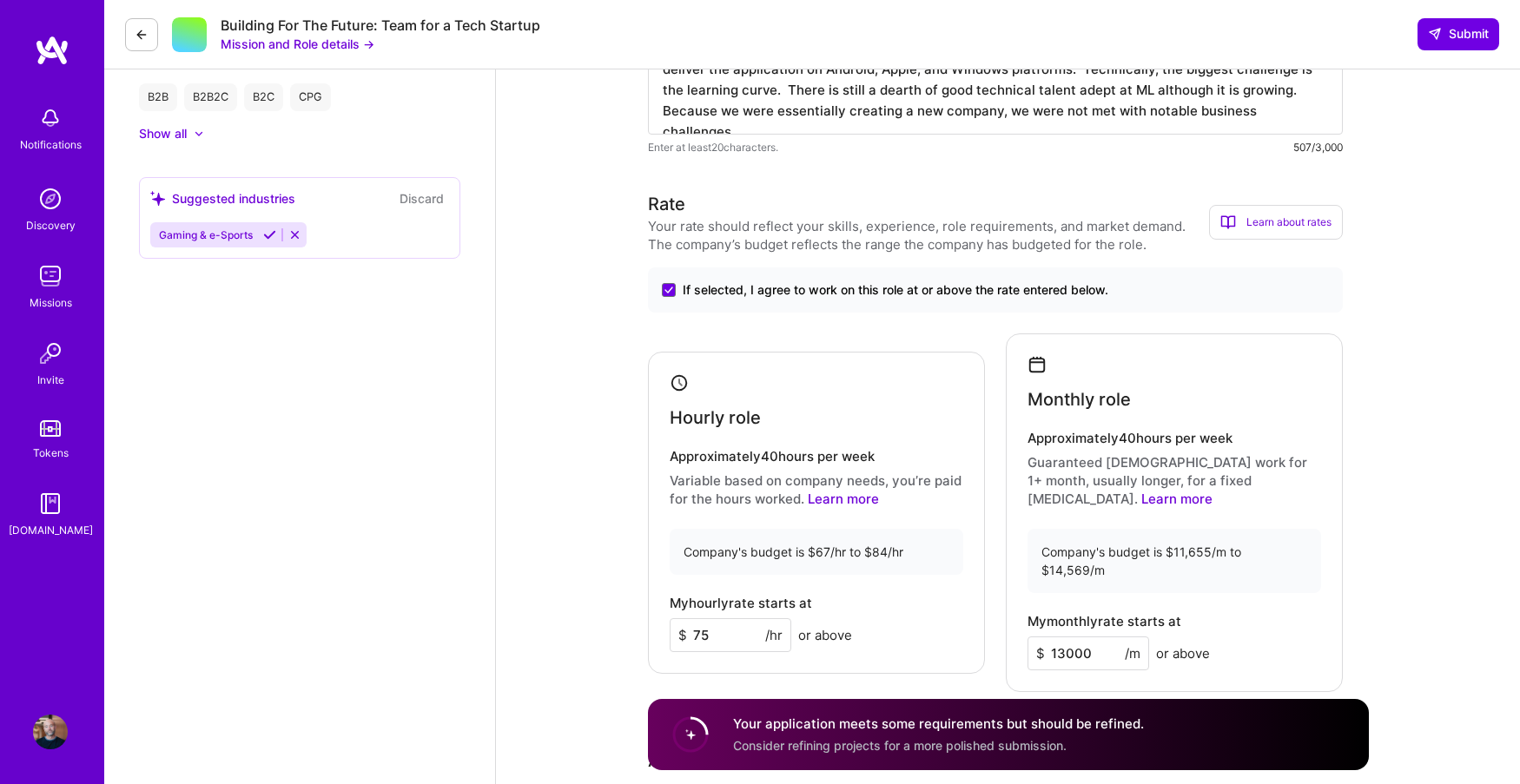
scroll to position [937, 0]
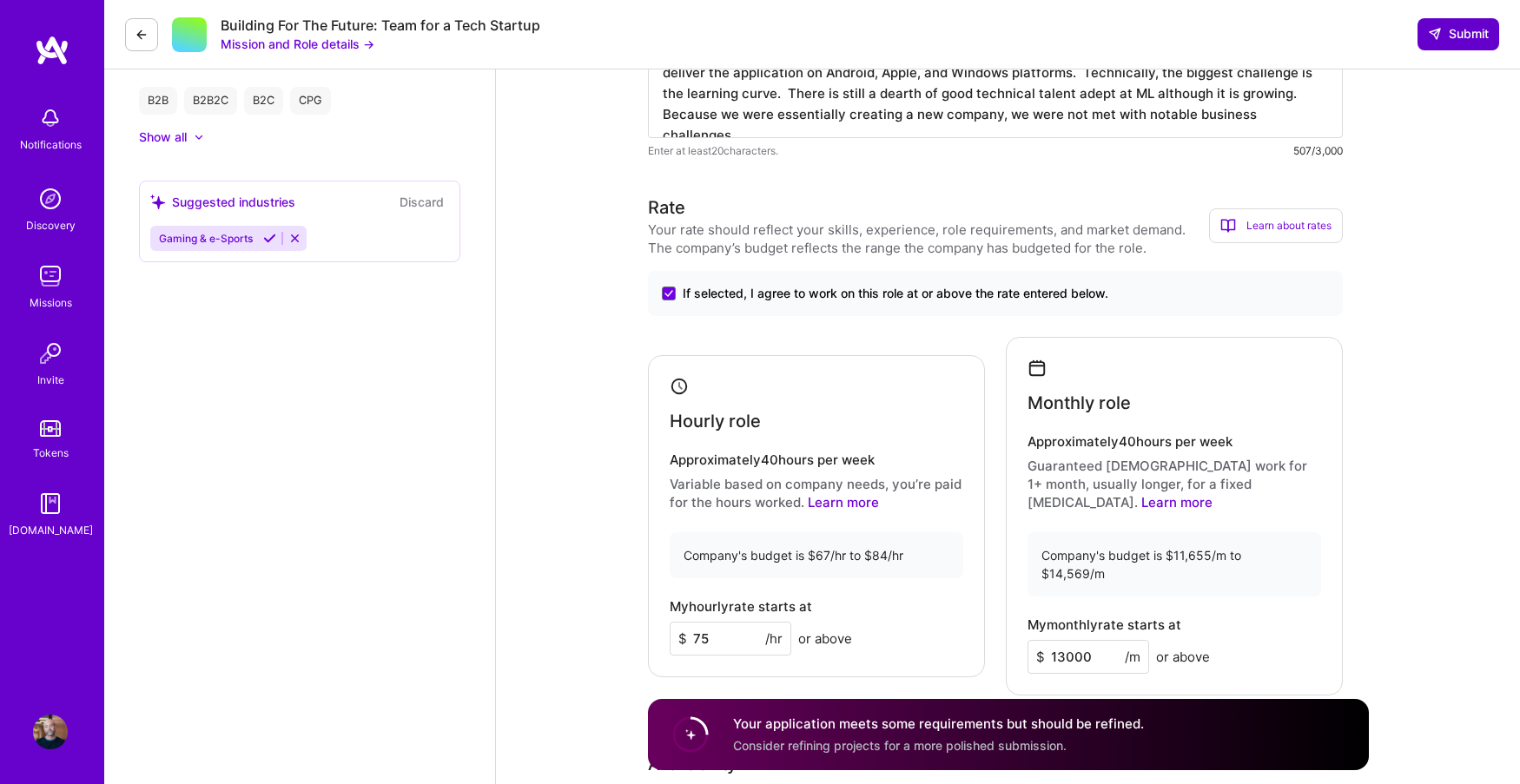
click at [1438, 33] on icon at bounding box center [1435, 33] width 14 height 14
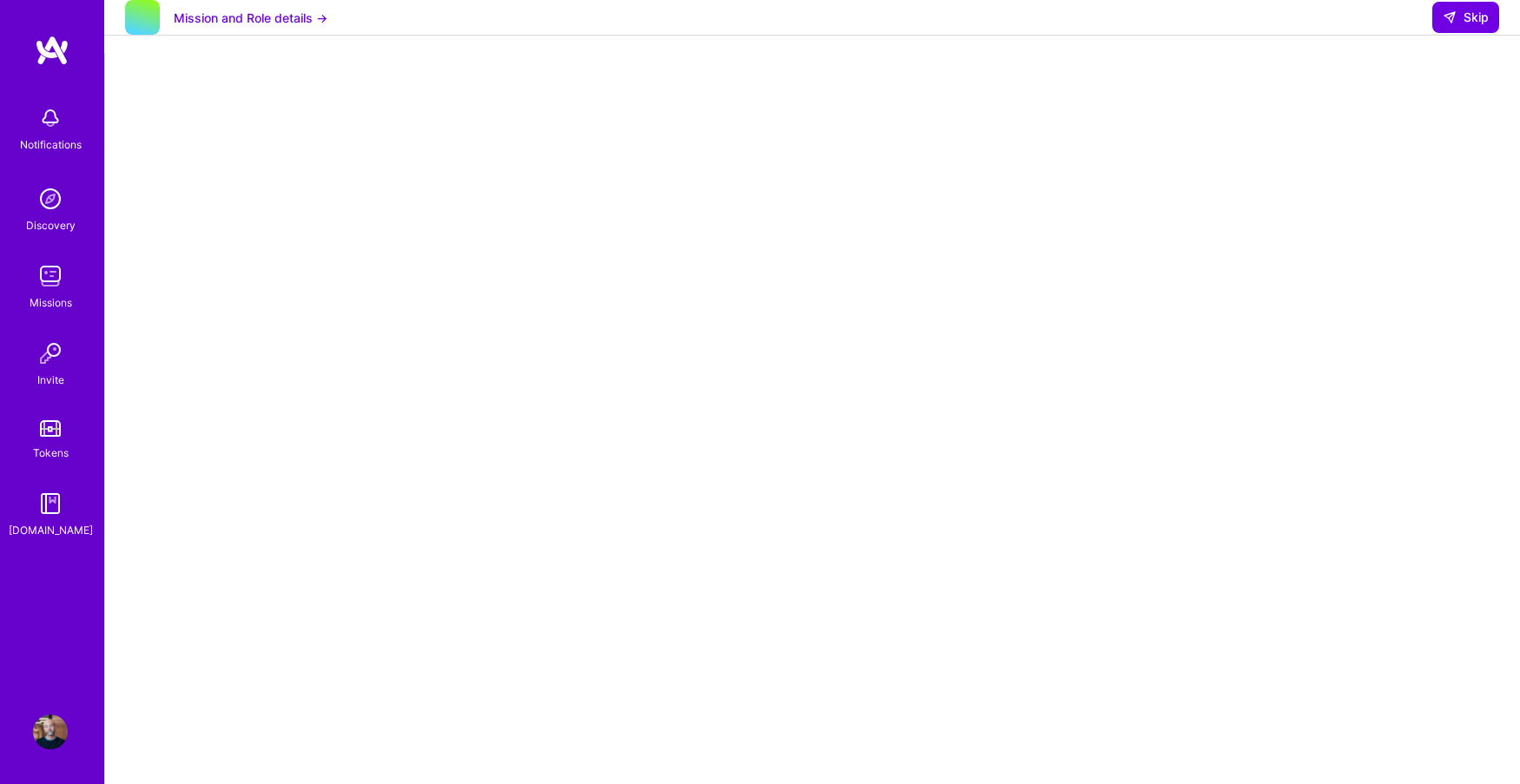
scroll to position [29, 0]
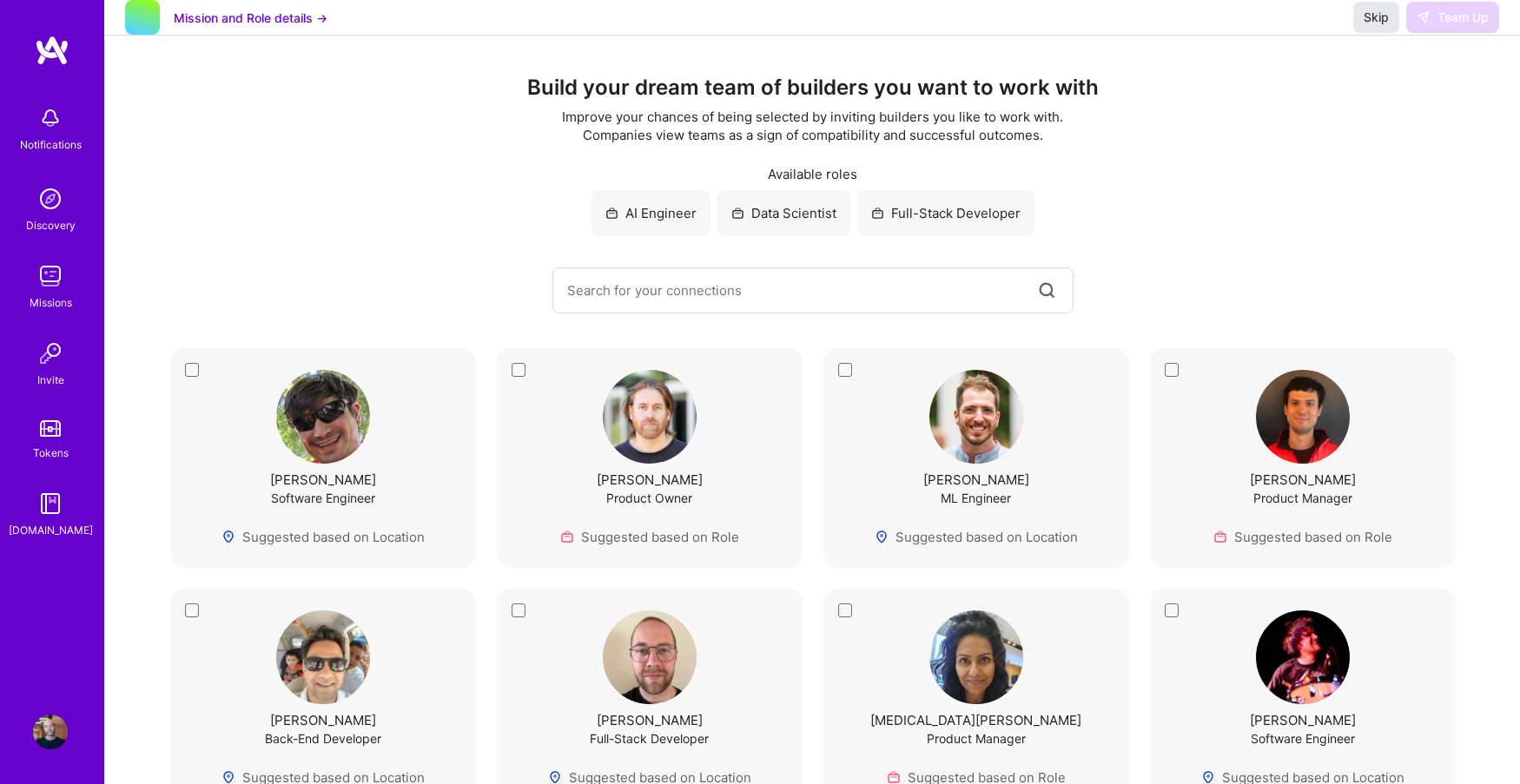
click at [1374, 26] on span "Skip" at bounding box center [1376, 17] width 25 height 18
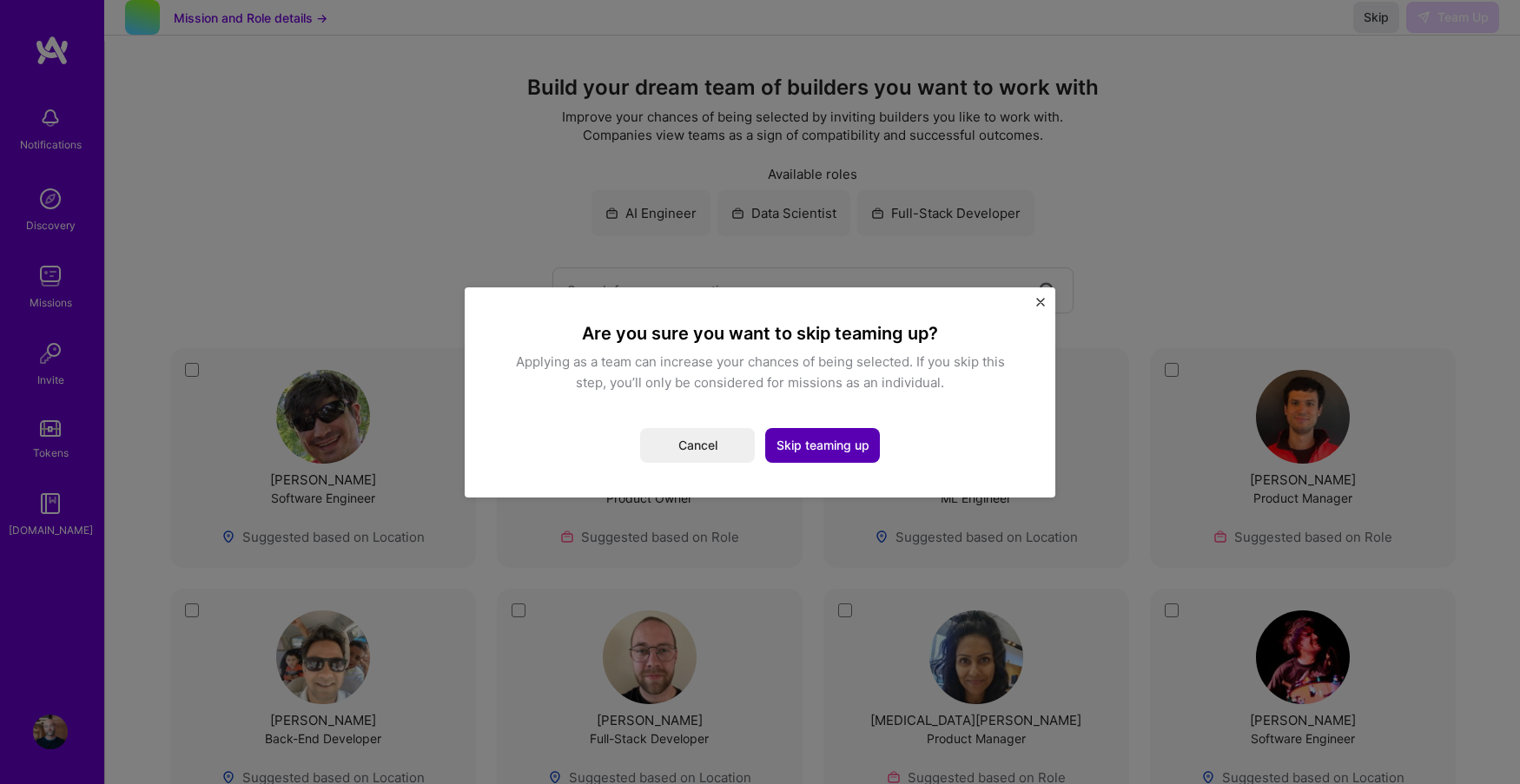
click at [811, 443] on button "Skip teaming up" at bounding box center [823, 445] width 115 height 34
